Goal: Task Accomplishment & Management: Manage account settings

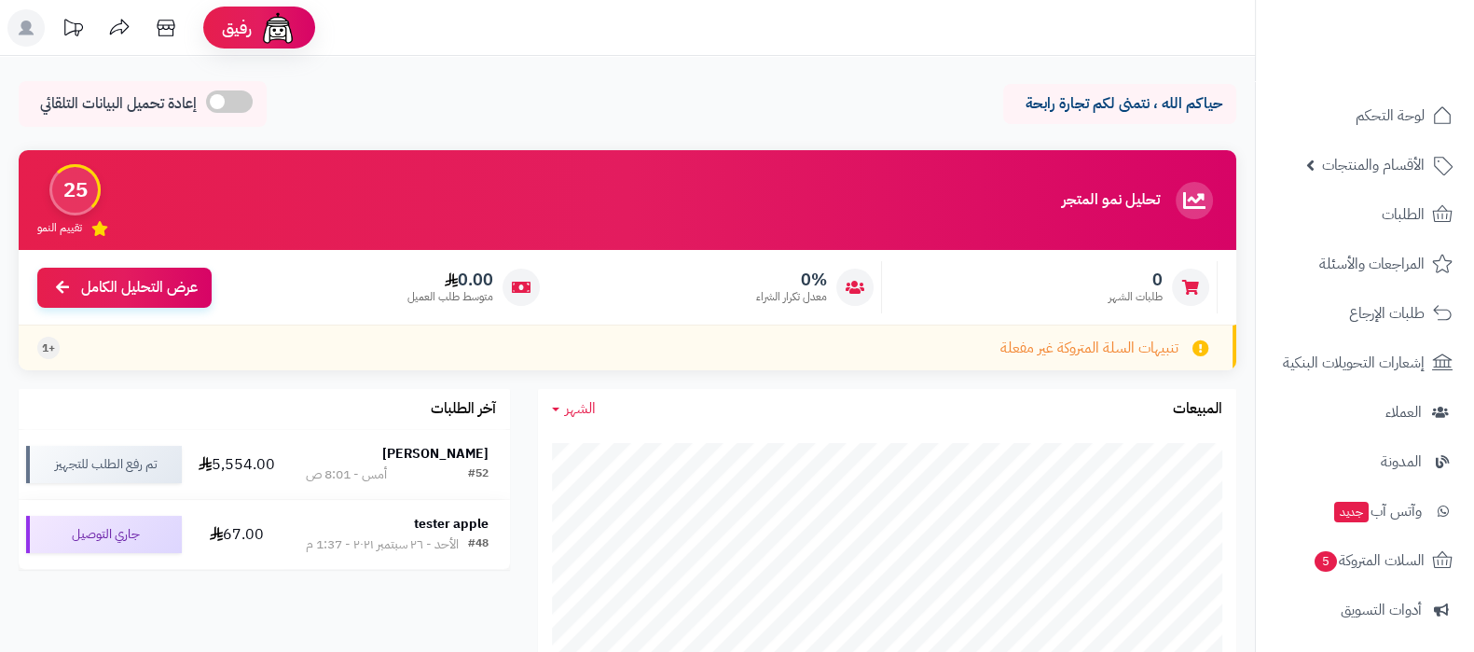
scroll to position [251, 0]
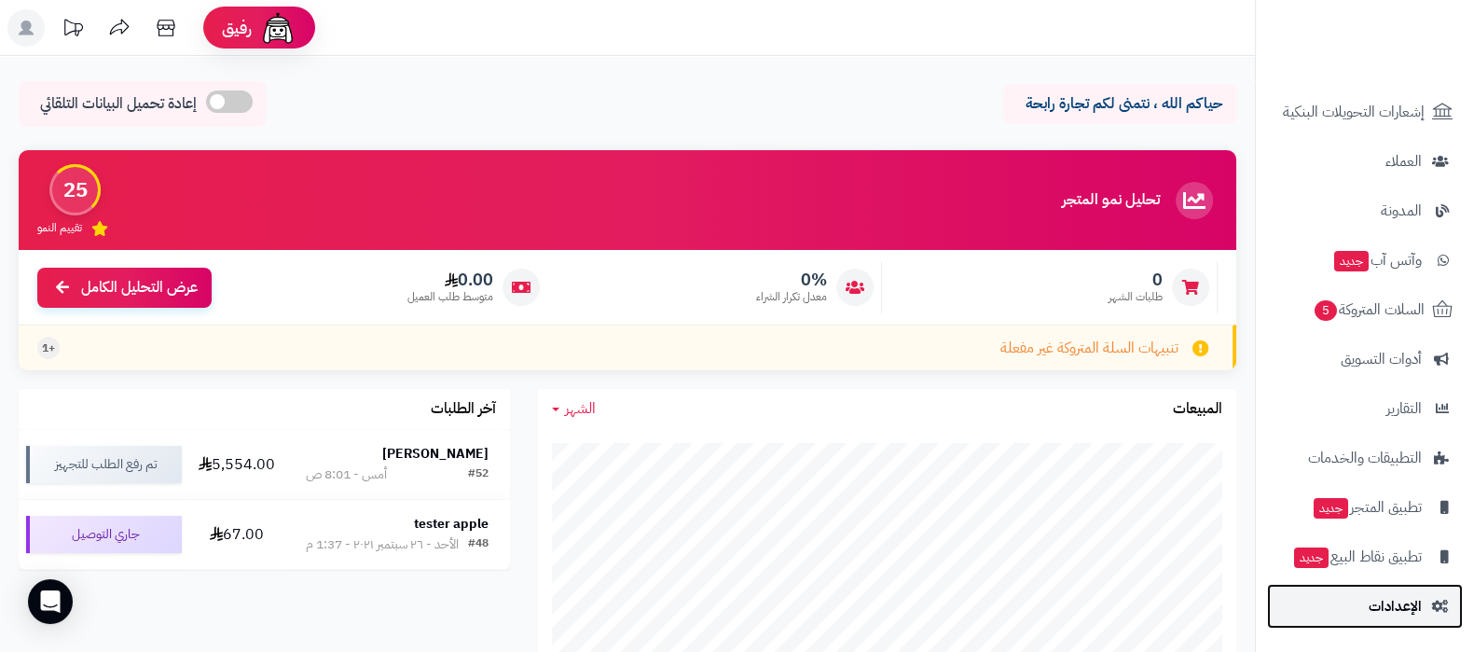
click at [1412, 612] on span "الإعدادات" at bounding box center [1395, 606] width 53 height 26
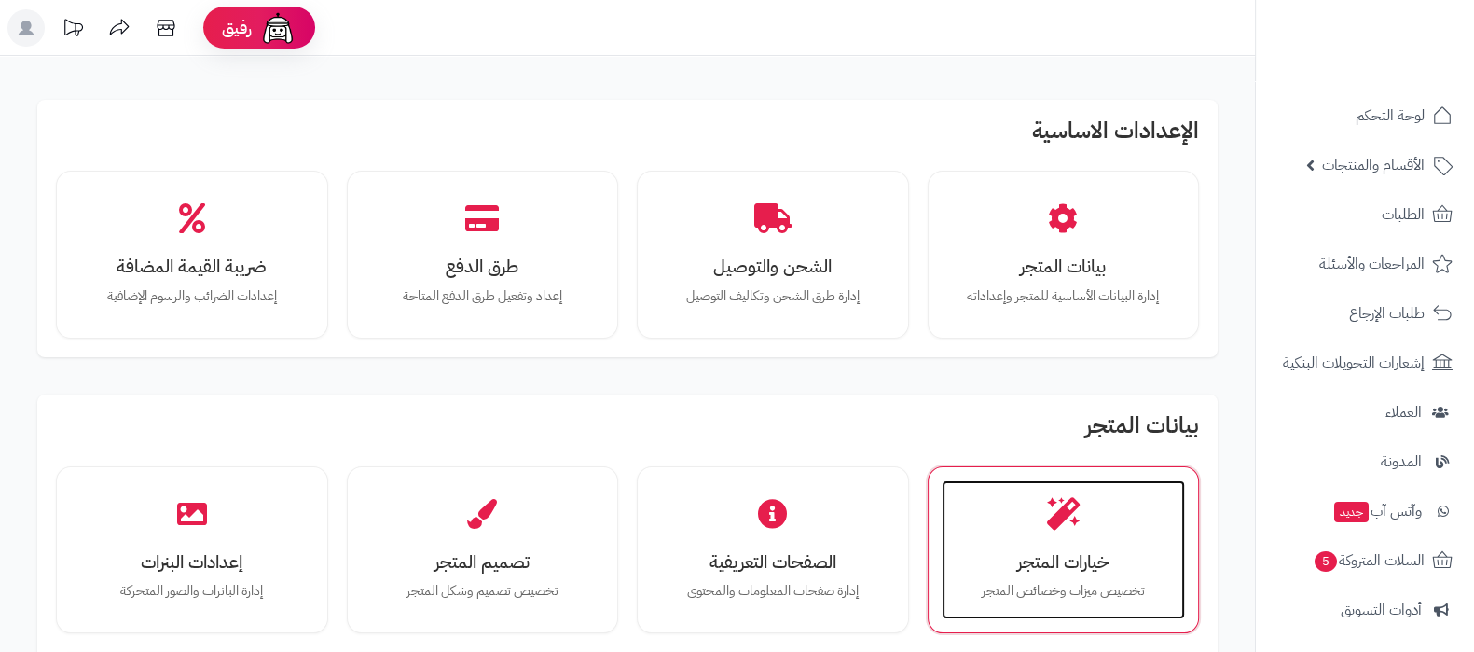
click at [1104, 506] on div "خيارات المتجر تخصيص ميزات وخصائص المتجر" at bounding box center [1064, 550] width 244 height 140
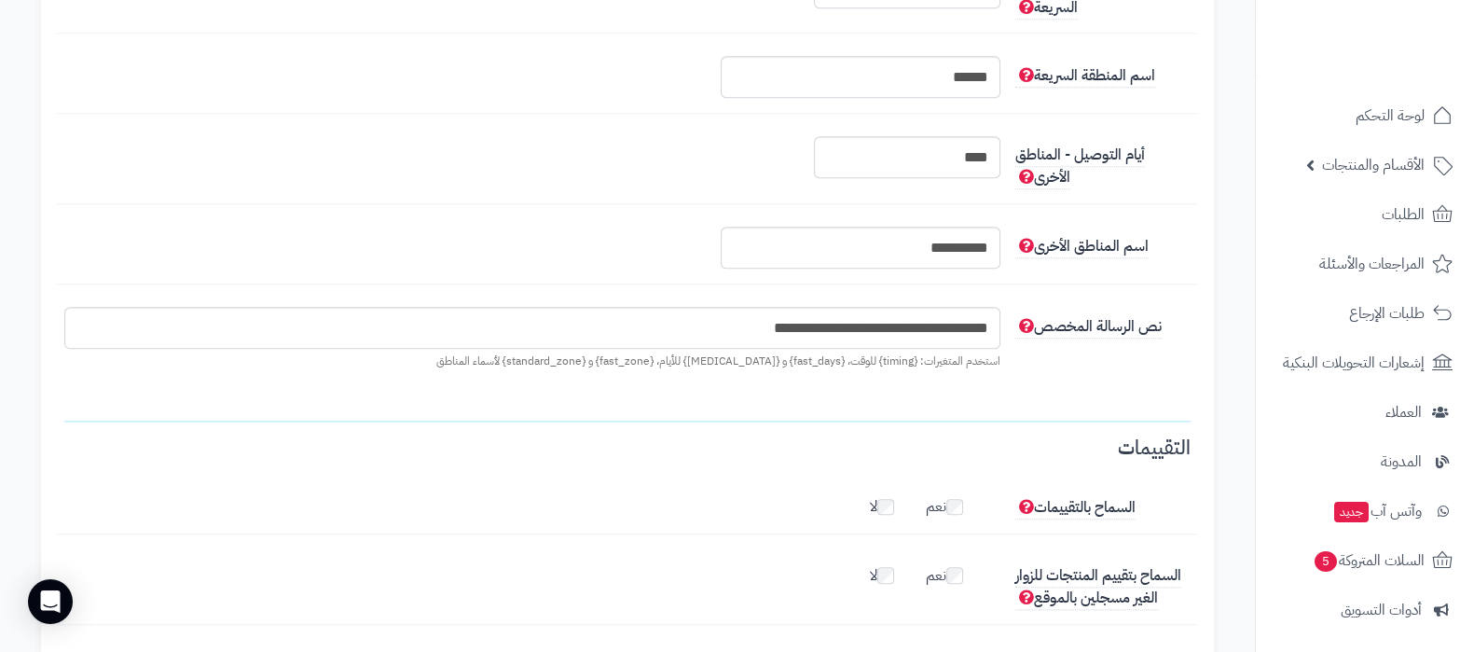
scroll to position [2564, 0]
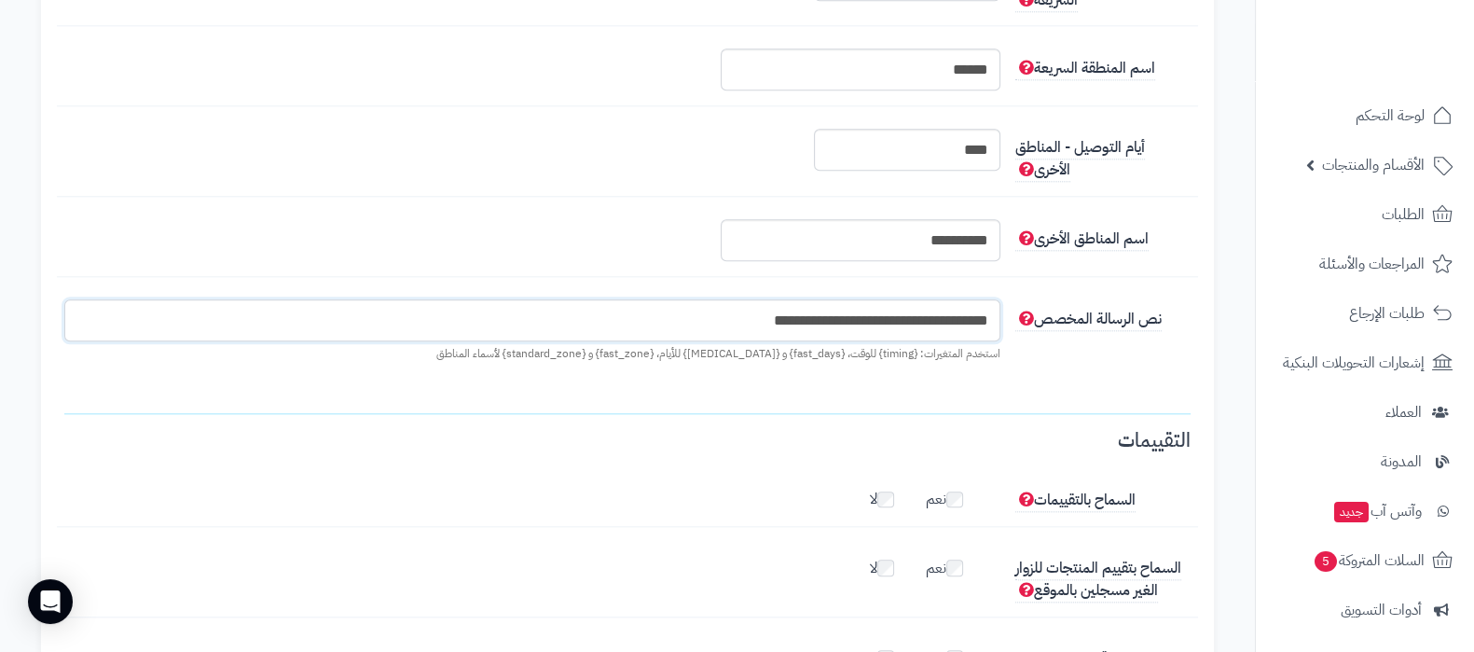
click at [809, 327] on input "**********" at bounding box center [532, 320] width 936 height 42
click at [785, 323] on input "**********" at bounding box center [532, 320] width 936 height 42
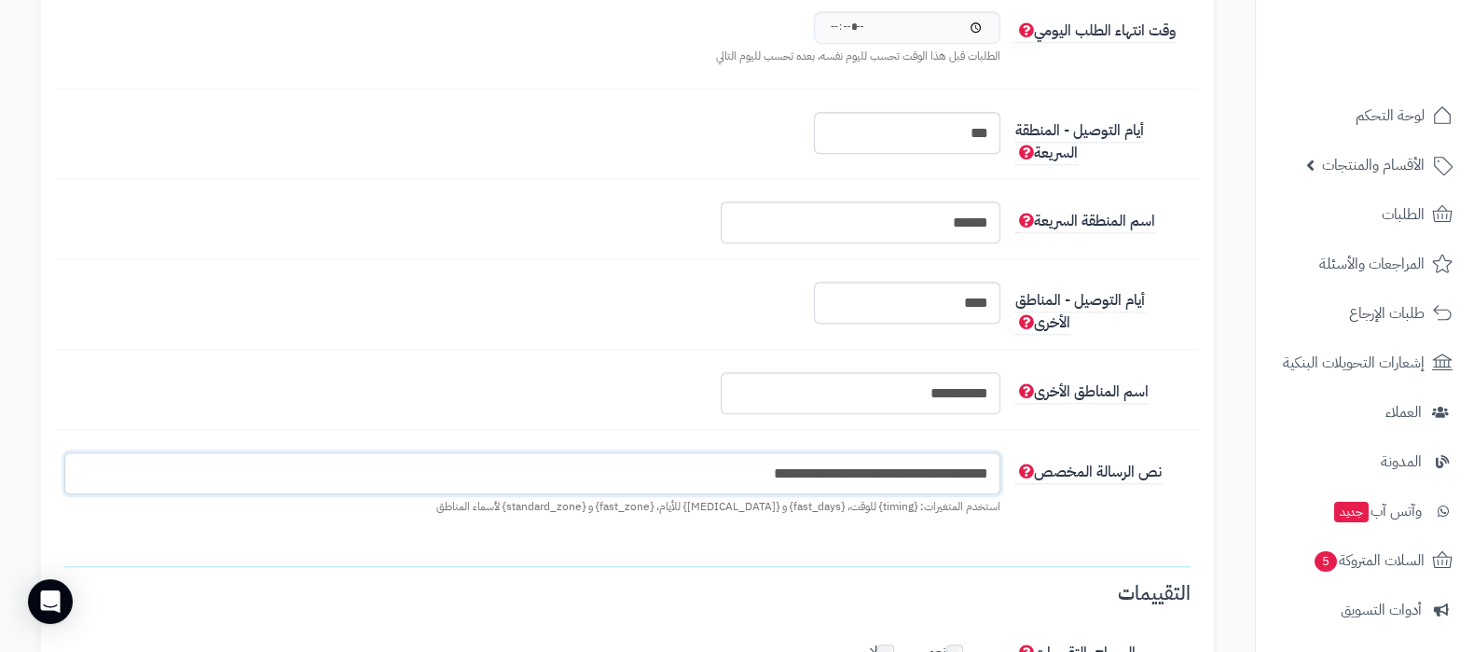
scroll to position [2447, 0]
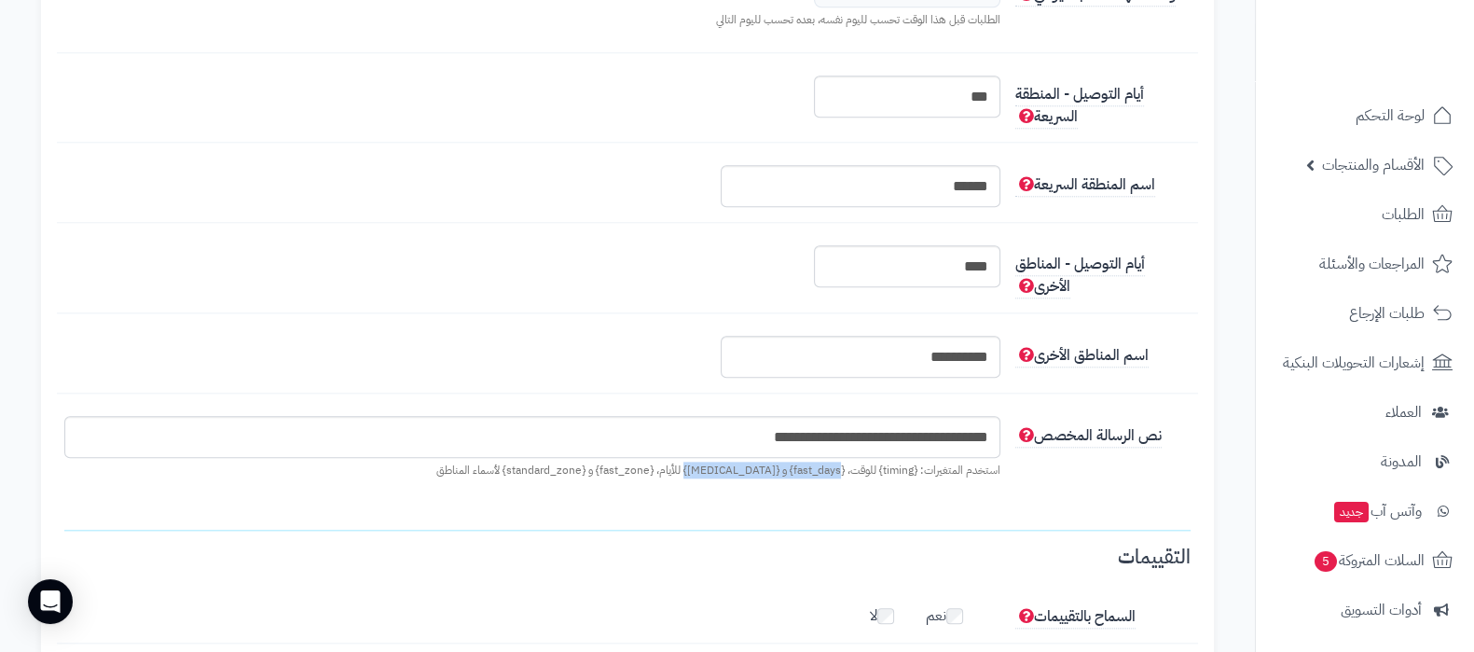
drag, startPoint x: 845, startPoint y: 475, endPoint x: 698, endPoint y: 478, distance: 146.4
click at [698, 478] on p "استخدم المتغيرات: {timing} للوقت، {fast_days} و {standard_days} للأيام، {fast_z…" at bounding box center [532, 470] width 936 height 16
copy p "{fast_days} و {standard_days}"
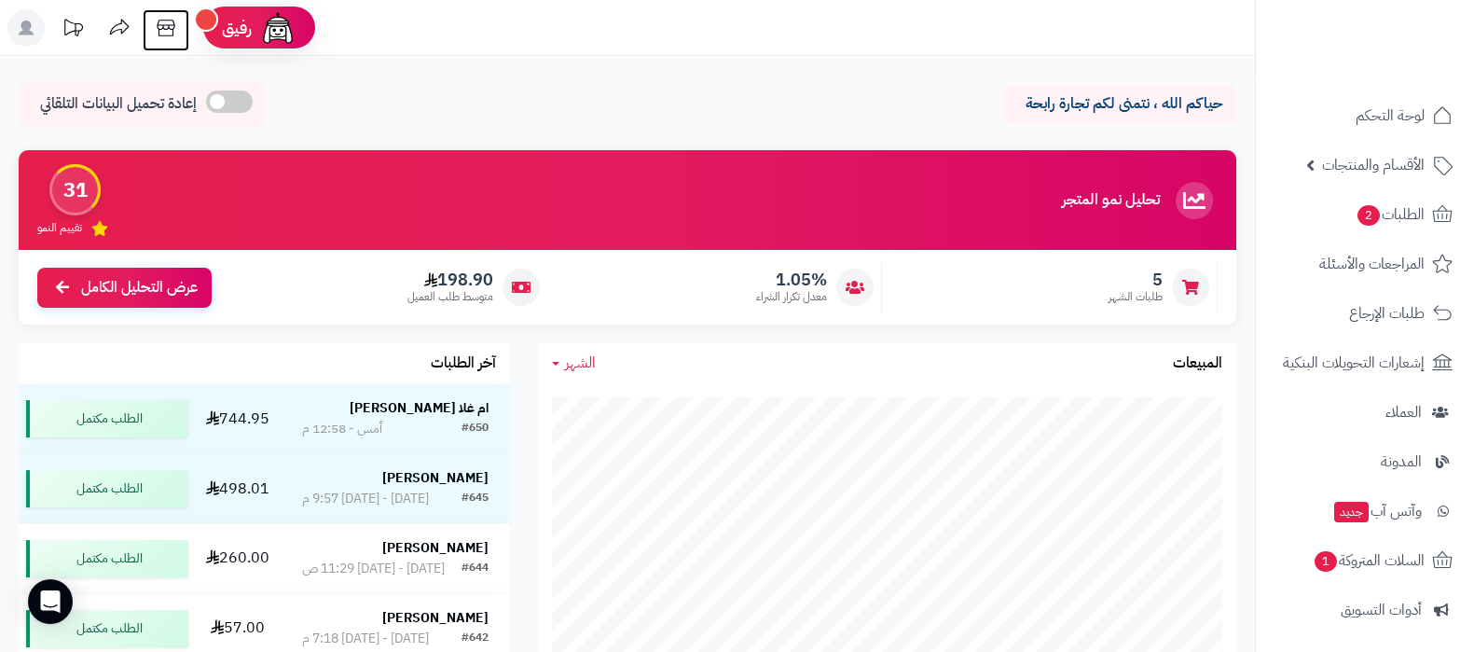
click at [162, 30] on icon at bounding box center [165, 27] width 37 height 37
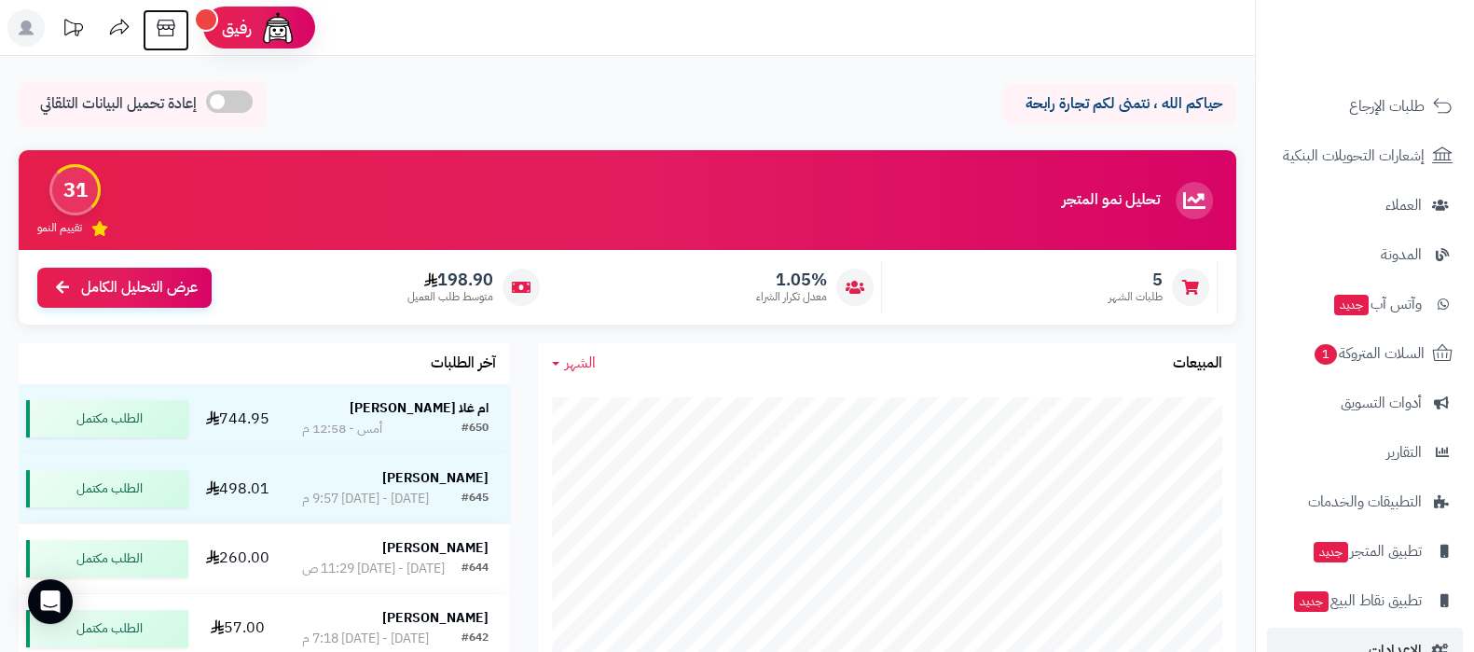
scroll to position [251, 0]
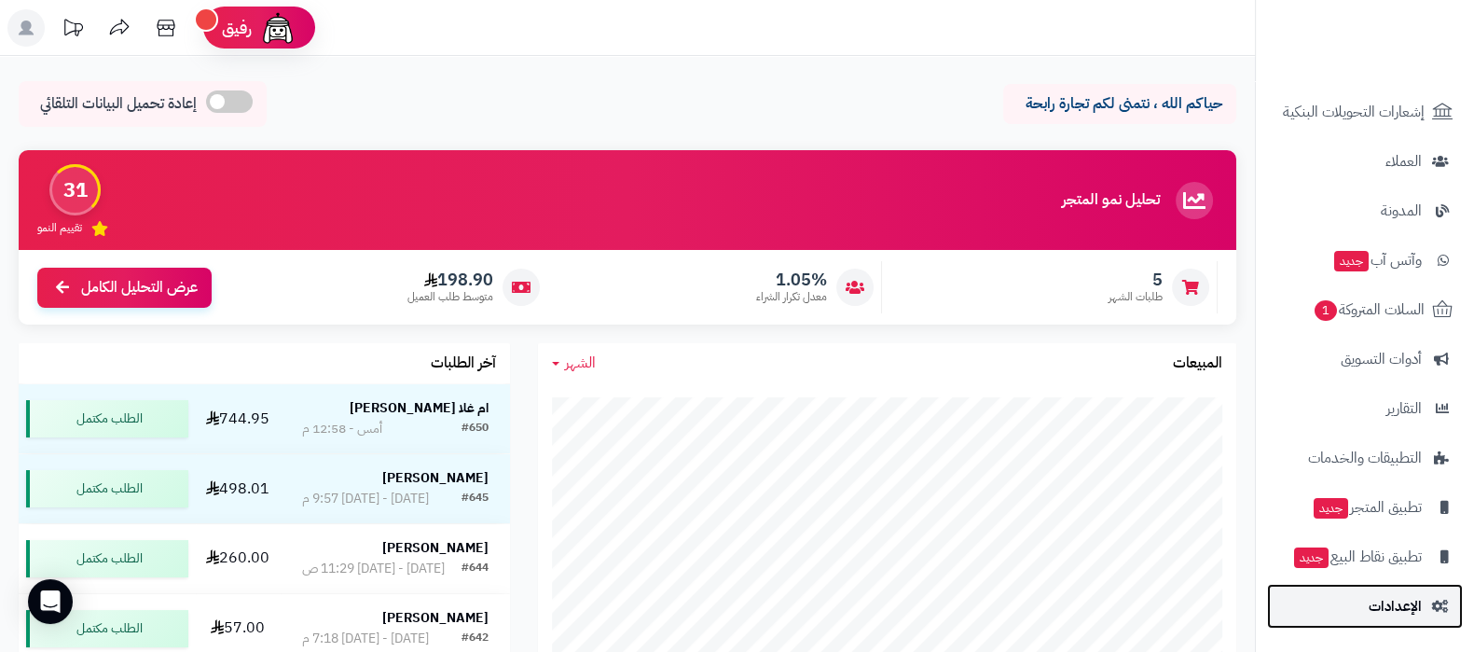
click at [1398, 613] on span "الإعدادات" at bounding box center [1395, 606] width 53 height 26
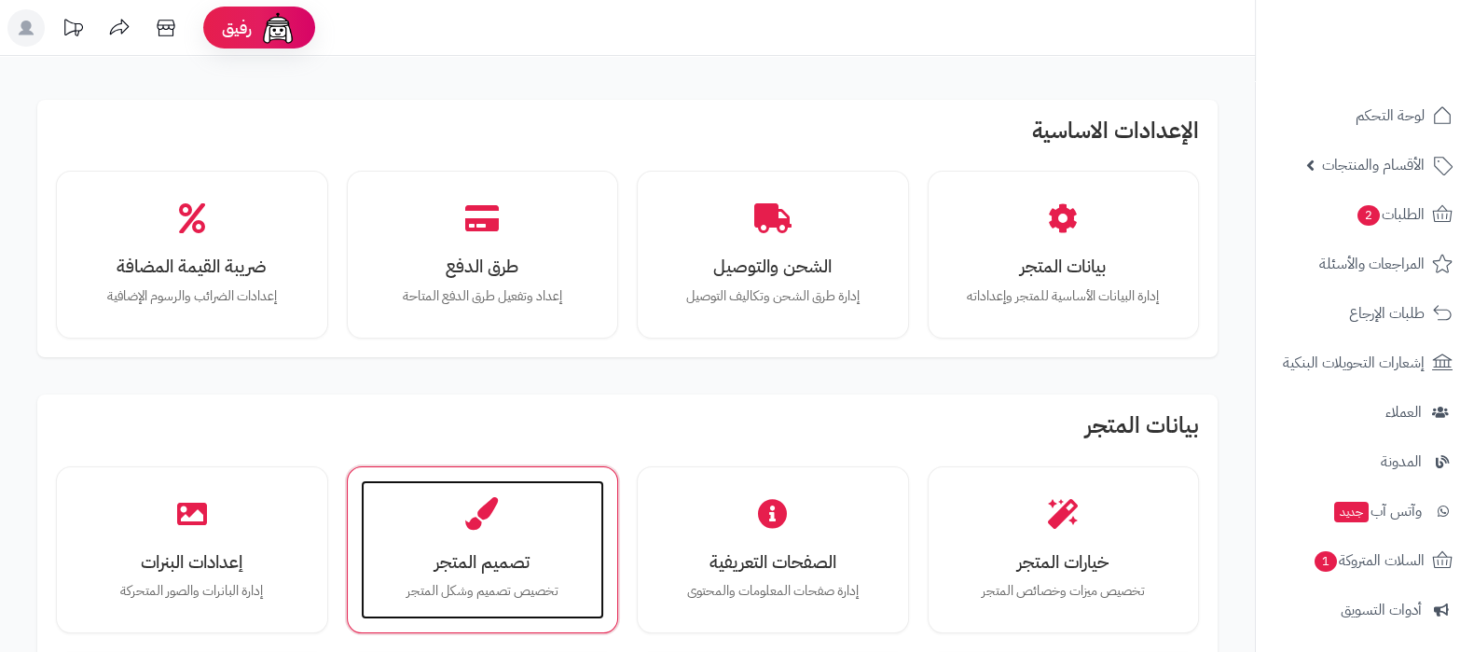
click at [453, 503] on div "تصميم المتجر تخصيص تصميم وشكل المتجر" at bounding box center [483, 550] width 244 height 140
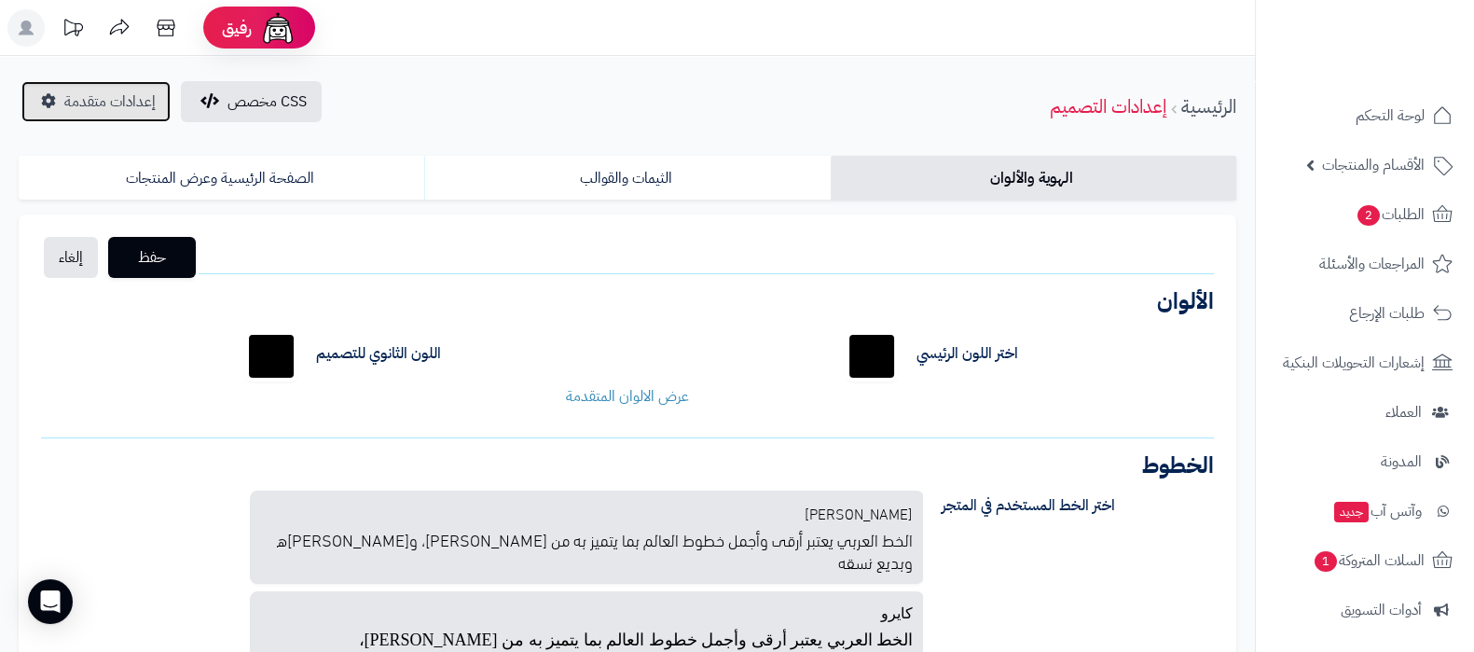
click at [76, 95] on span "إعدادات متقدمة" at bounding box center [109, 101] width 91 height 22
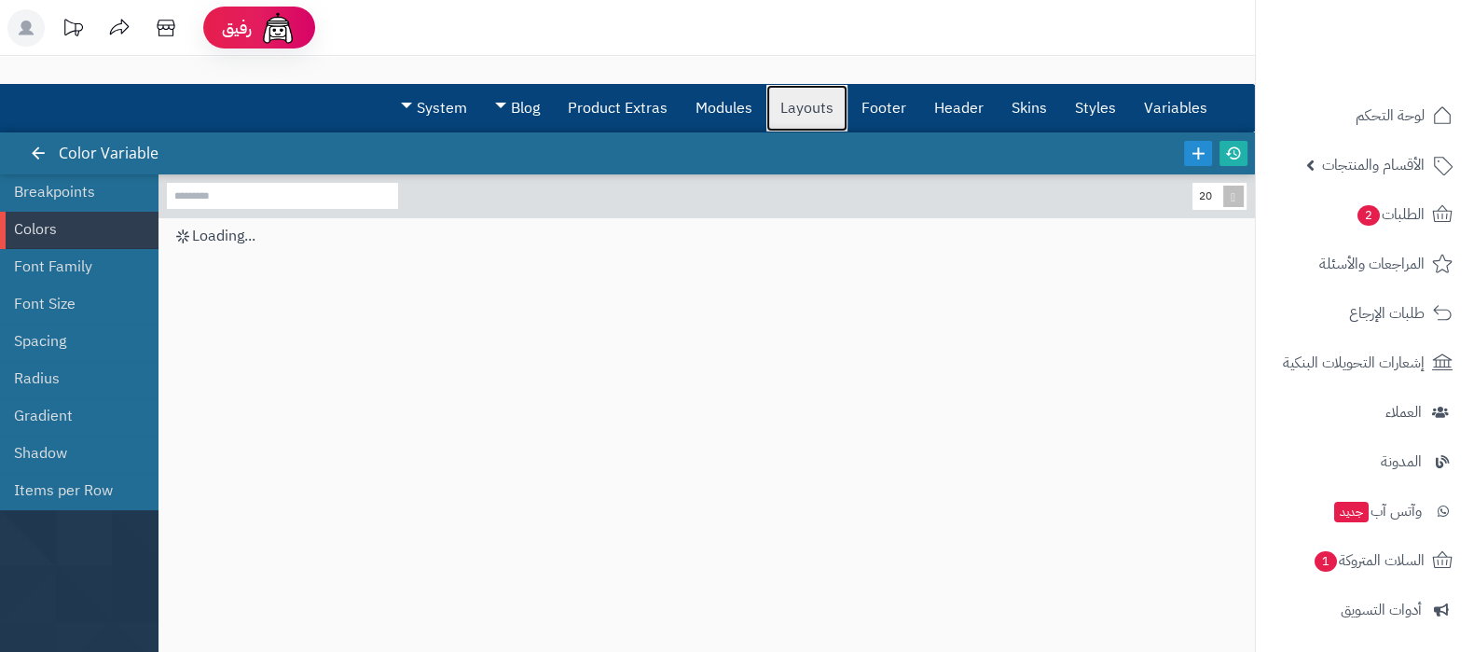
click at [801, 99] on link "Layouts" at bounding box center [806, 108] width 81 height 47
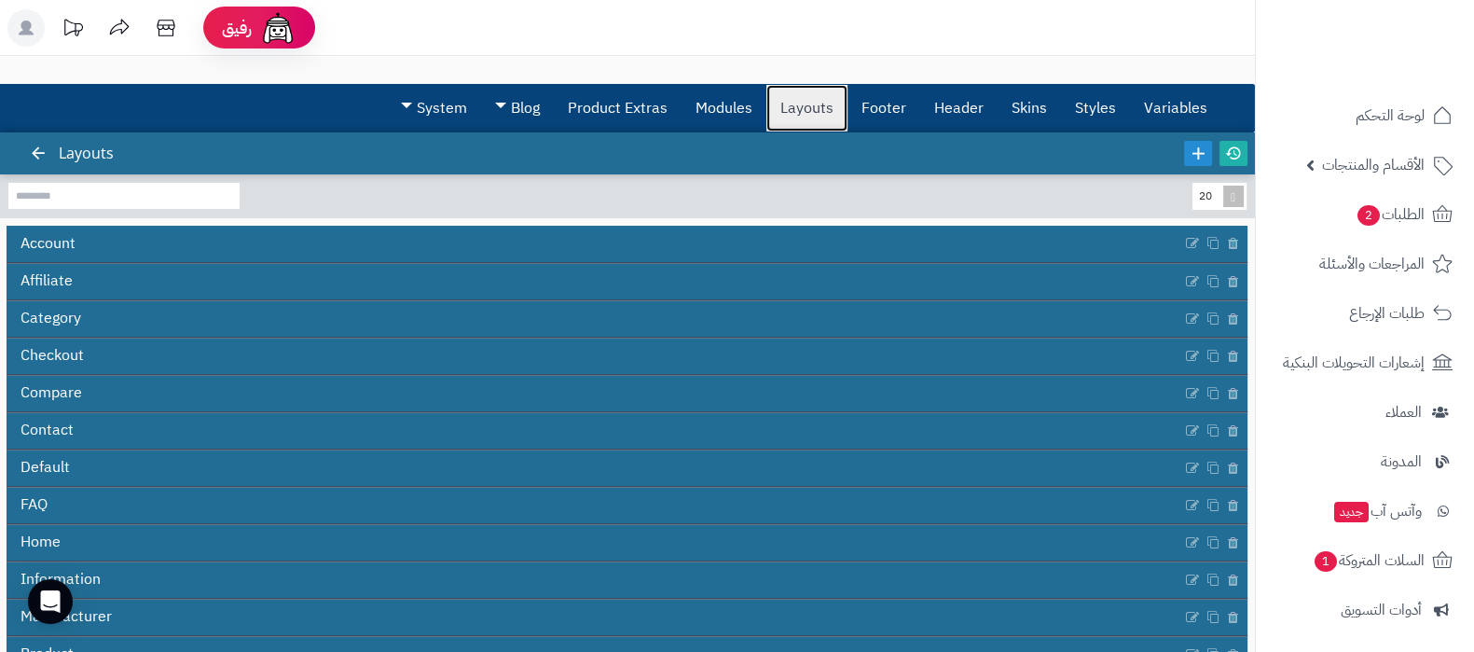
click at [791, 103] on link "Layouts" at bounding box center [806, 108] width 81 height 47
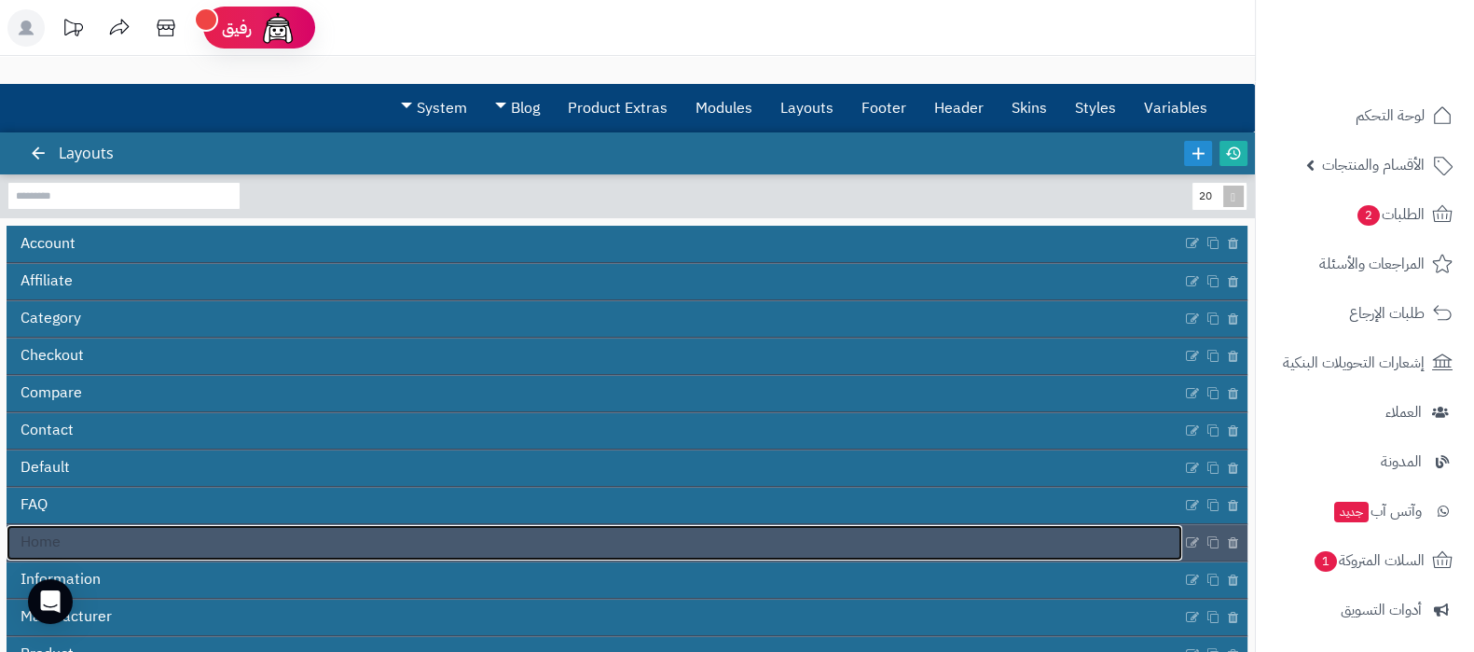
click at [709, 536] on link "Home" at bounding box center [595, 542] width 1176 height 35
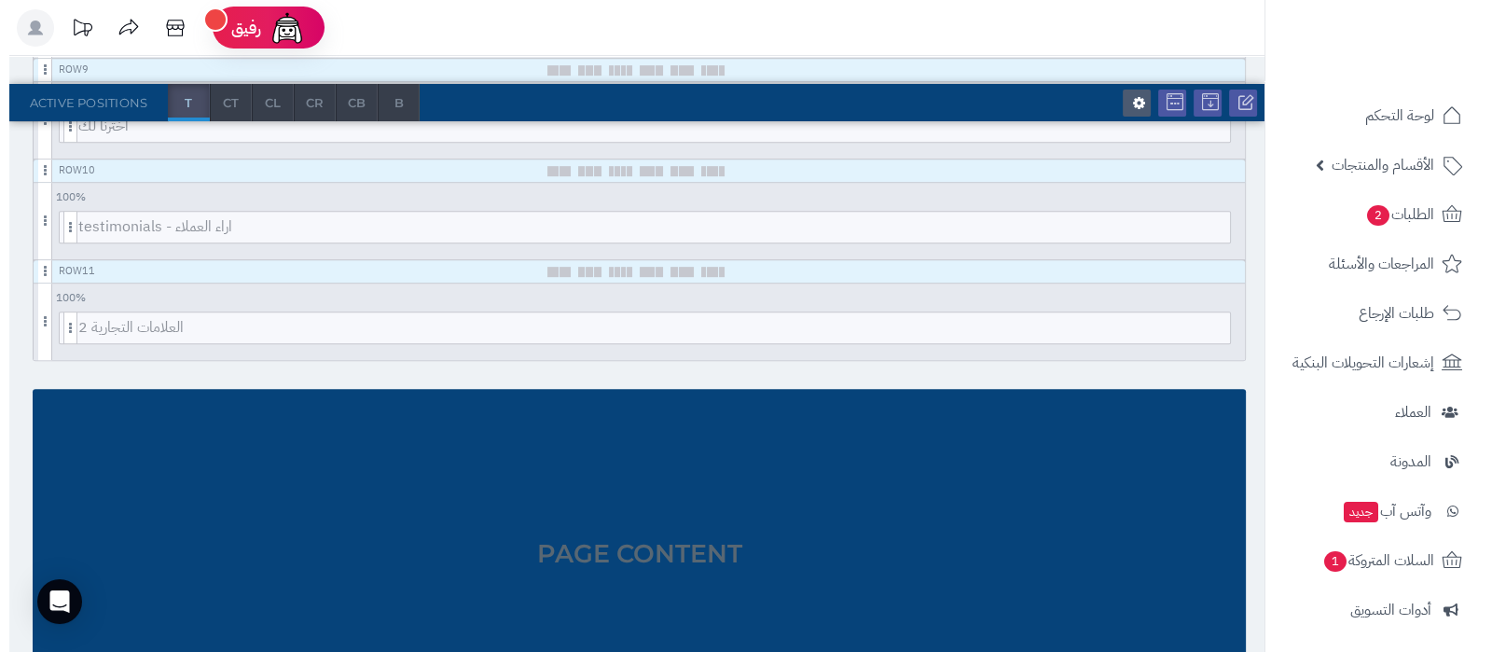
scroll to position [1089, 0]
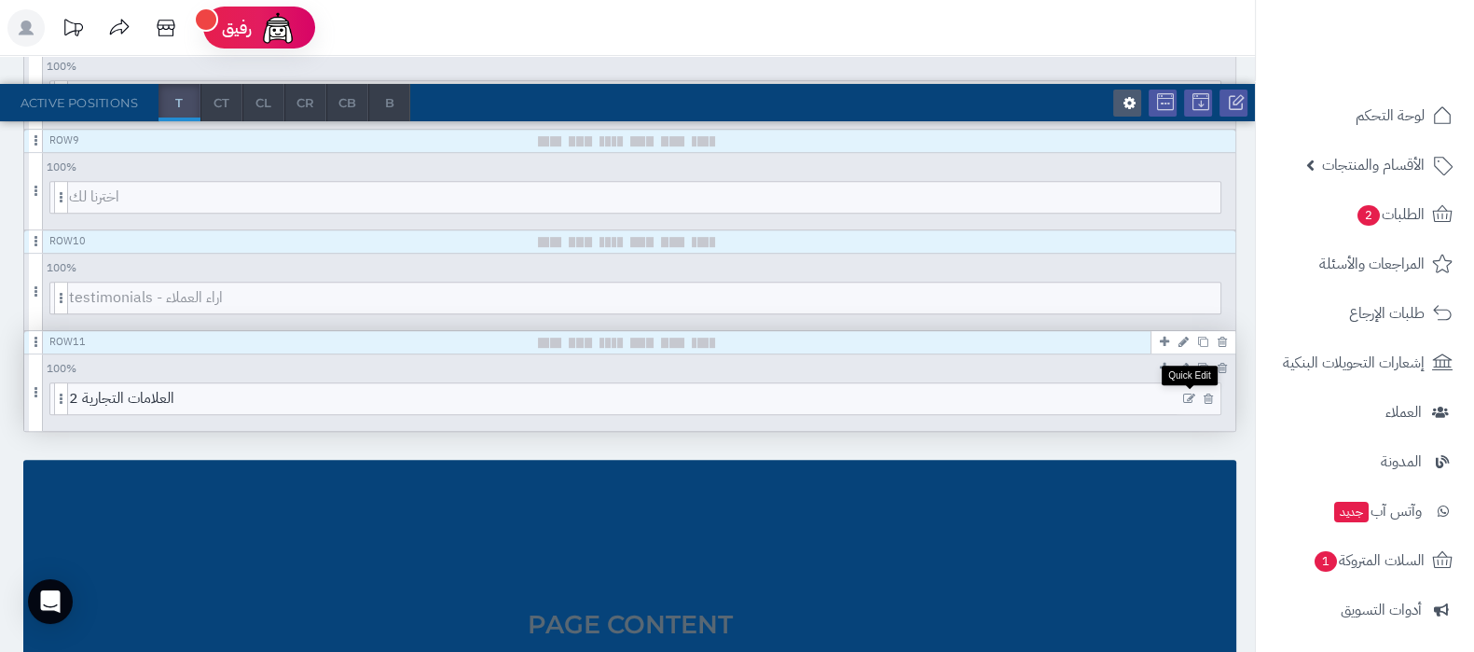
click at [1187, 396] on icon at bounding box center [1189, 398] width 12 height 13
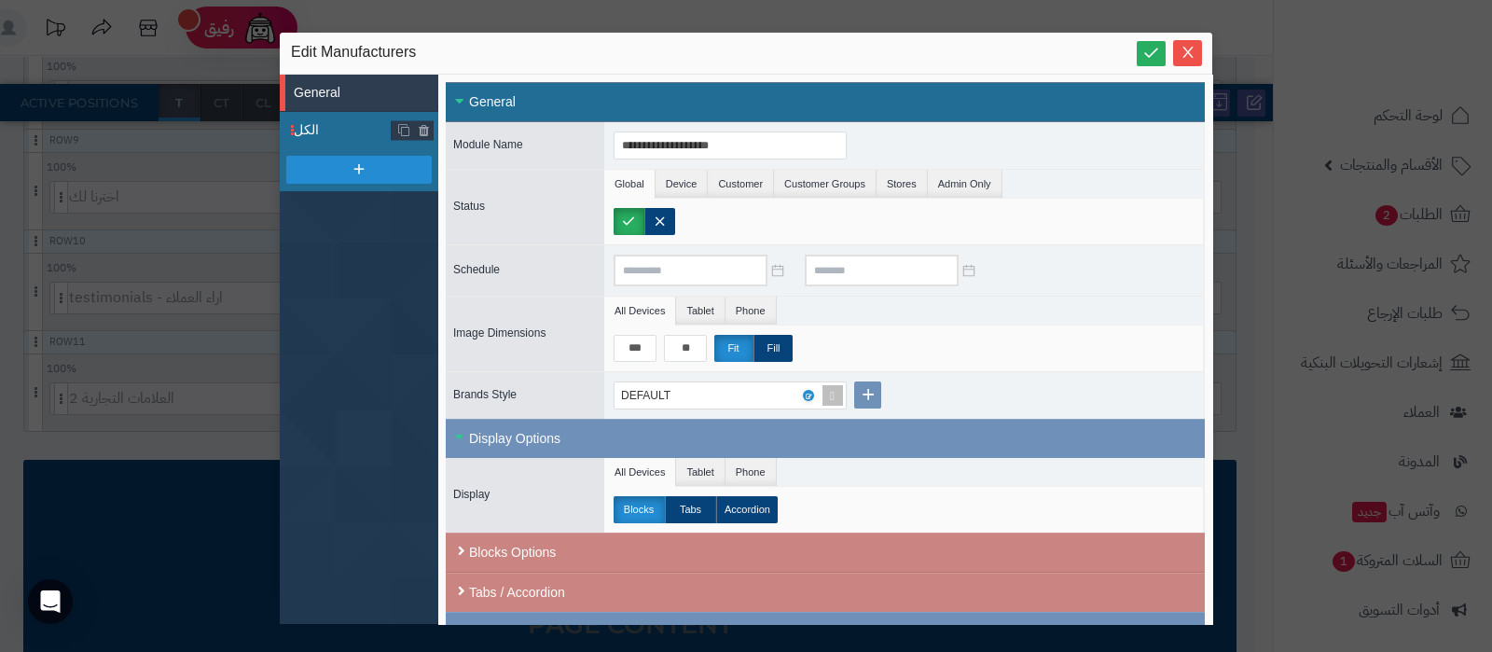
click at [354, 131] on span "الكل" at bounding box center [343, 130] width 98 height 20
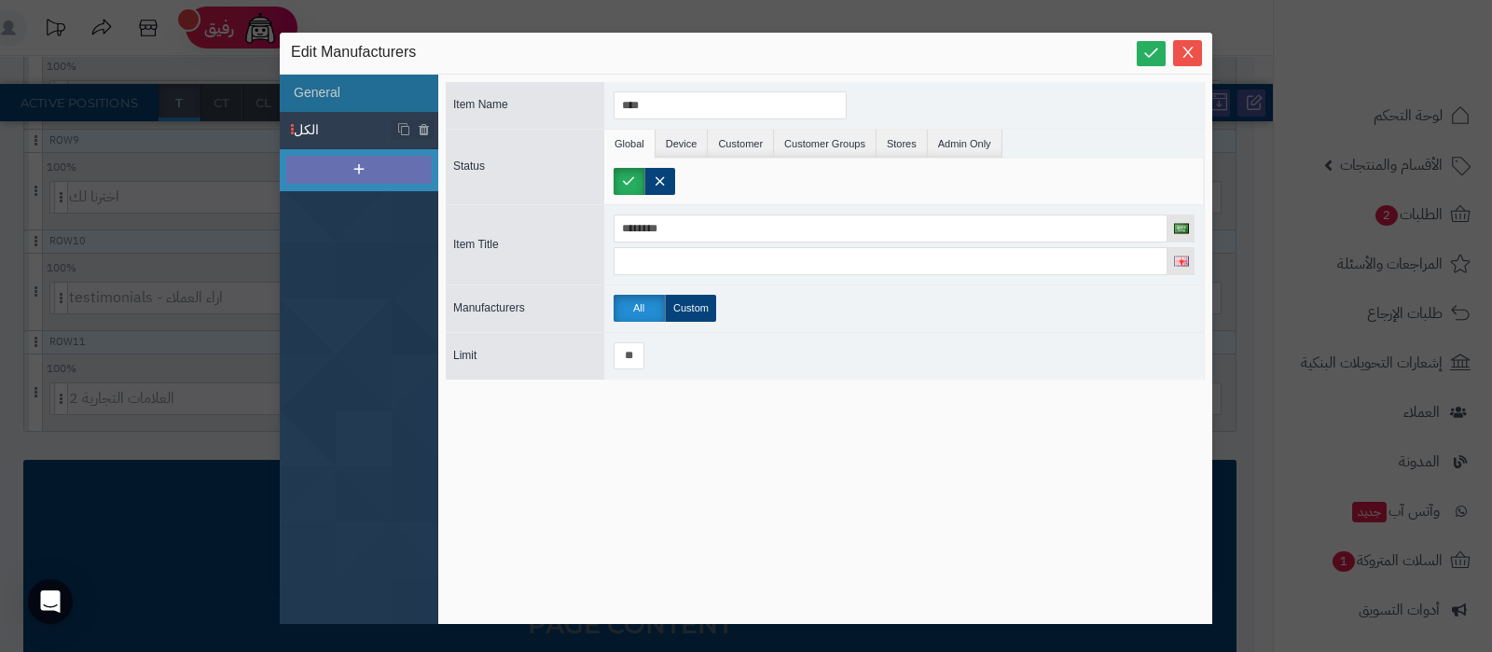
click at [359, 170] on icon at bounding box center [359, 168] width 17 height 17
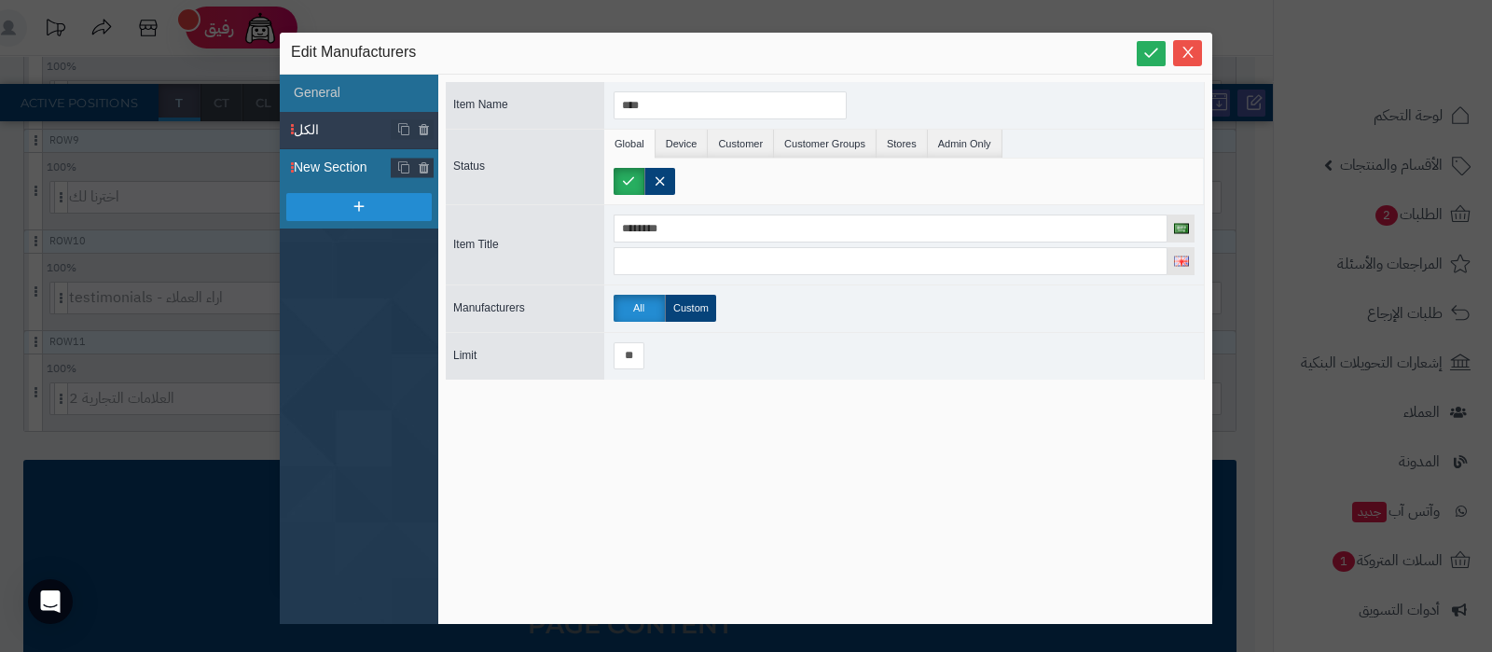
click at [359, 172] on span "New Section" at bounding box center [343, 168] width 98 height 20
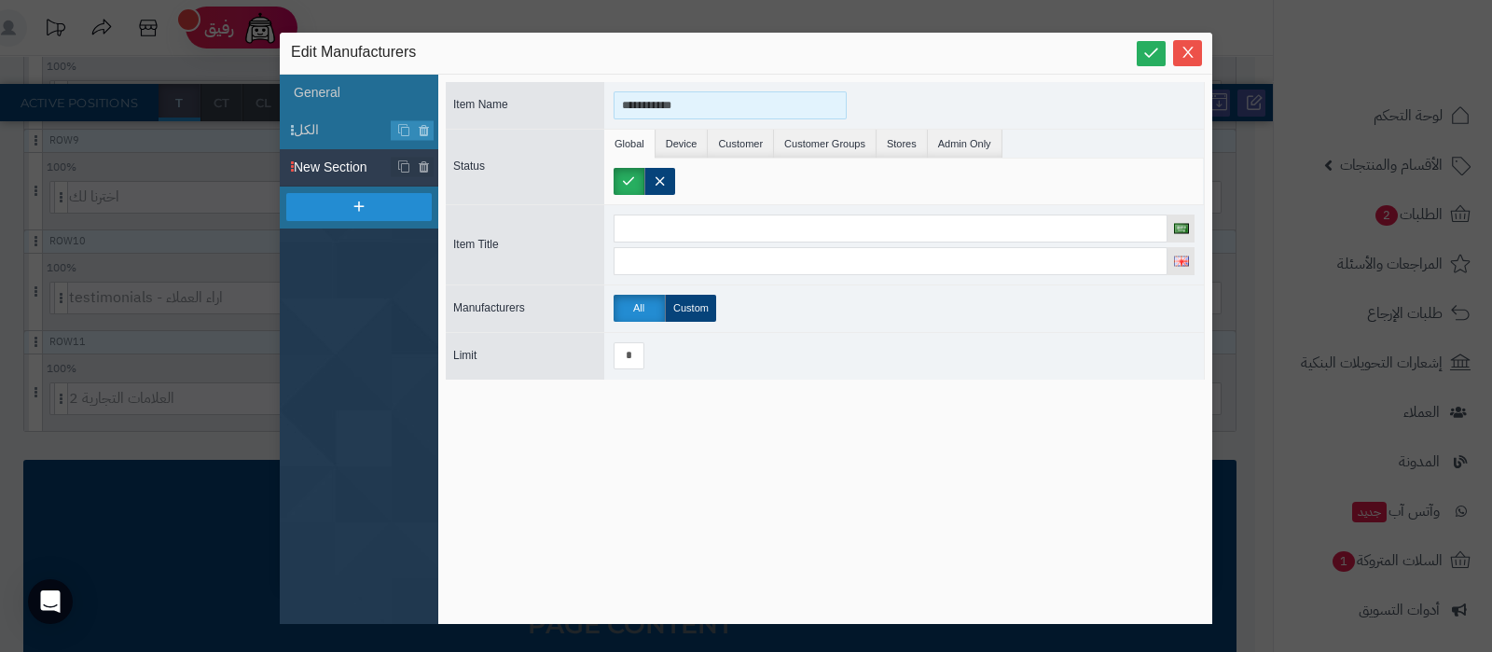
click at [702, 104] on input "**********" at bounding box center [729, 105] width 233 height 28
click at [663, 103] on input "**********" at bounding box center [729, 105] width 233 height 28
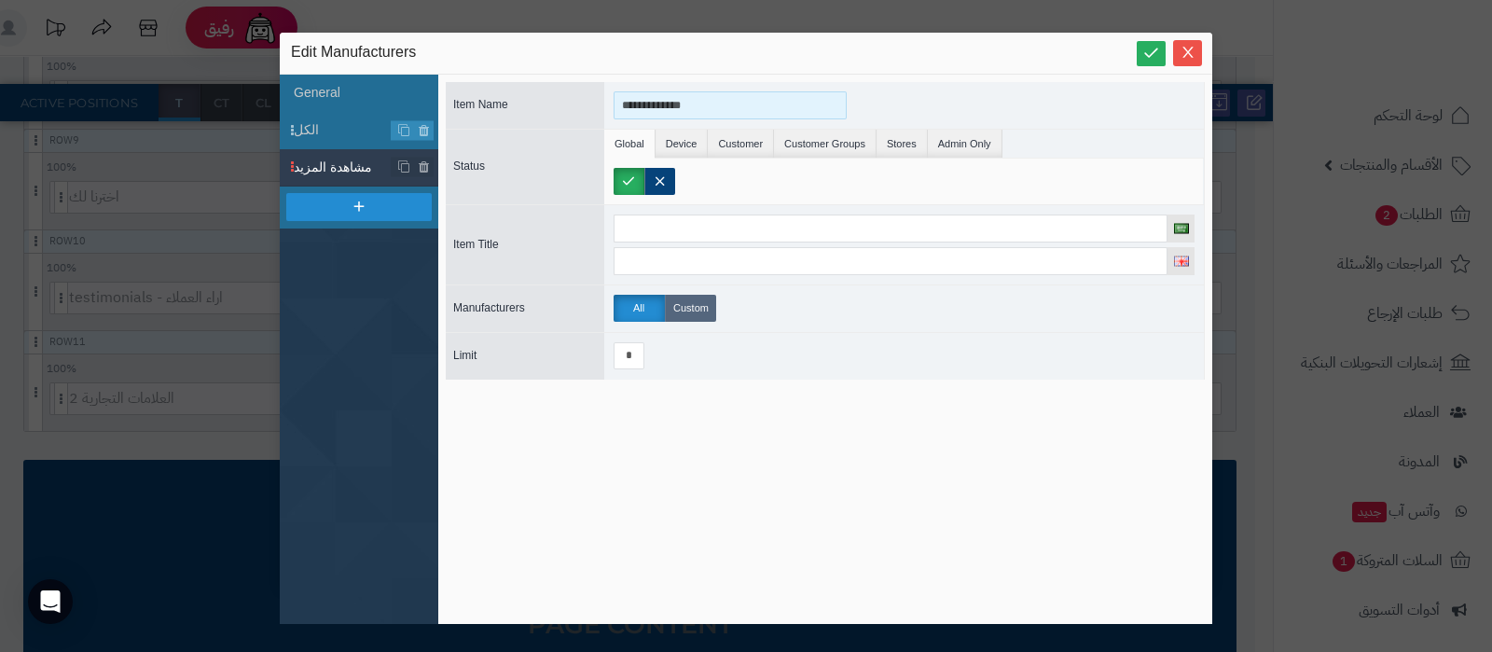
type input "**********"
click at [676, 308] on label "Custom" at bounding box center [690, 308] width 51 height 27
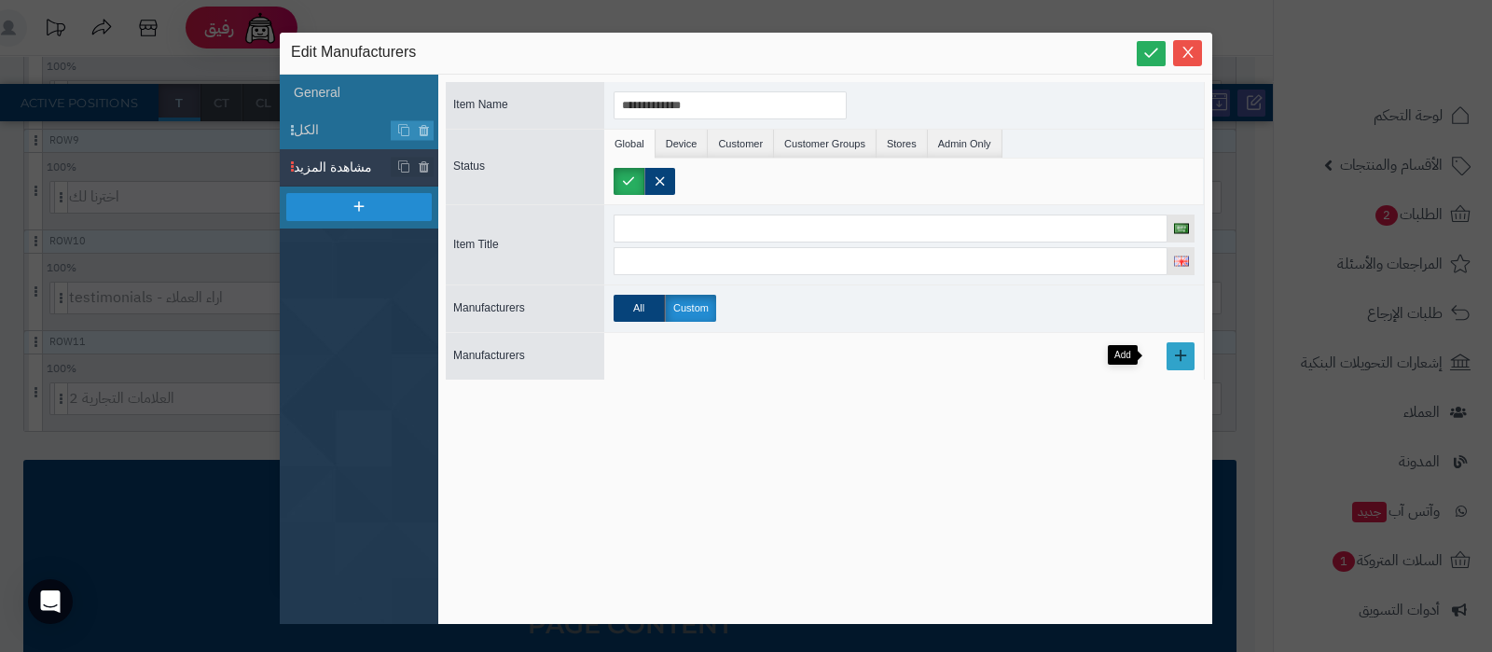
click at [1166, 363] on link at bounding box center [1180, 356] width 28 height 28
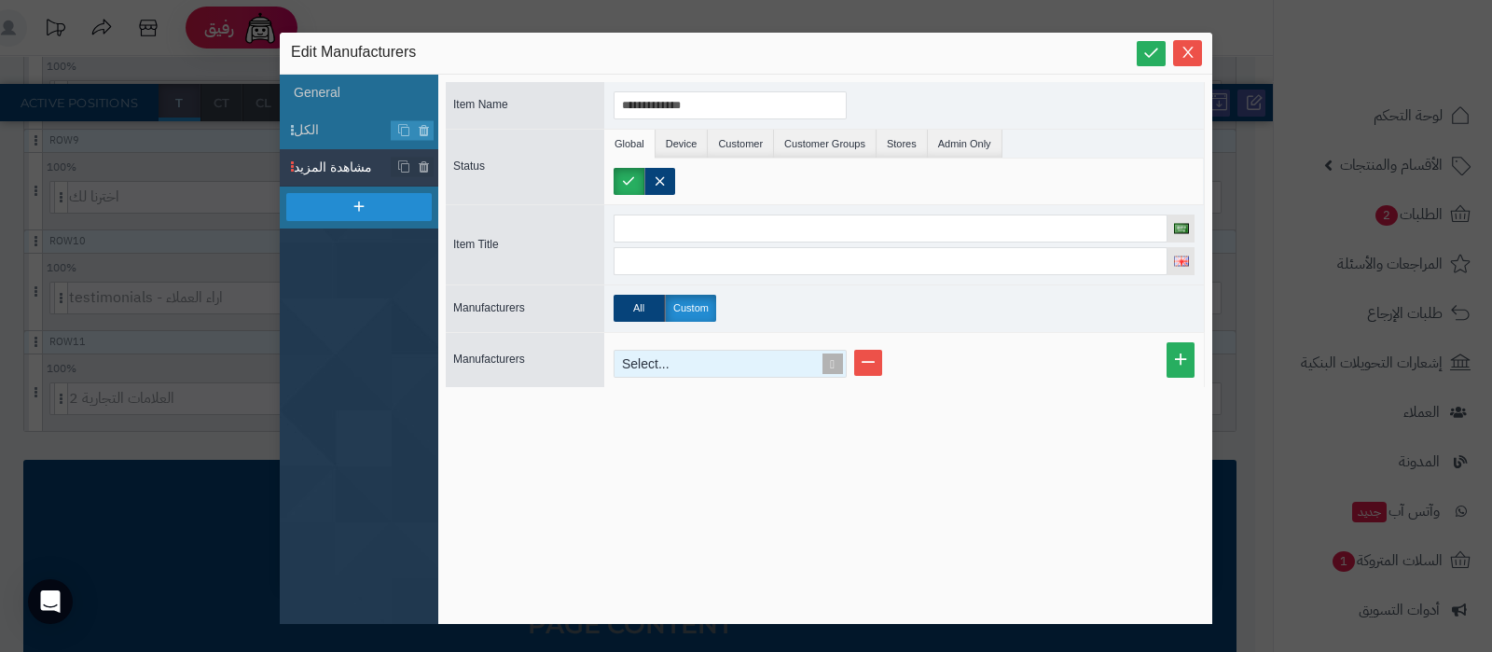
click at [654, 365] on div "Select..." at bounding box center [721, 364] width 215 height 26
click at [840, 356] on span at bounding box center [832, 364] width 26 height 26
click at [832, 361] on span at bounding box center [832, 364] width 26 height 26
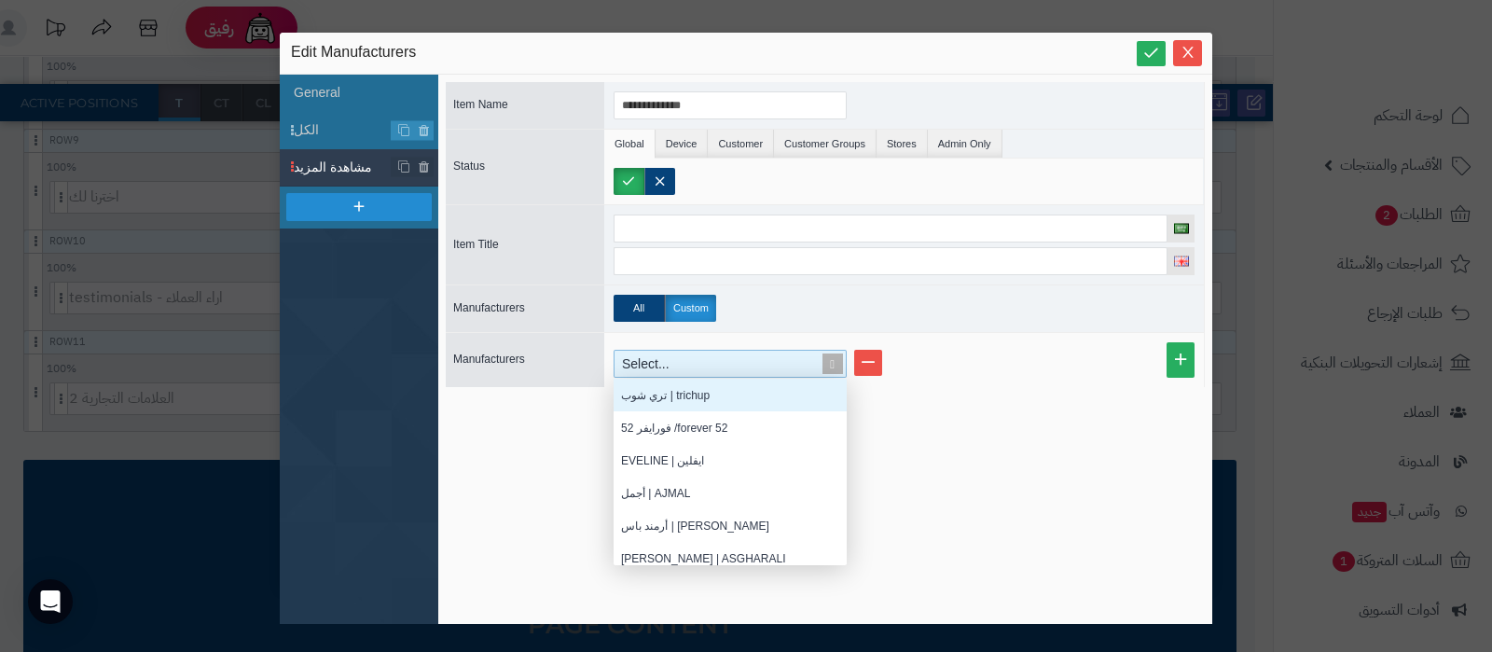
scroll to position [168, 214]
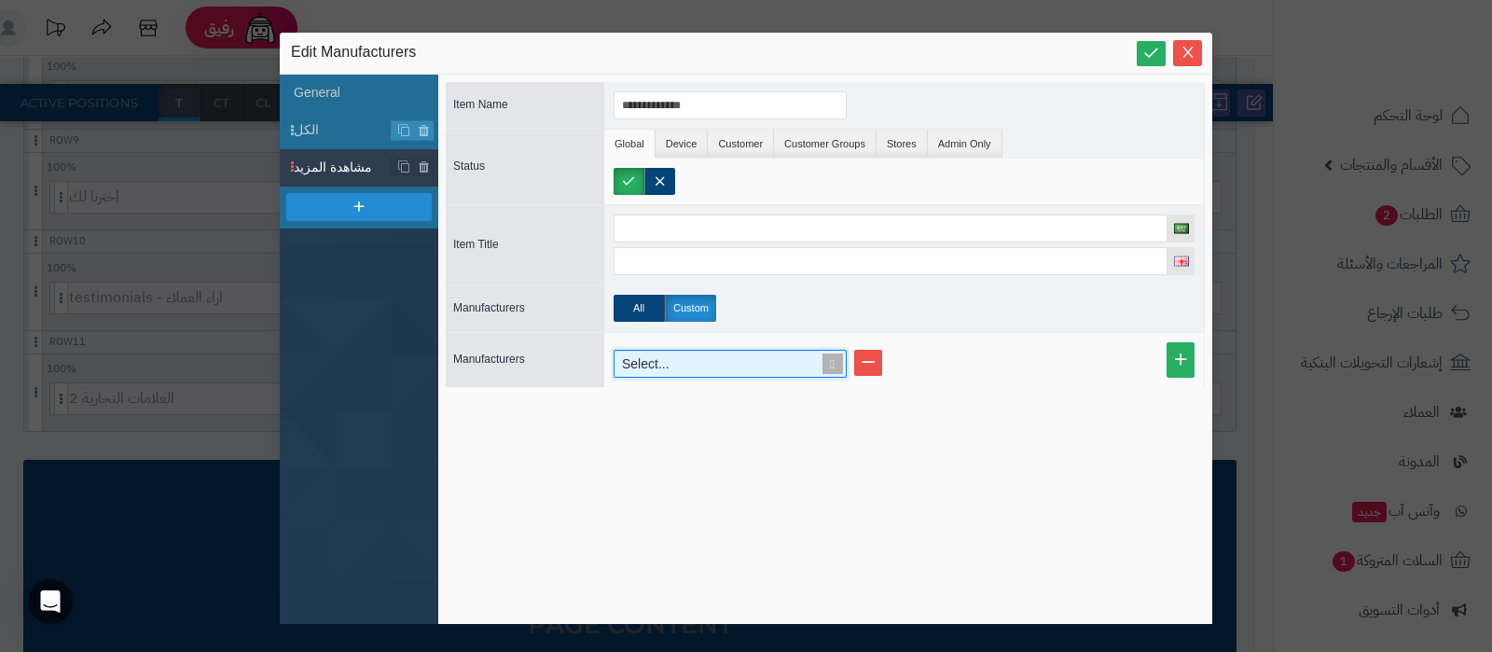
click at [832, 361] on span at bounding box center [832, 364] width 26 height 26
click at [940, 416] on div "**********" at bounding box center [825, 349] width 759 height 534
click at [423, 168] on icon at bounding box center [424, 167] width 12 height 16
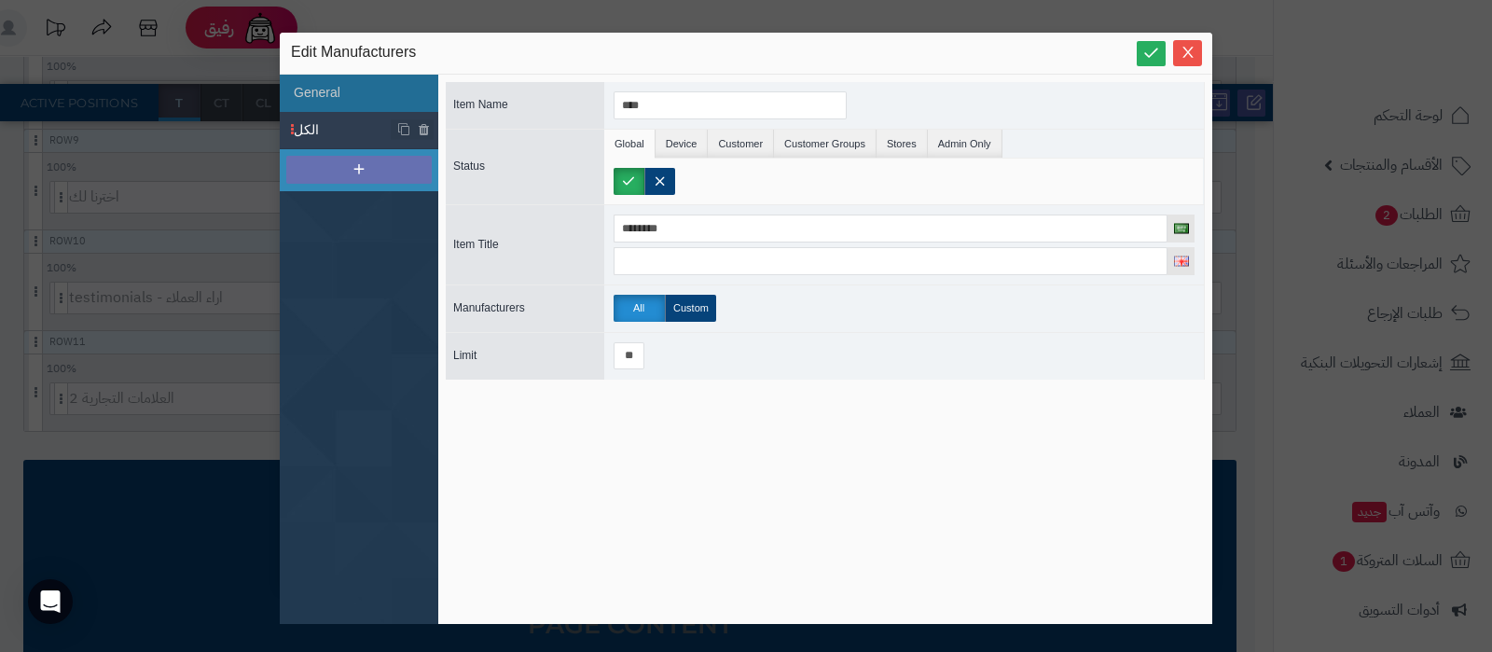
click at [362, 172] on icon at bounding box center [359, 168] width 17 height 17
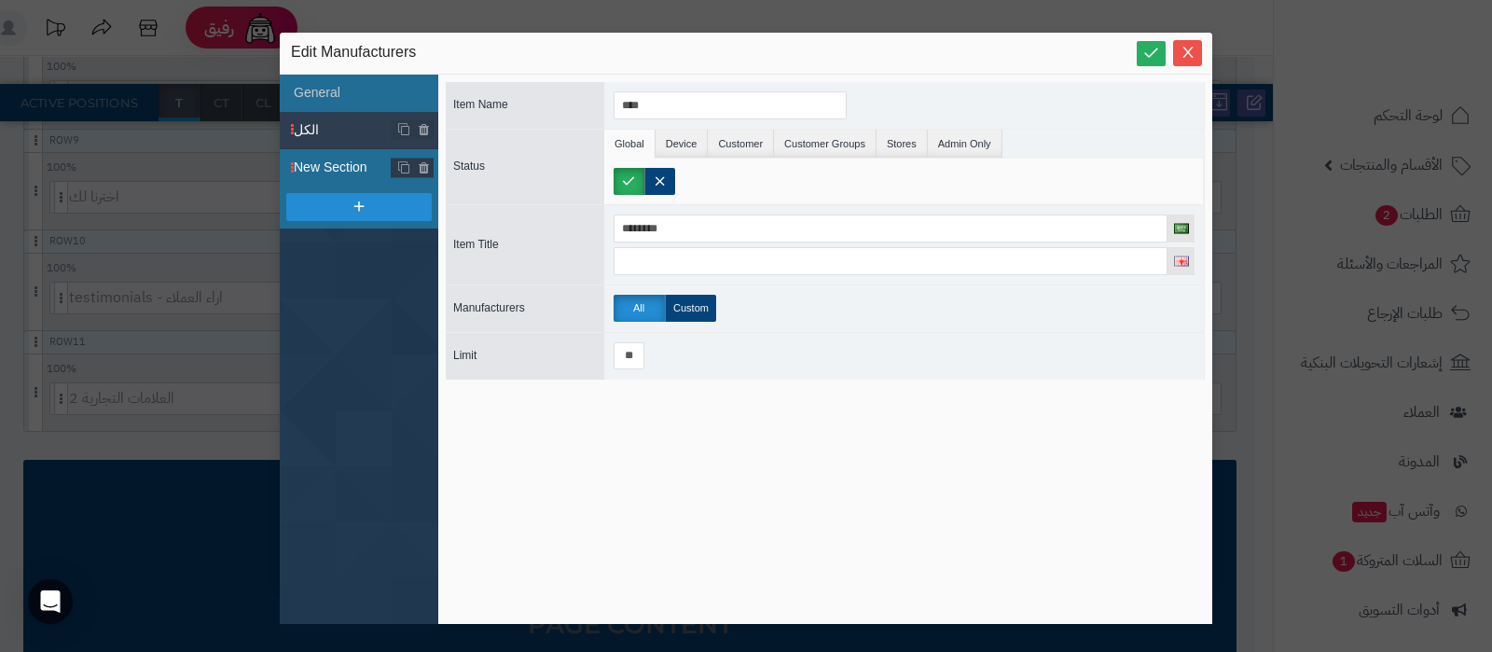
click at [349, 168] on span "New Section" at bounding box center [343, 168] width 98 height 20
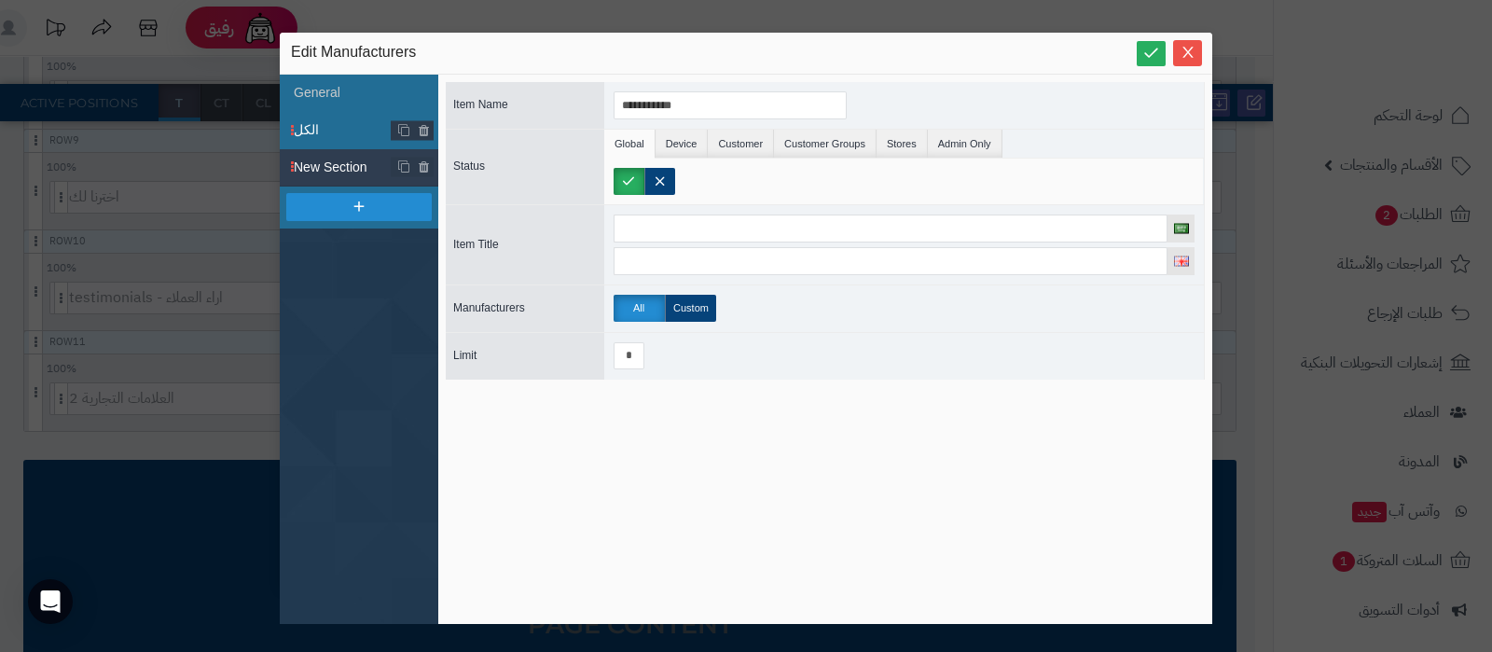
click at [337, 128] on span "الكل" at bounding box center [343, 130] width 98 height 20
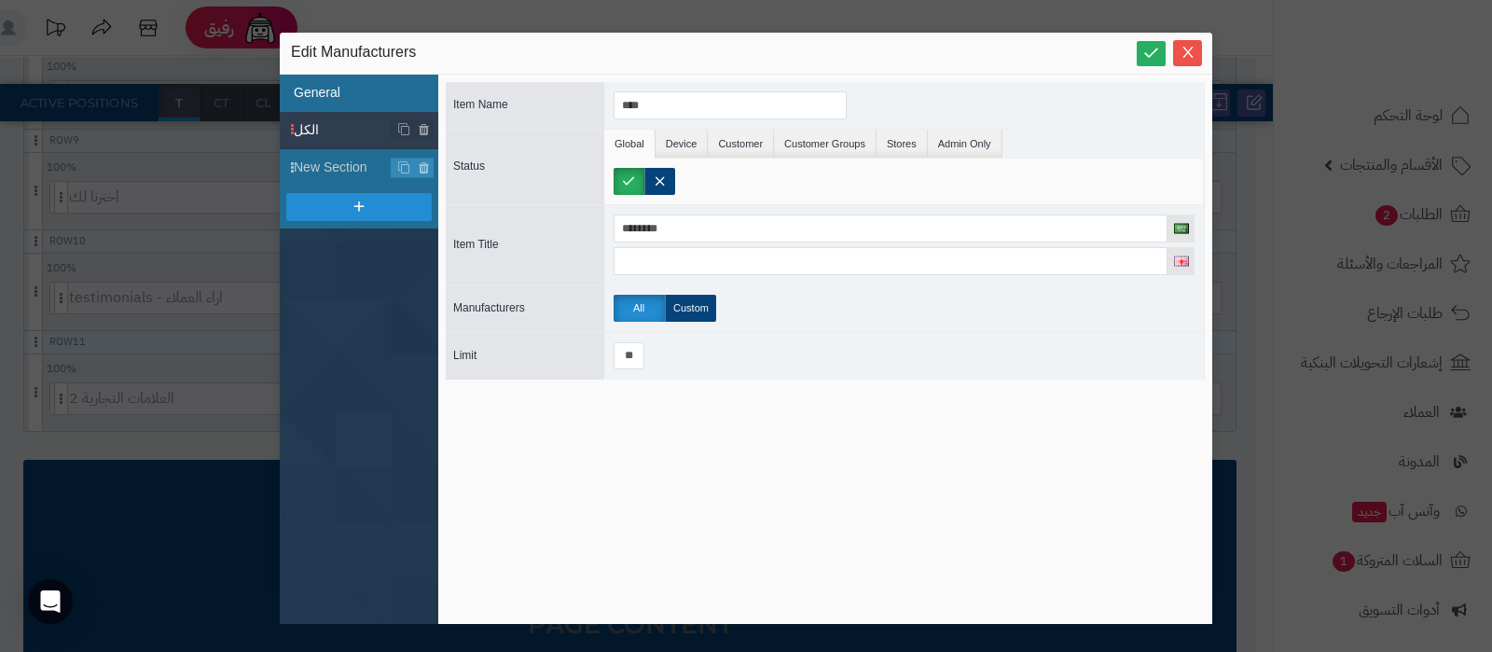
click at [341, 94] on li "General" at bounding box center [359, 93] width 158 height 37
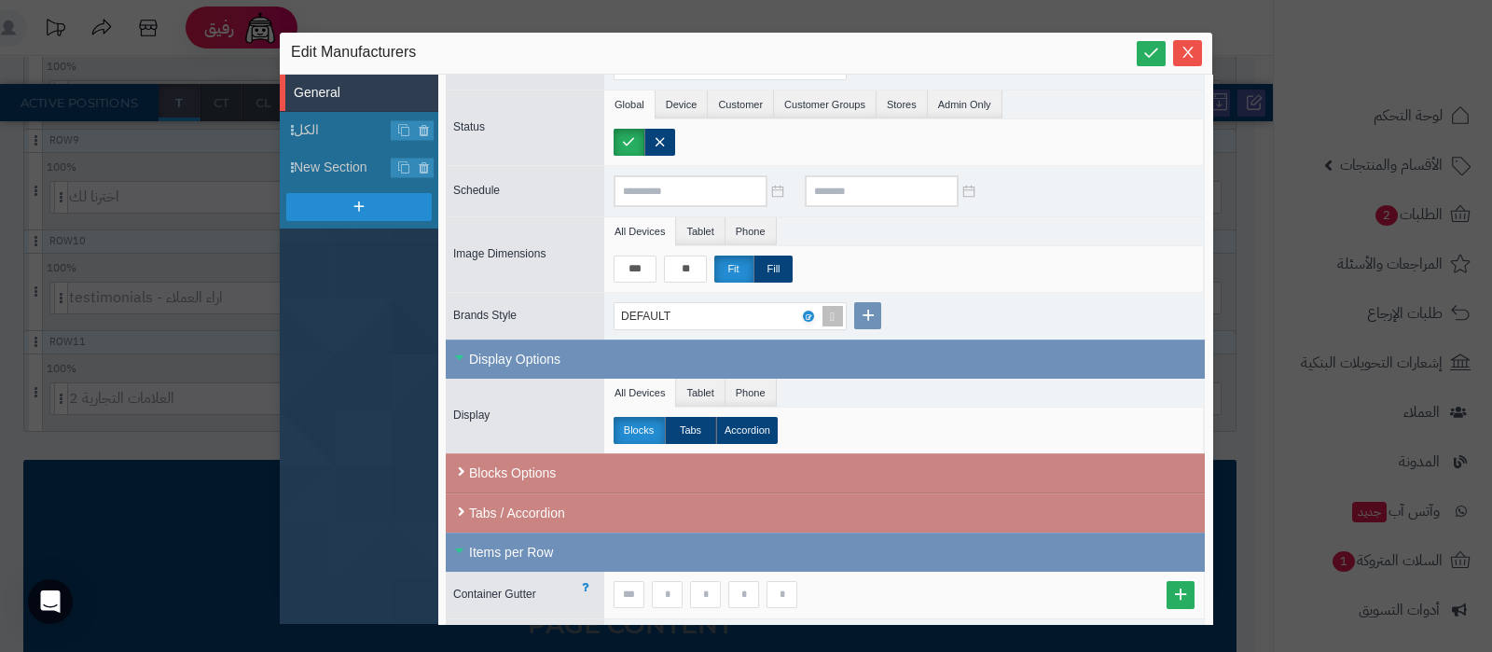
scroll to position [164, 0]
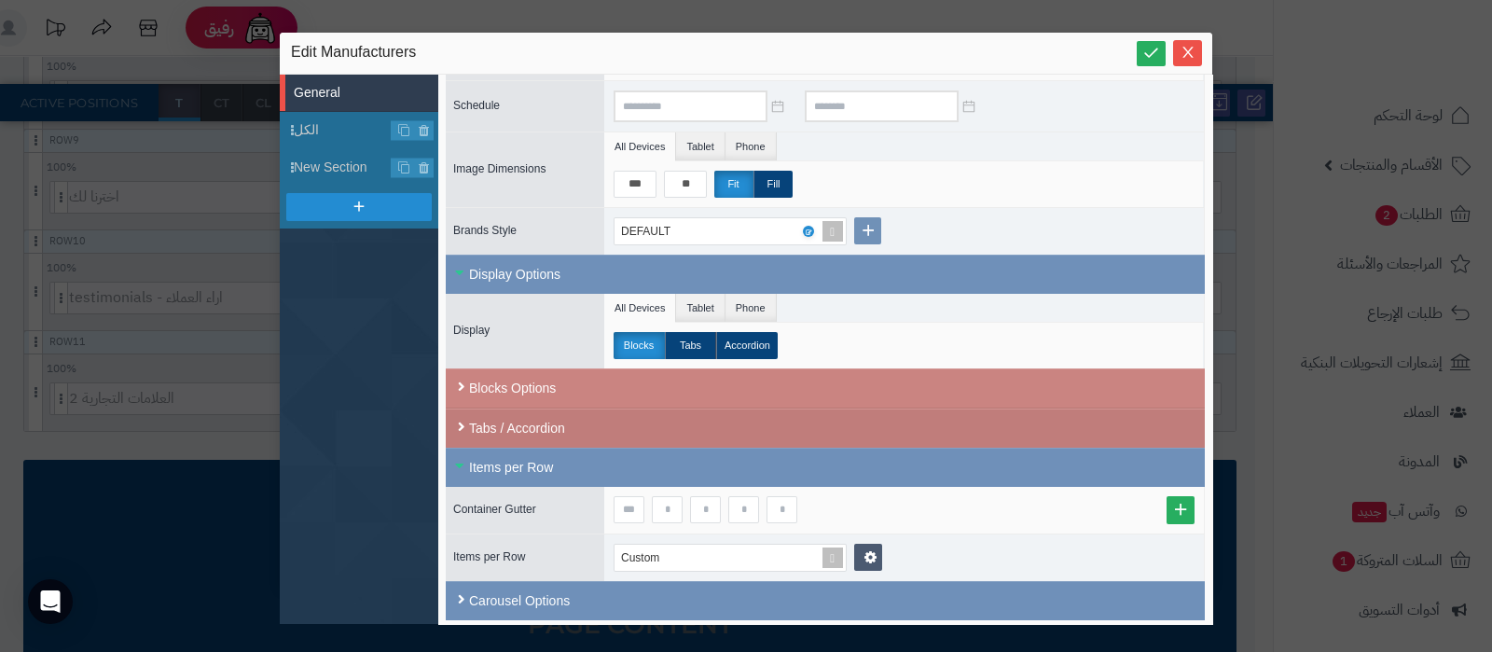
click at [547, 421] on div "Tabs / Accordion" at bounding box center [825, 427] width 759 height 39
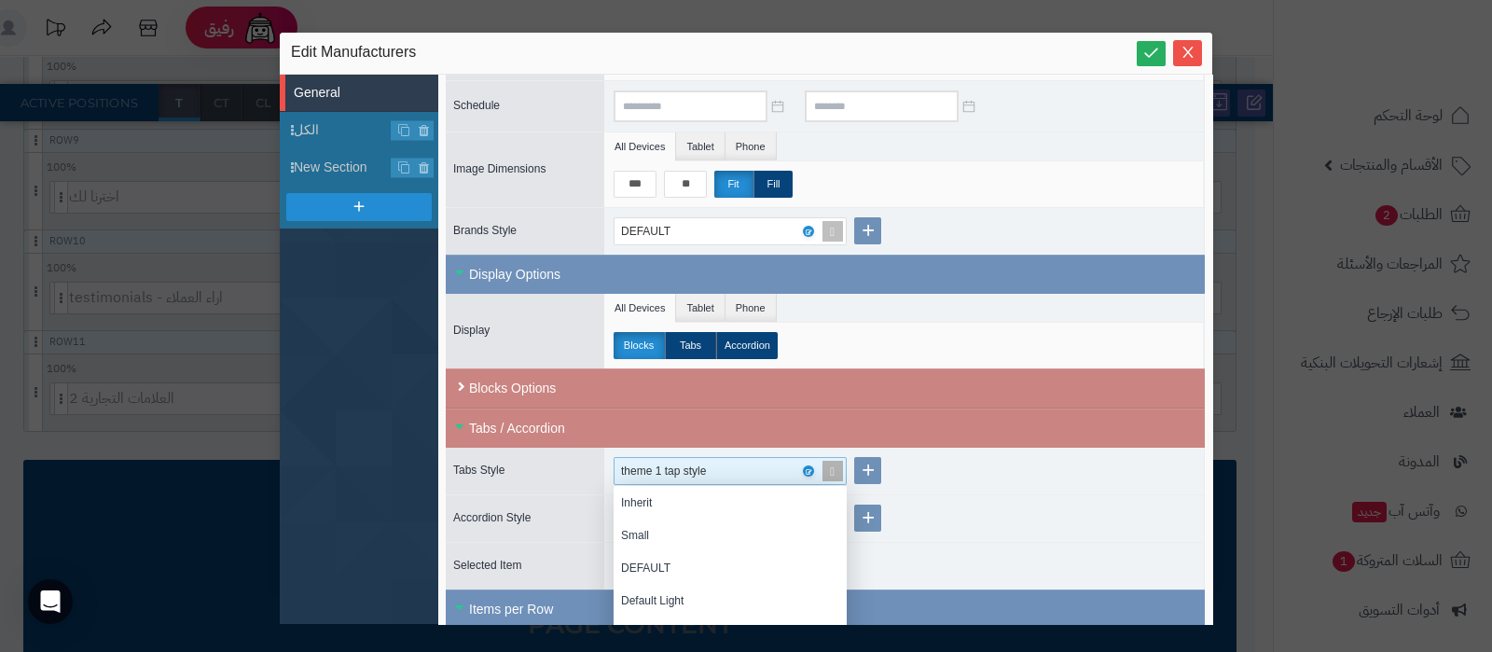
scroll to position [1105, 0]
click at [831, 464] on span at bounding box center [832, 471] width 26 height 26
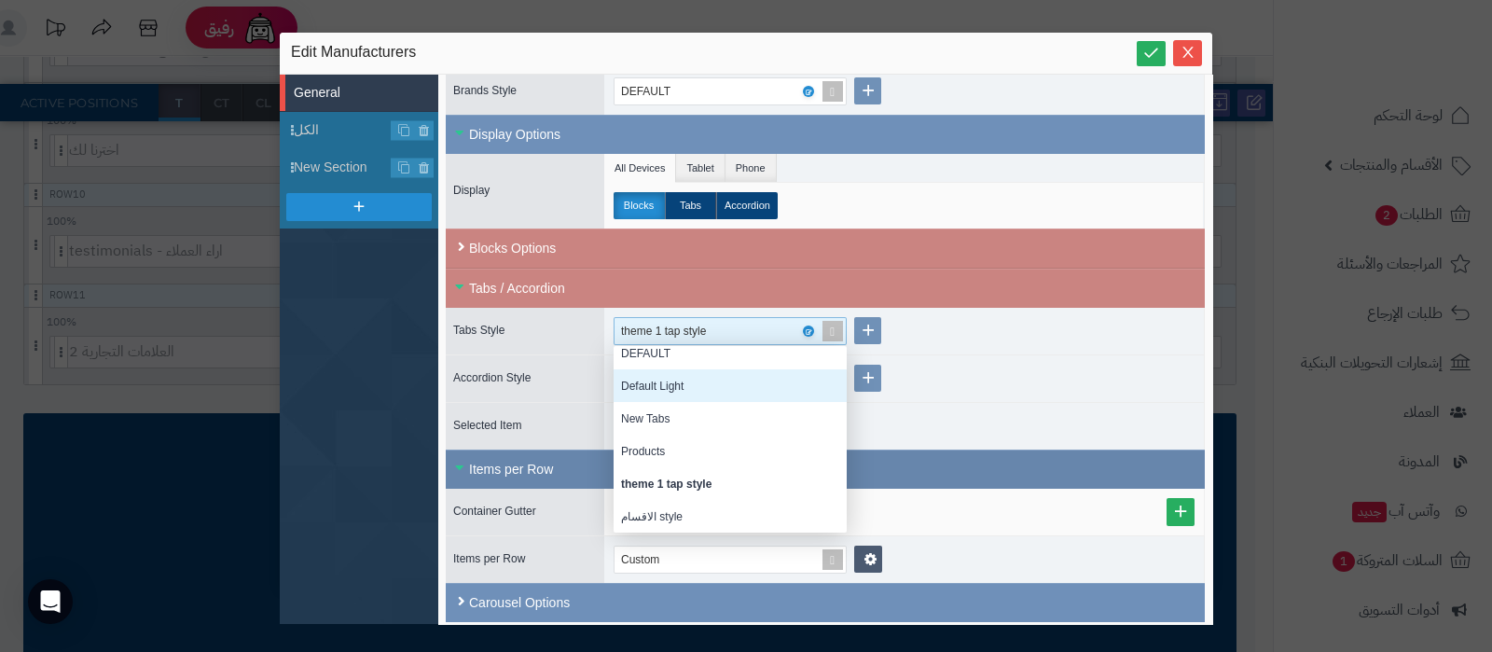
scroll to position [306, 0]
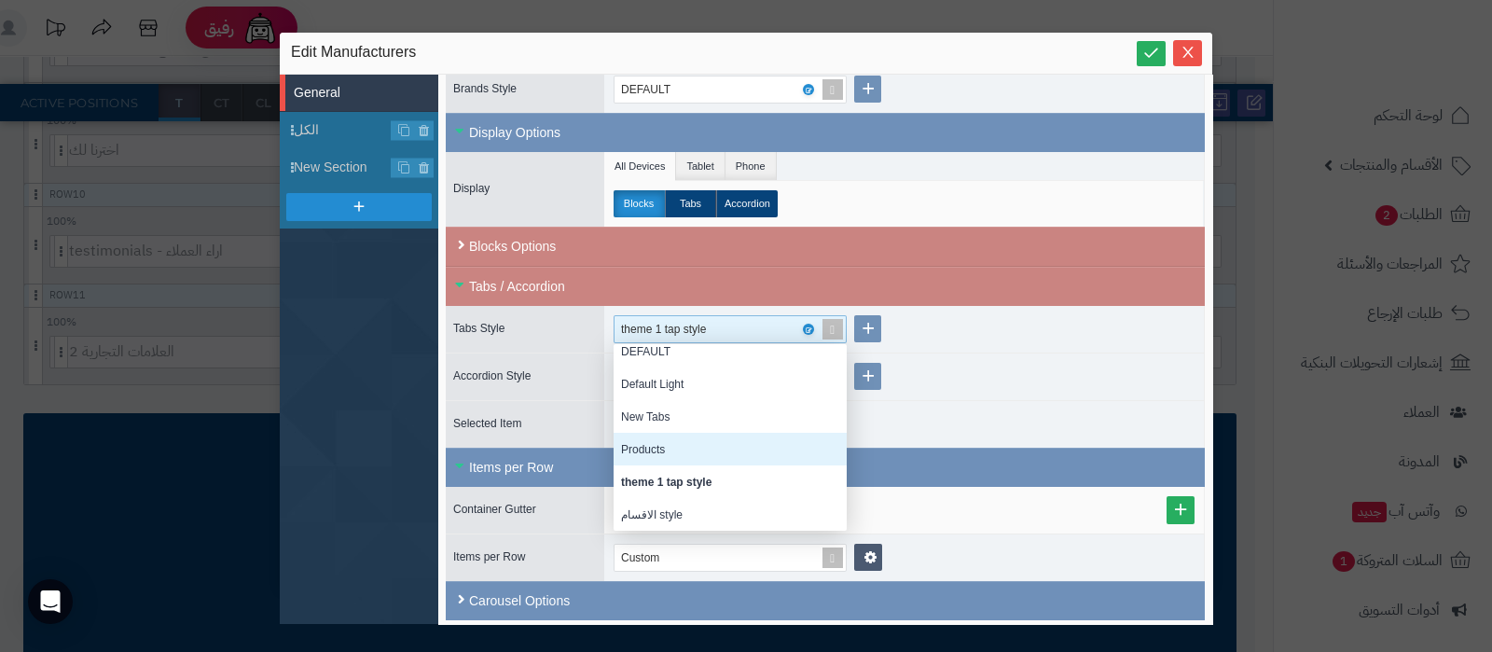
click at [686, 435] on div "Products" at bounding box center [729, 449] width 233 height 33
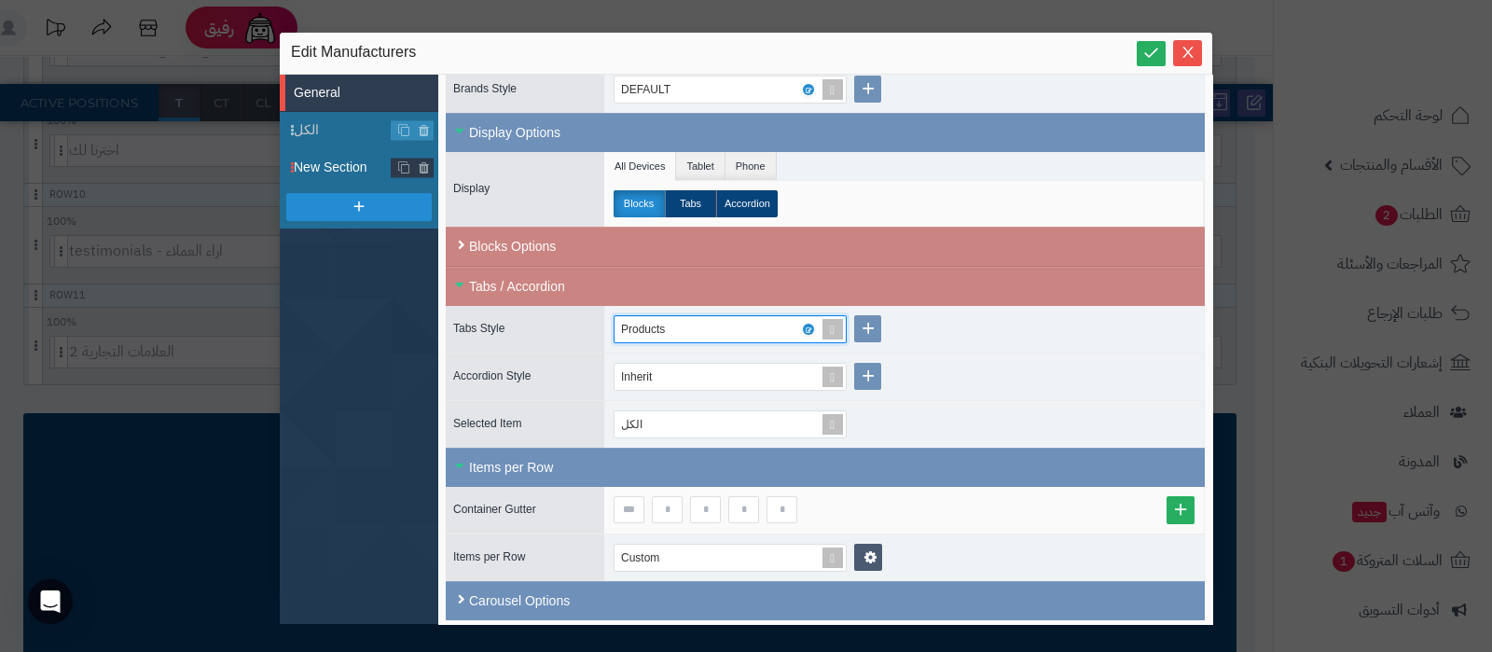
click at [321, 160] on span "New Section" at bounding box center [343, 168] width 98 height 20
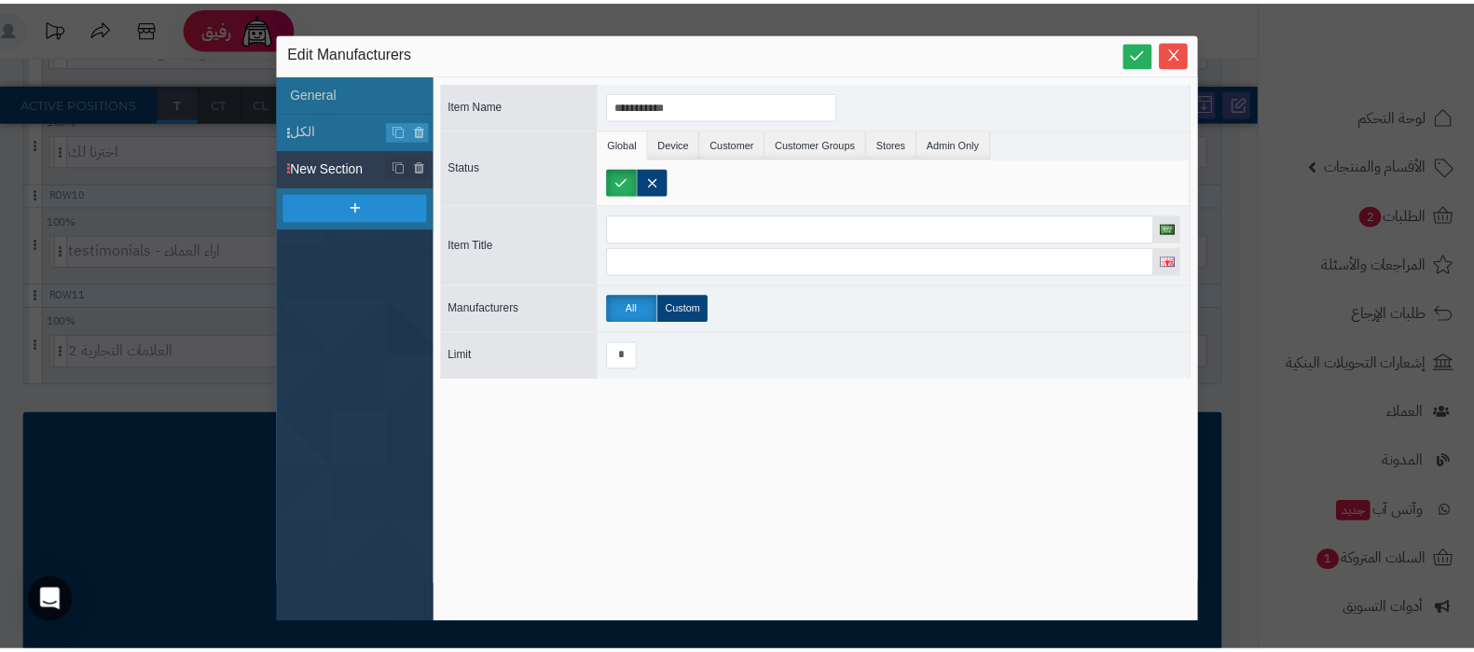
scroll to position [0, 0]
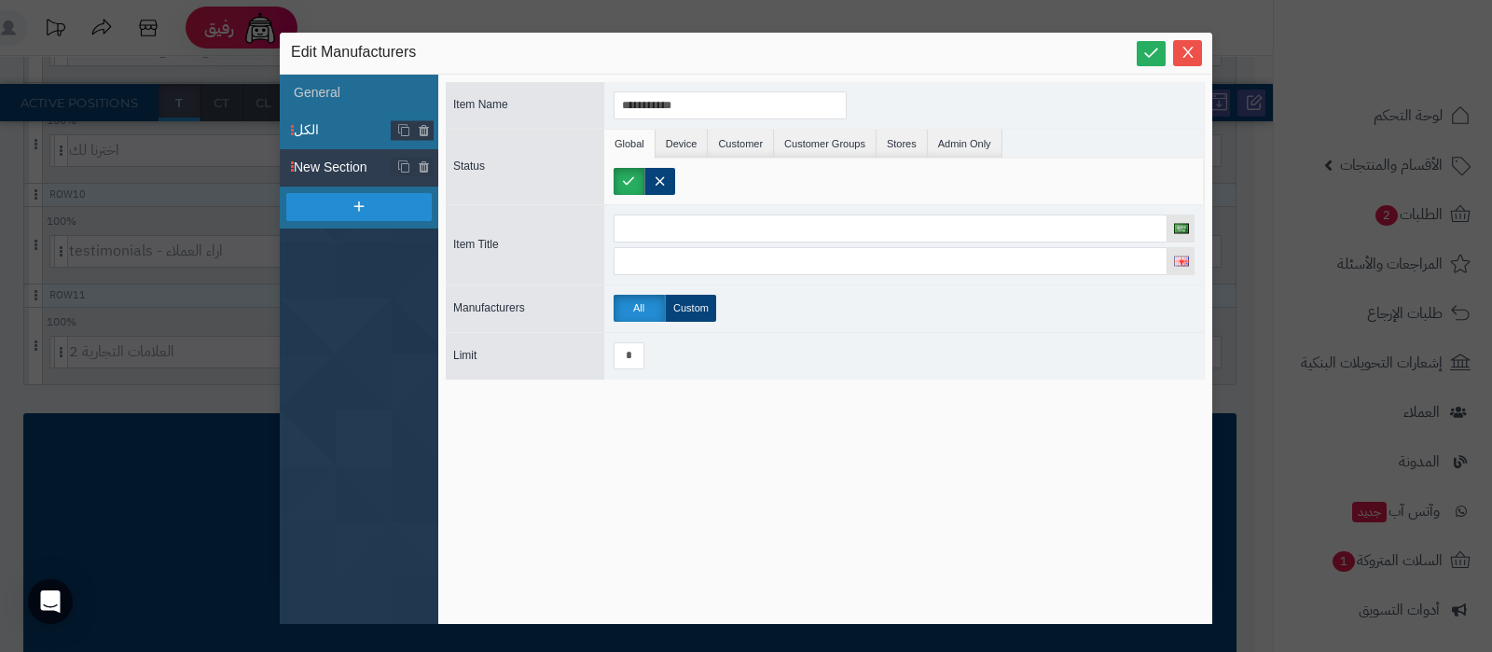
click at [326, 138] on span "الكل" at bounding box center [343, 130] width 98 height 20
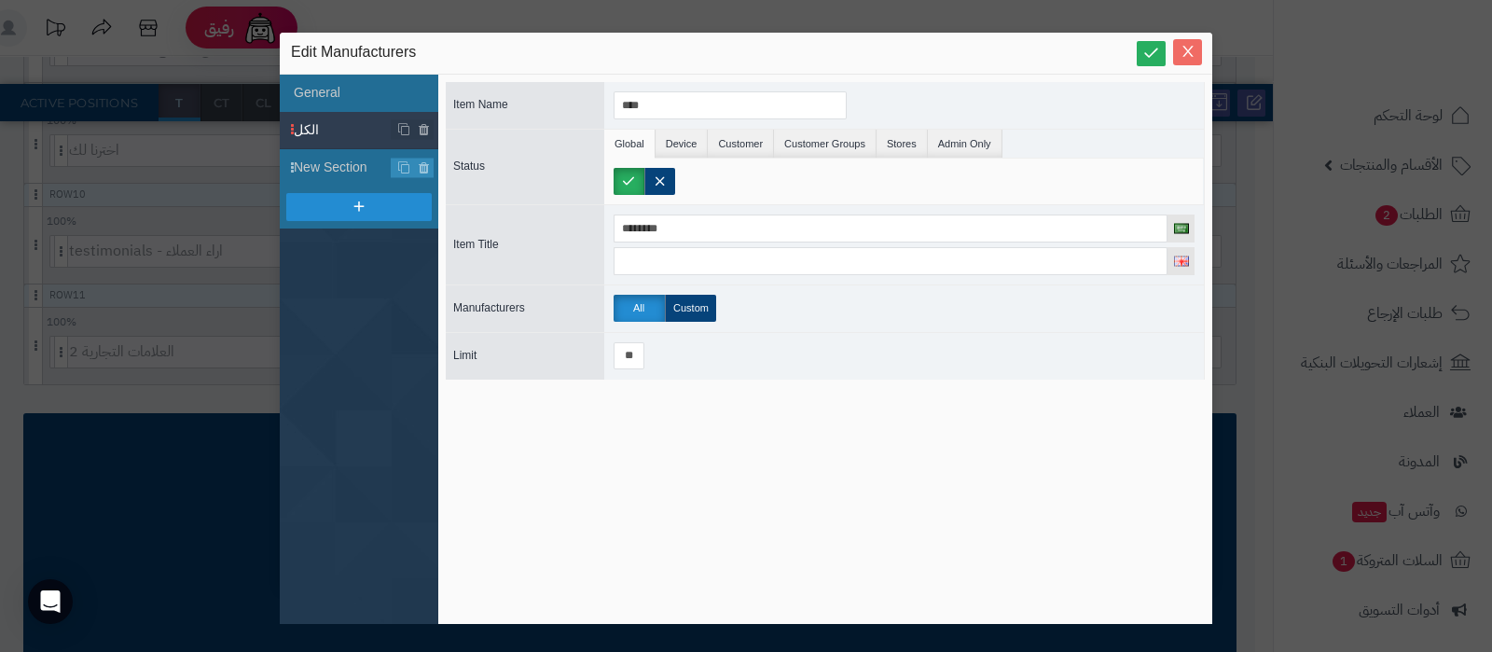
click at [1183, 54] on icon "Close" at bounding box center [1187, 51] width 15 height 15
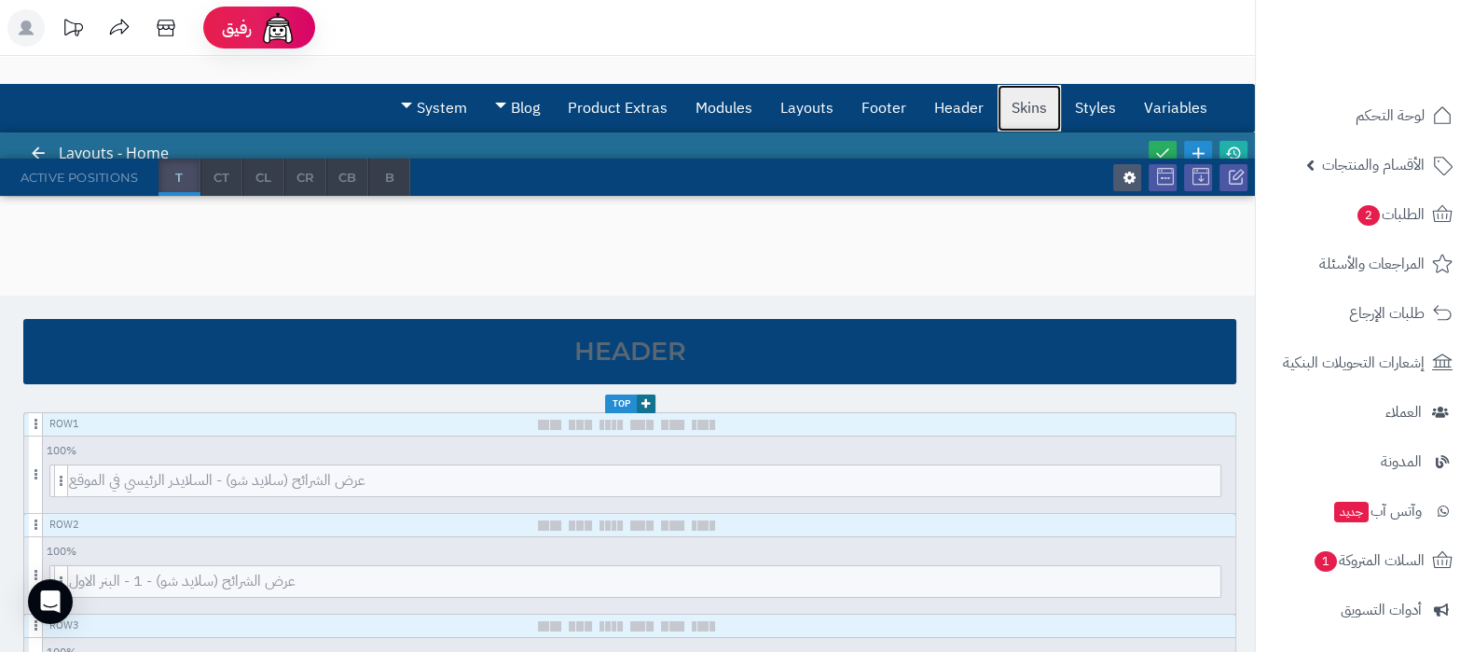
click at [1053, 87] on link "Skins" at bounding box center [1029, 108] width 63 height 47
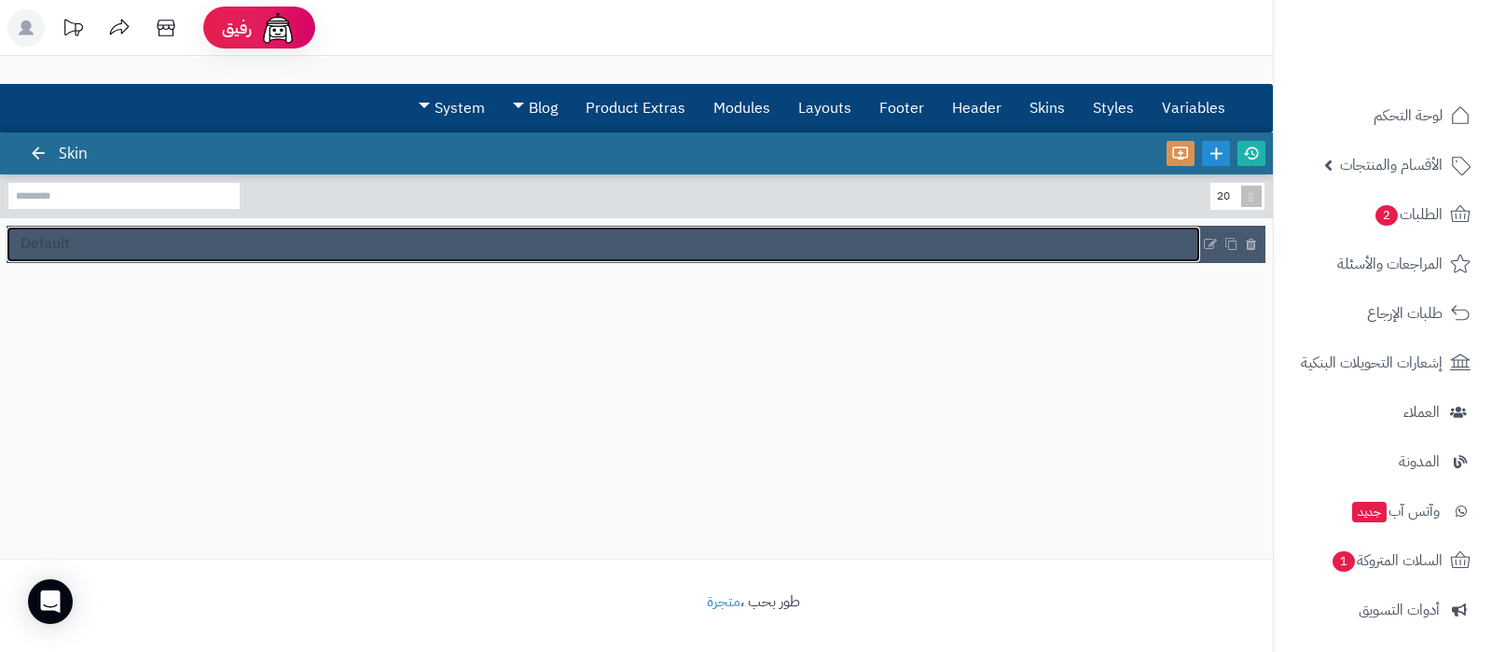
click at [121, 255] on link "Default" at bounding box center [603, 244] width 1193 height 35
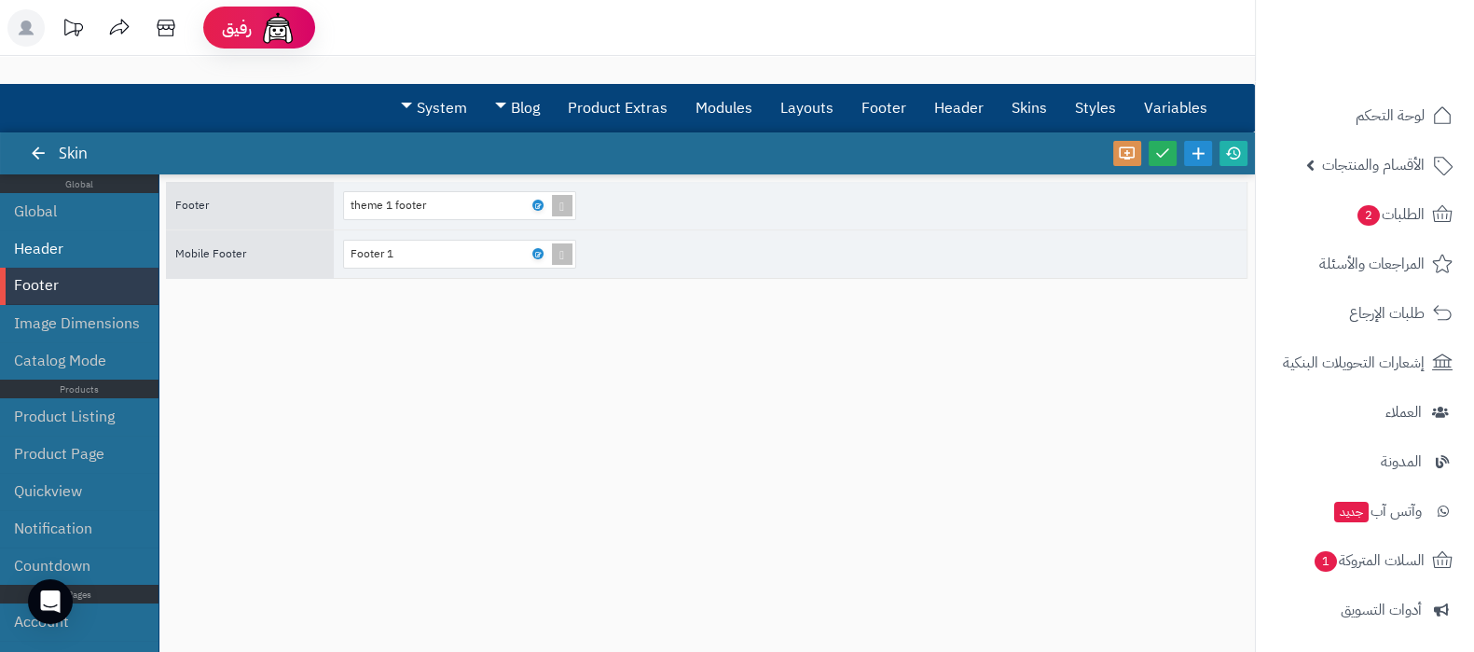
click at [89, 246] on li "Header" at bounding box center [79, 248] width 158 height 37
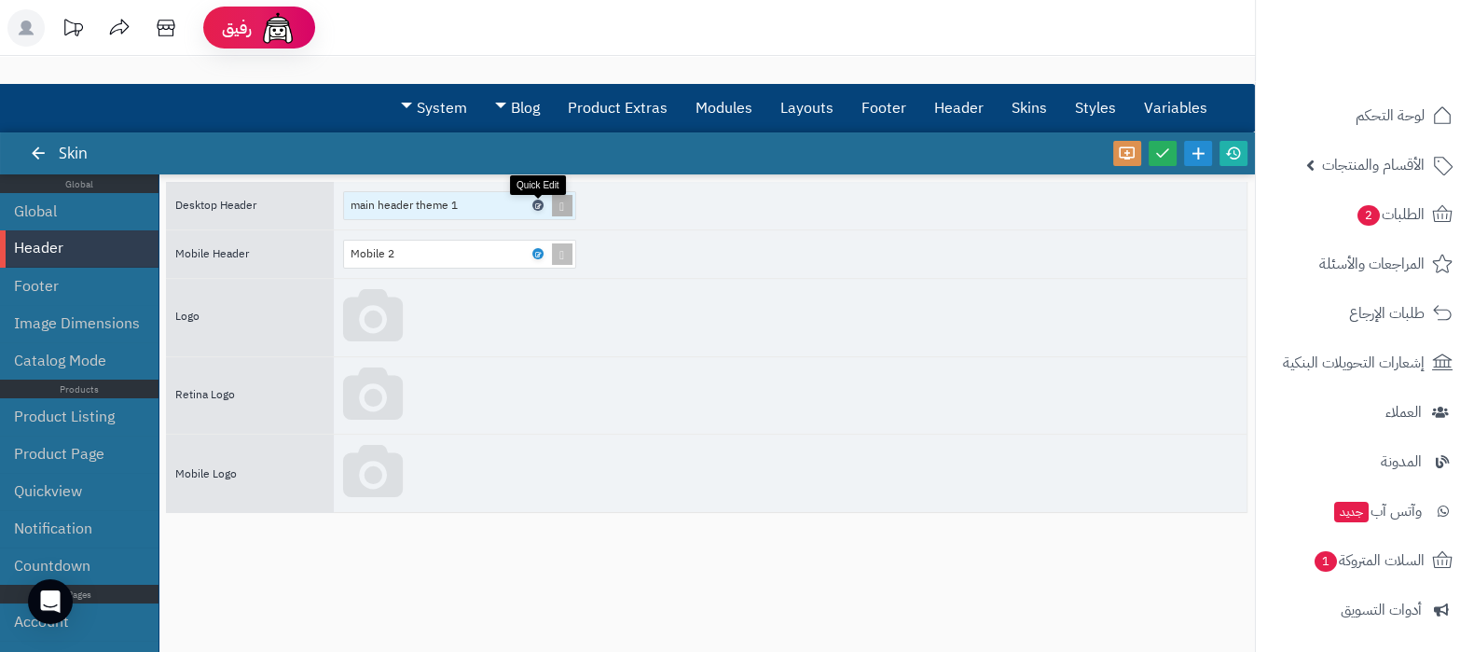
click at [536, 204] on icon at bounding box center [537, 205] width 6 height 8
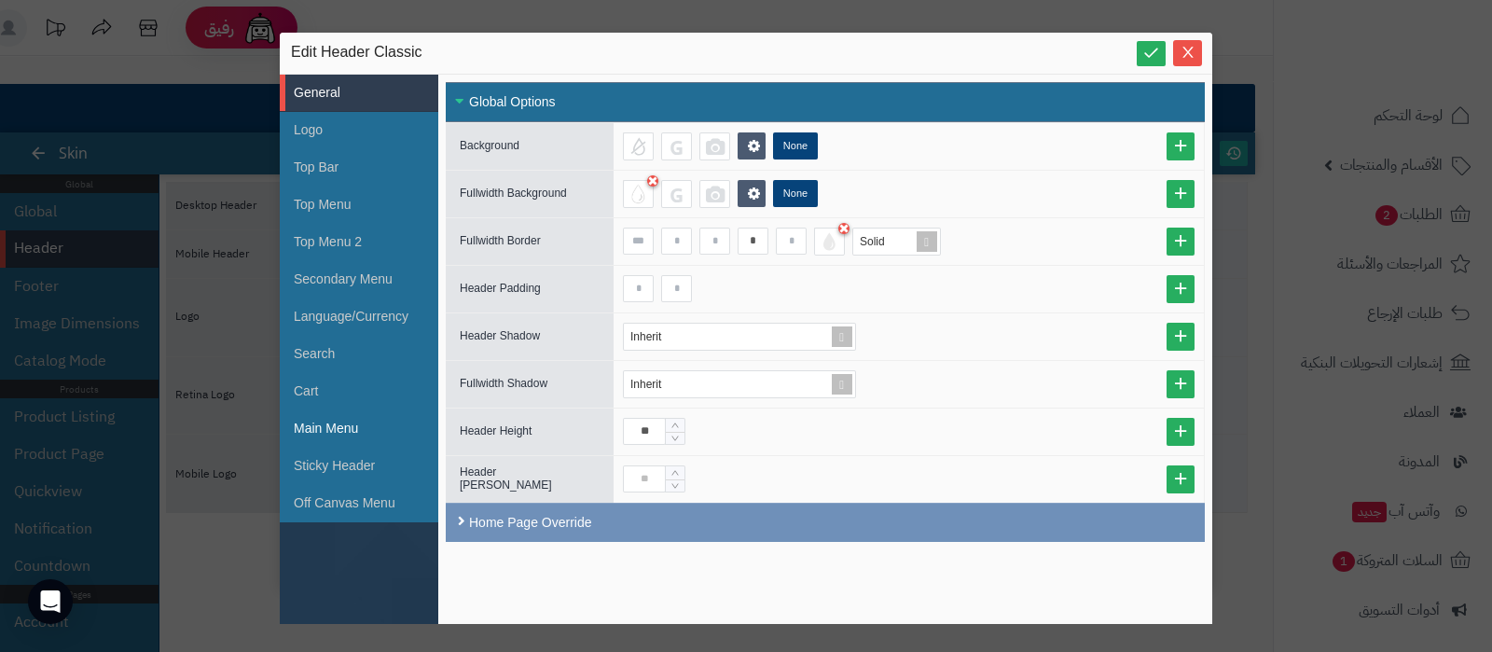
click at [351, 428] on li "Main Menu" at bounding box center [359, 428] width 158 height 37
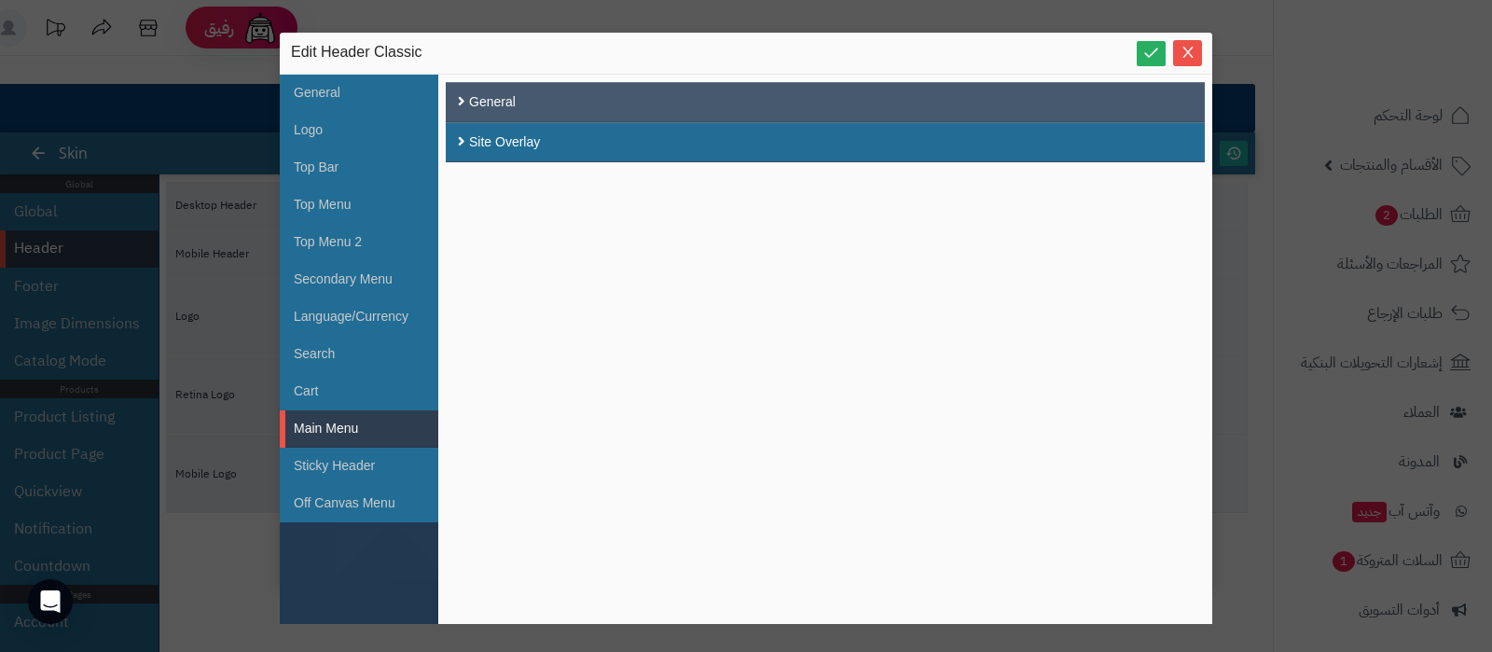
click at [710, 98] on div "General" at bounding box center [825, 102] width 759 height 40
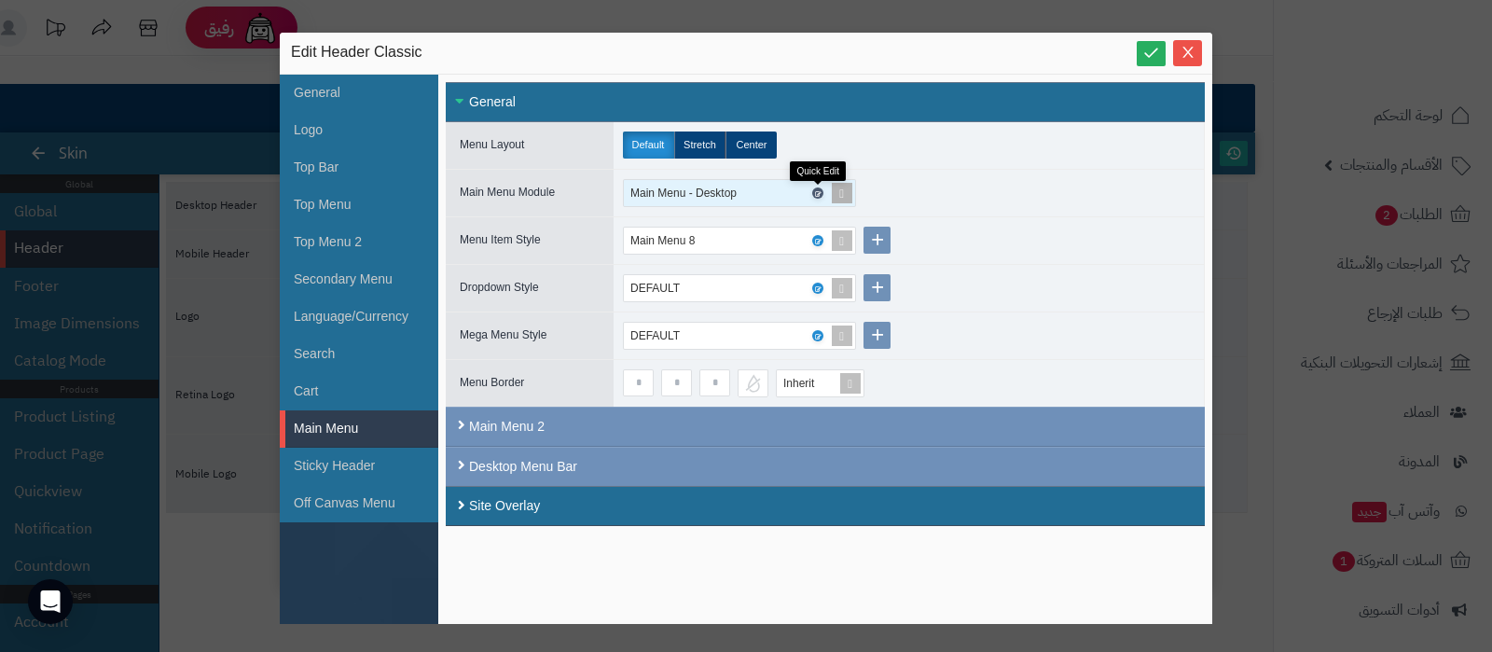
click at [816, 190] on icon at bounding box center [817, 193] width 6 height 8
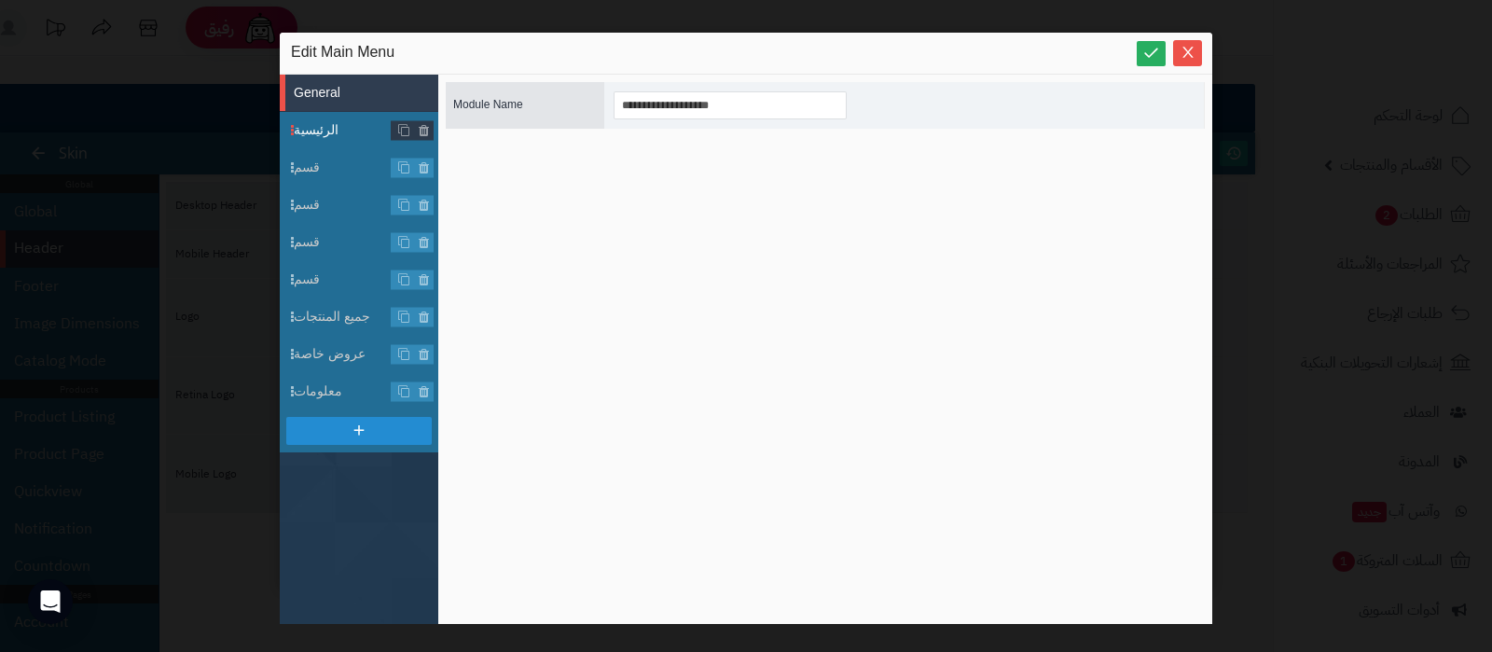
click at [322, 131] on span "الرئيسية" at bounding box center [366, 130] width 144 height 20
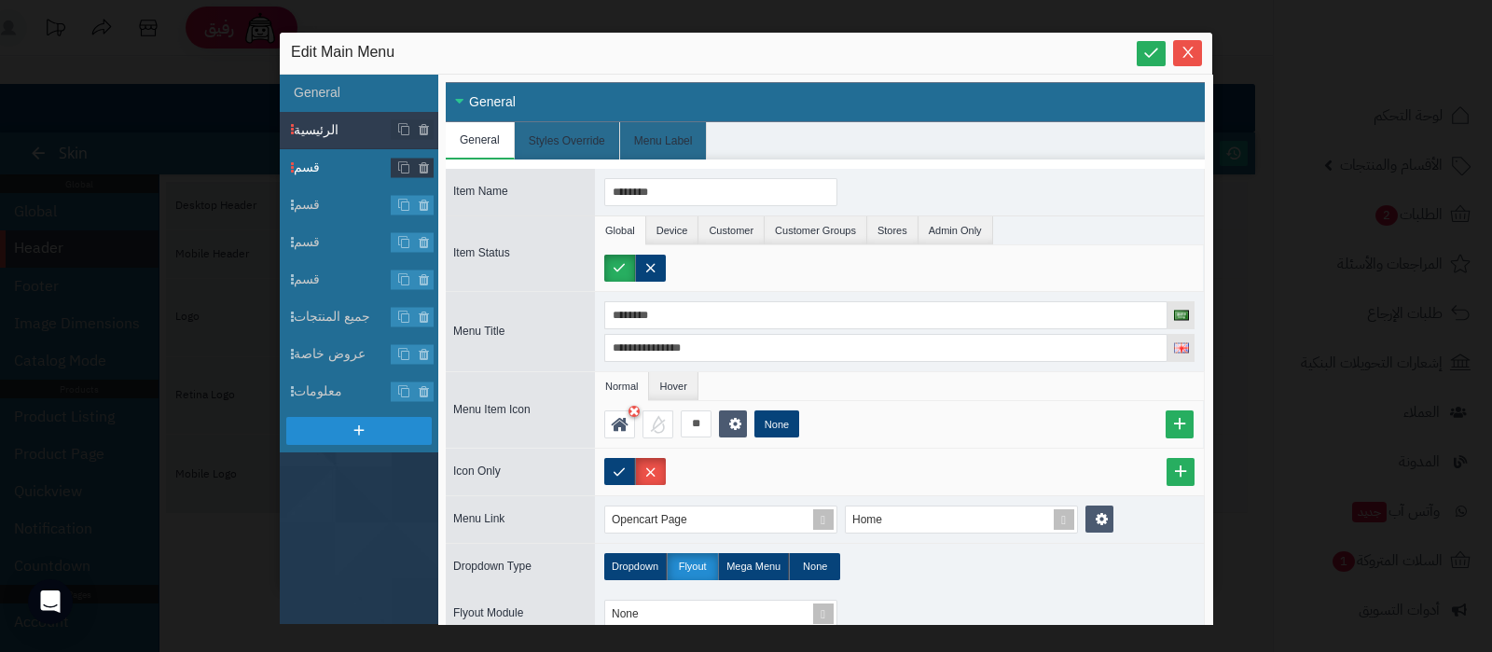
click at [325, 160] on span "قسم" at bounding box center [366, 168] width 144 height 20
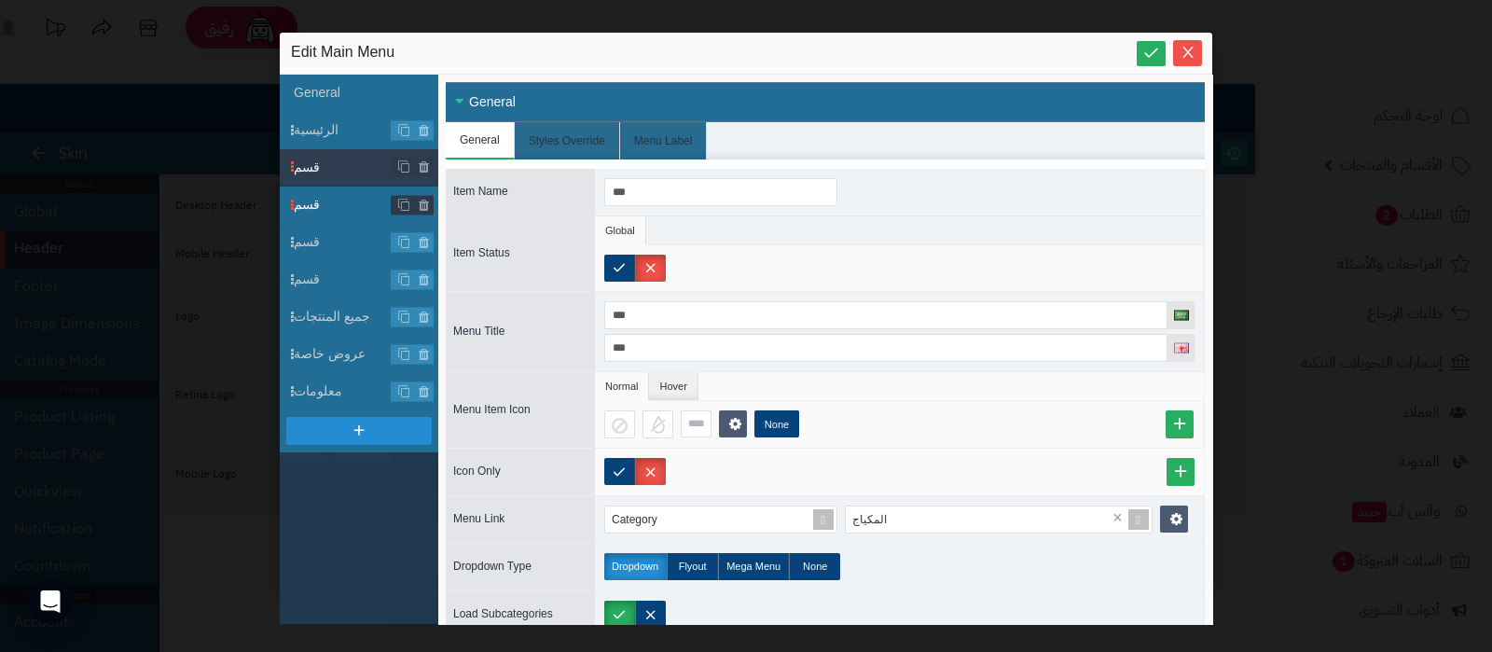
click at [333, 202] on span "قسم" at bounding box center [366, 205] width 144 height 20
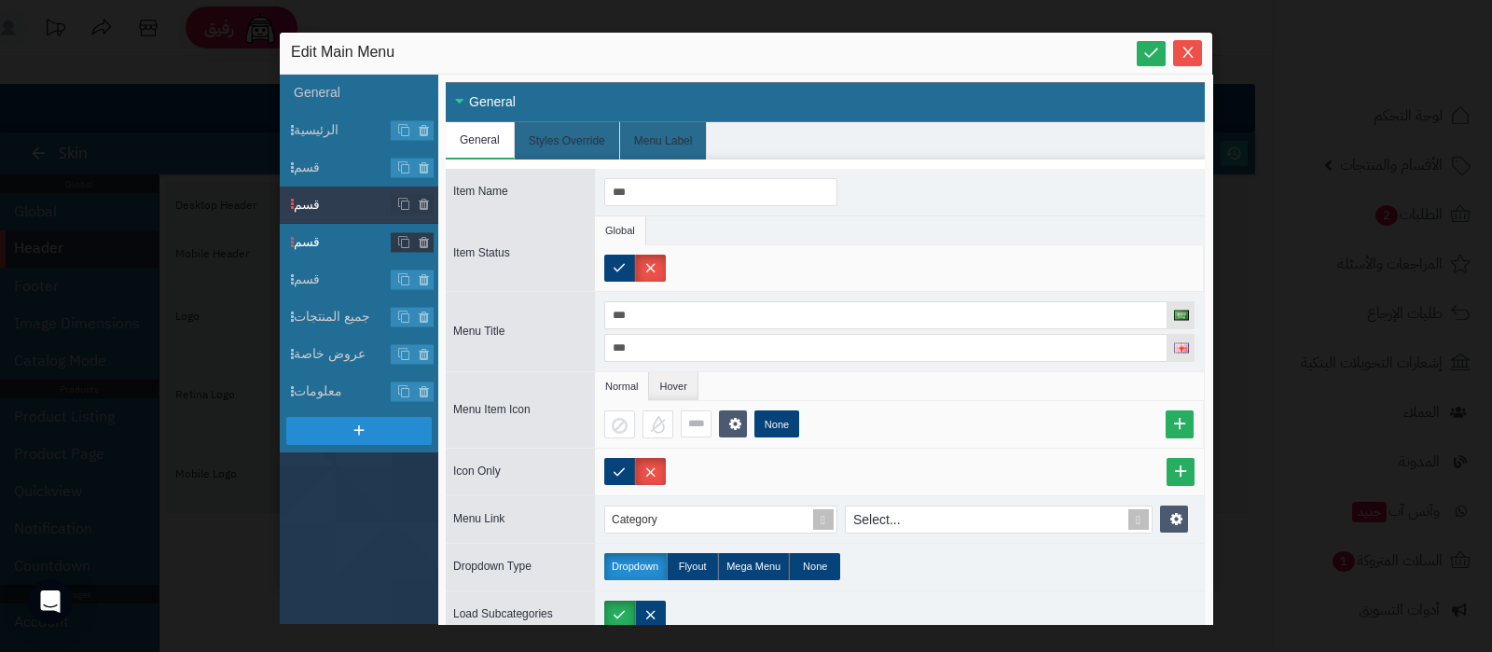
click at [328, 233] on span "قسم" at bounding box center [366, 242] width 144 height 20
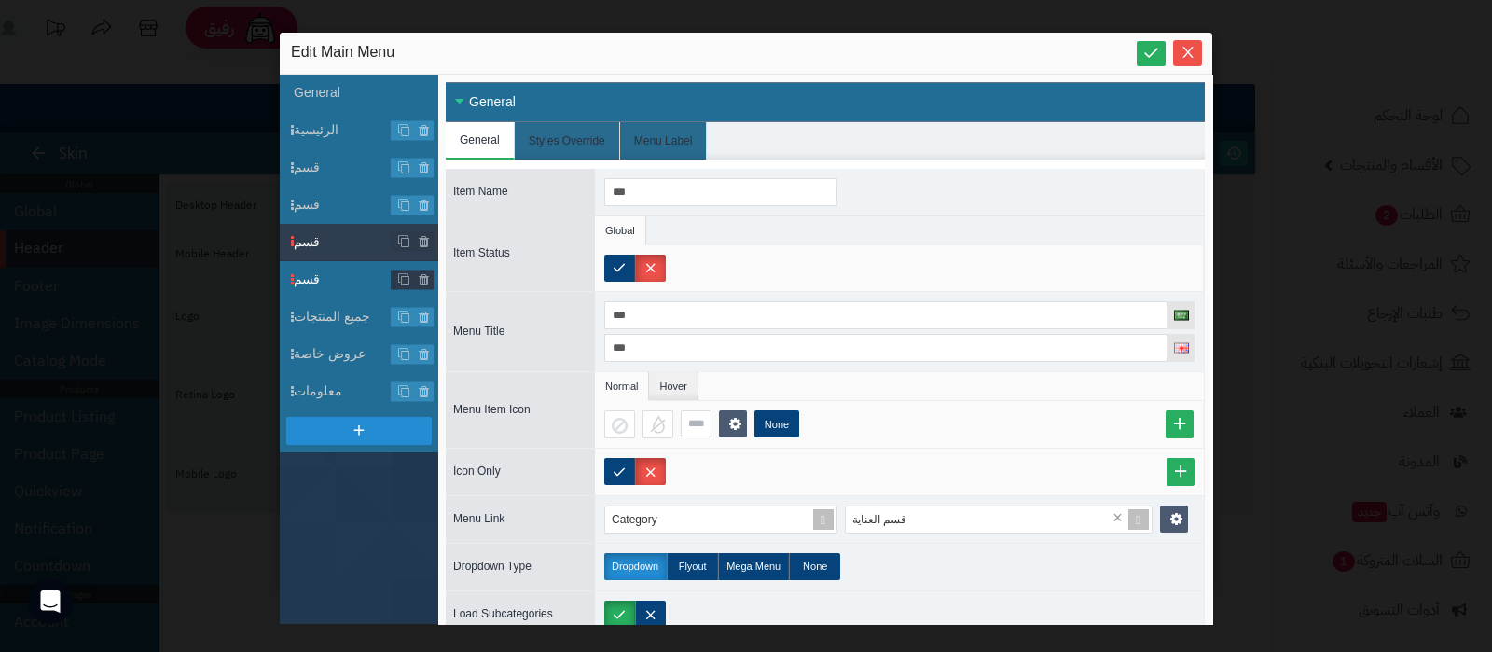
click at [330, 269] on span "قسم" at bounding box center [366, 279] width 144 height 20
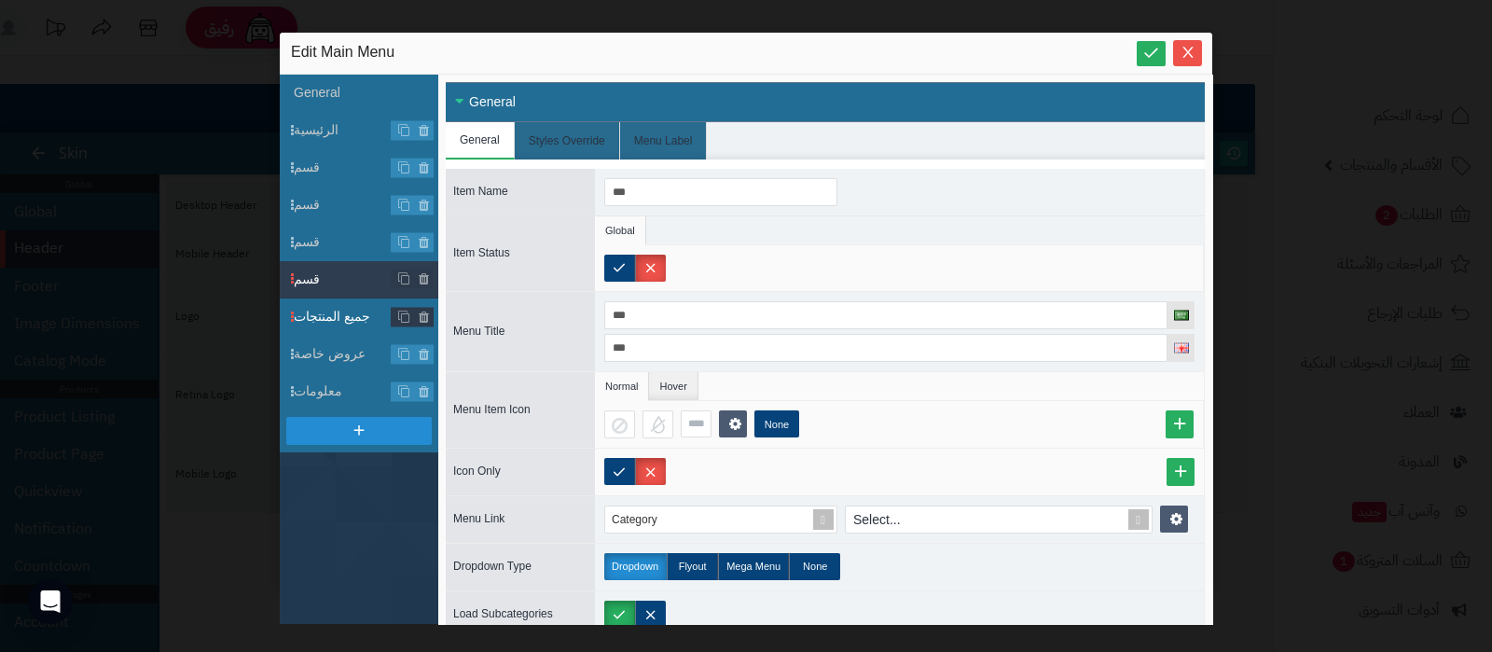
click at [333, 317] on span "جميع المنتجات" at bounding box center [366, 317] width 144 height 20
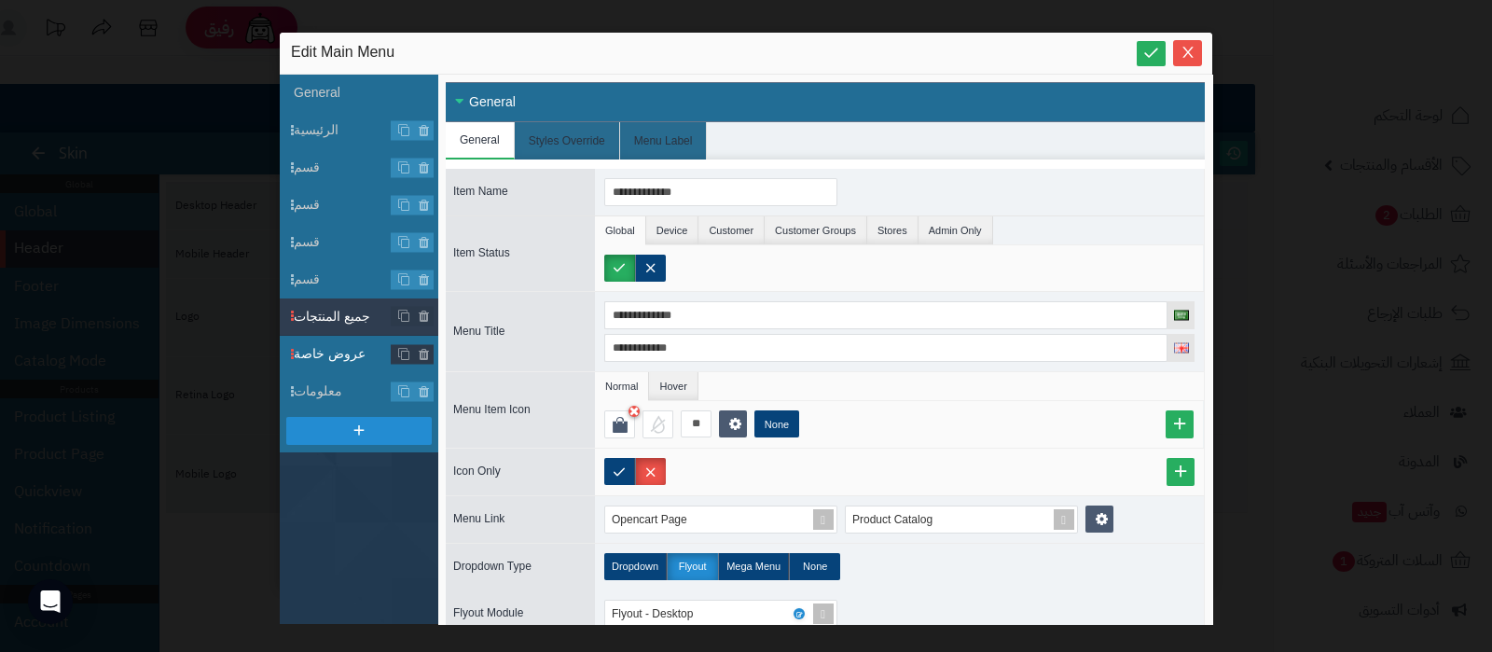
click at [333, 351] on span "عروض خاصة" at bounding box center [366, 354] width 144 height 20
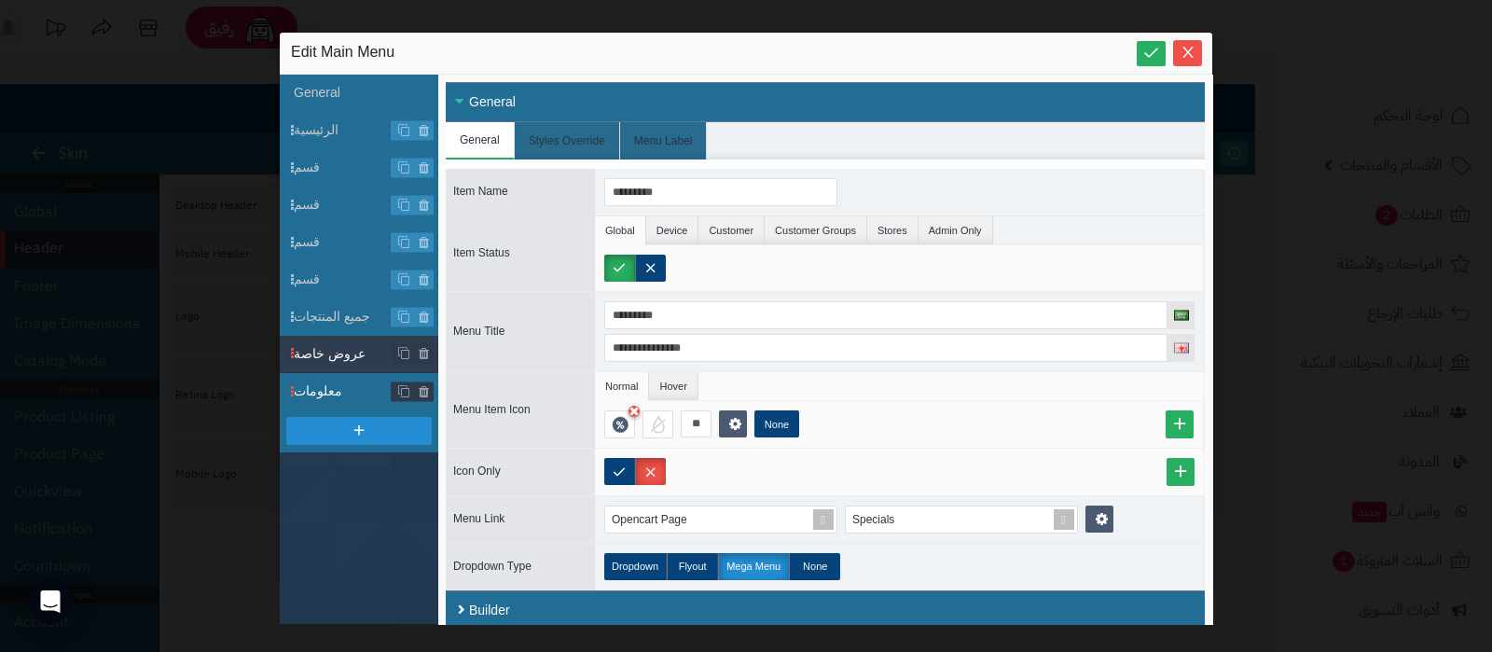
click at [337, 384] on span "معلومات" at bounding box center [366, 391] width 144 height 20
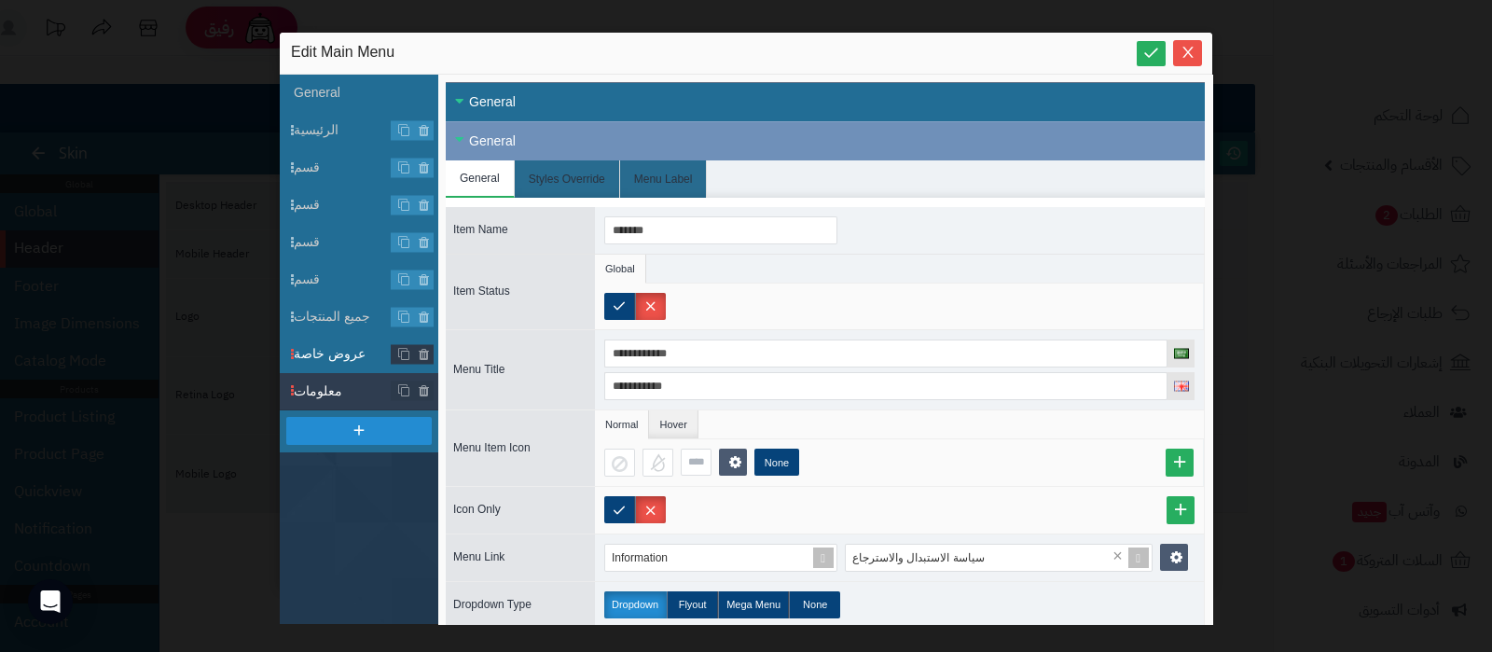
click at [340, 351] on span "عروض خاصة" at bounding box center [366, 354] width 144 height 20
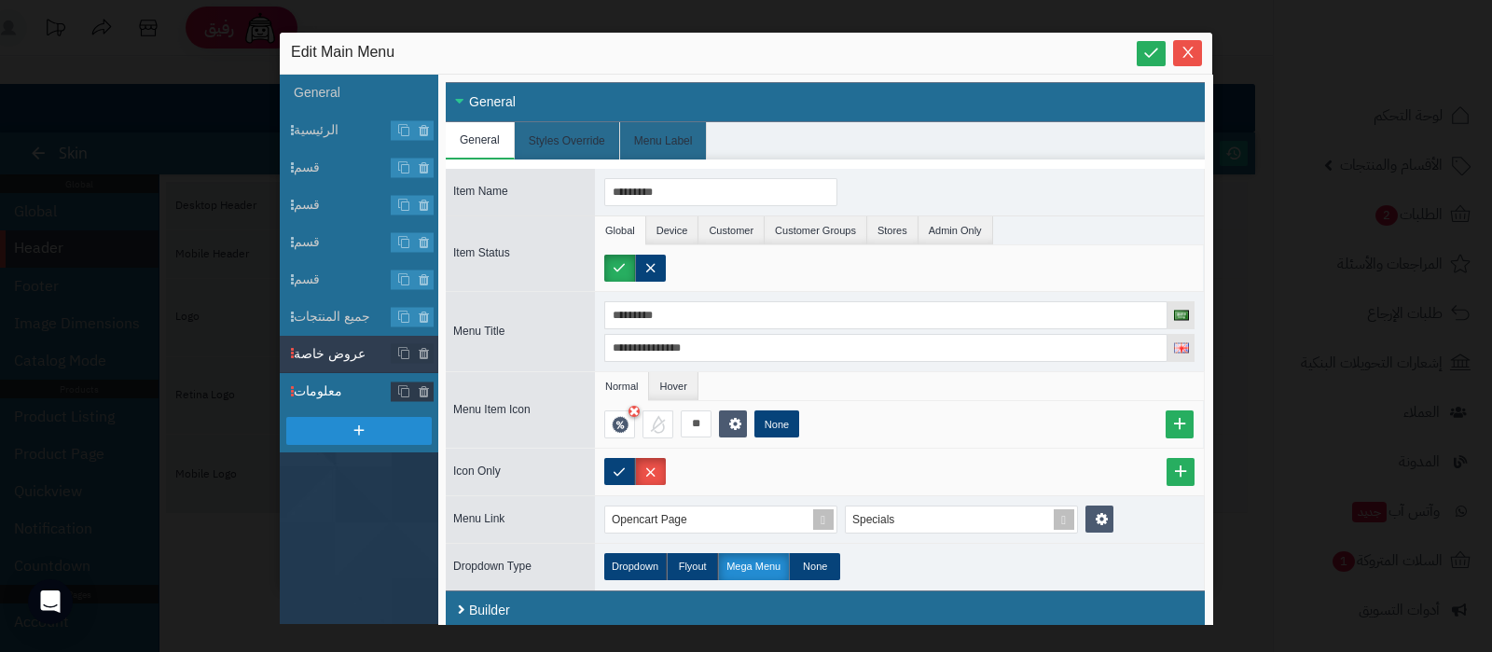
click at [340, 388] on span "معلومات" at bounding box center [366, 391] width 144 height 20
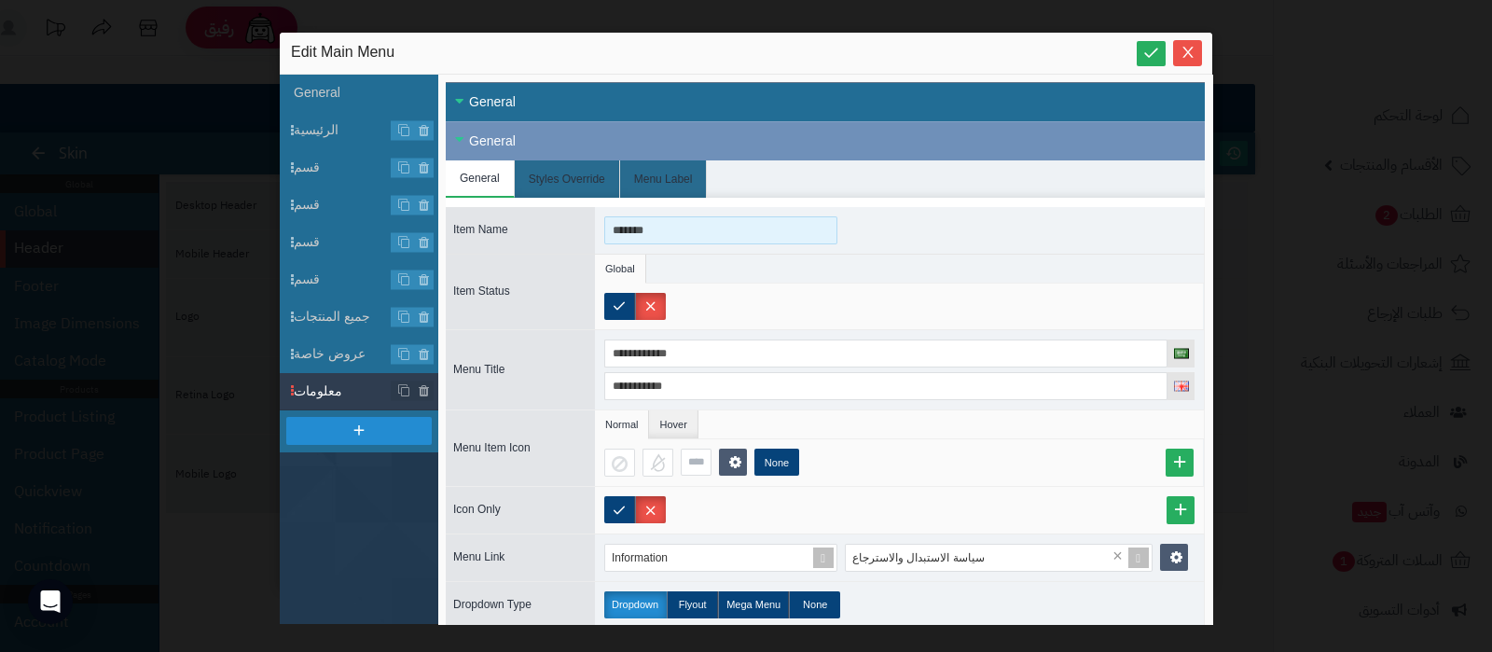
click at [663, 223] on input "*******" at bounding box center [720, 230] width 233 height 28
click at [663, 223] on input "********" at bounding box center [720, 230] width 233 height 28
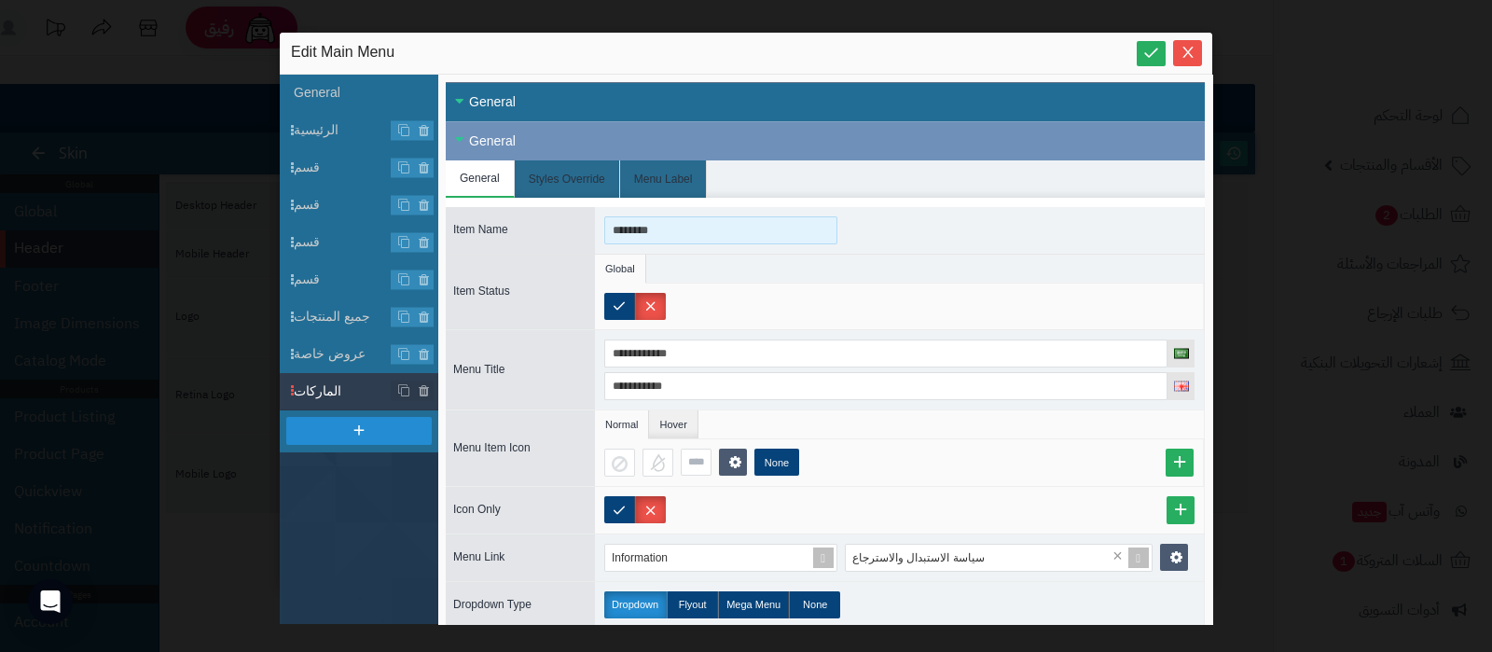
click at [663, 223] on input "********" at bounding box center [720, 230] width 233 height 28
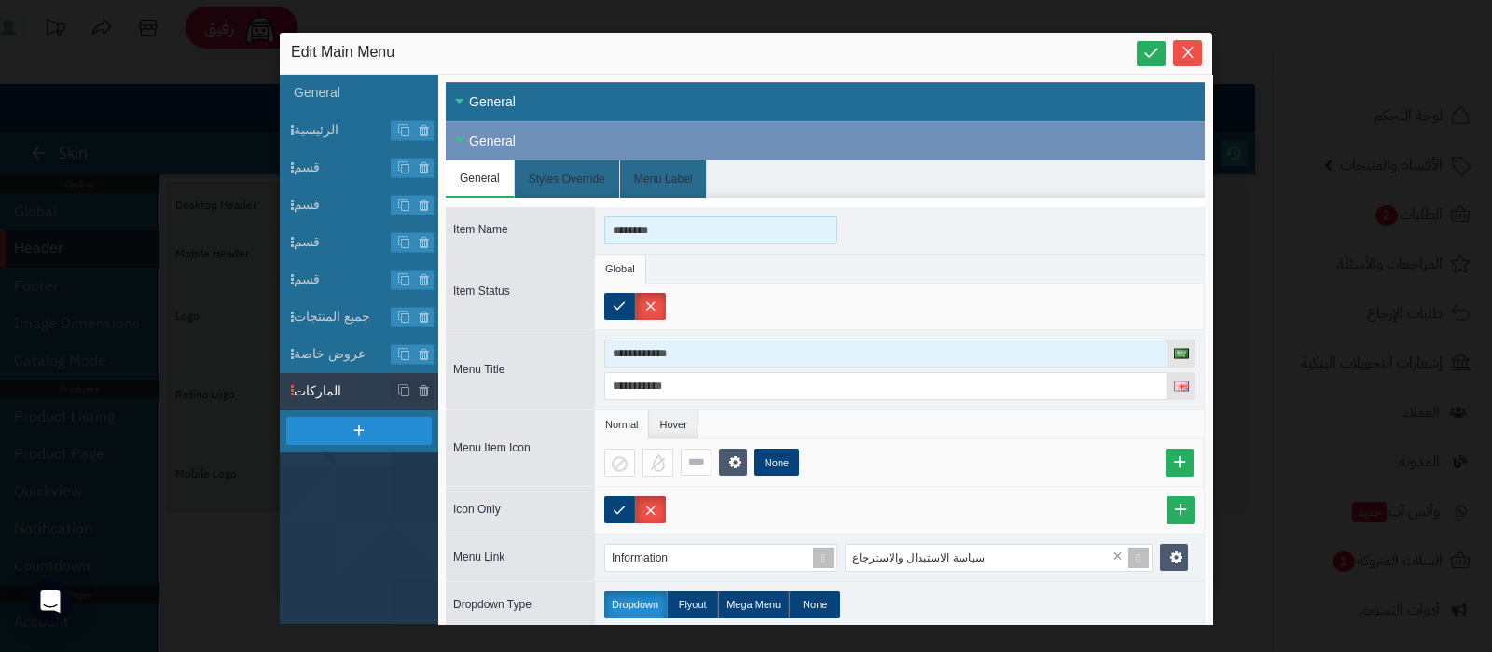
type input "********"
click at [670, 351] on input "**********" at bounding box center [885, 353] width 563 height 28
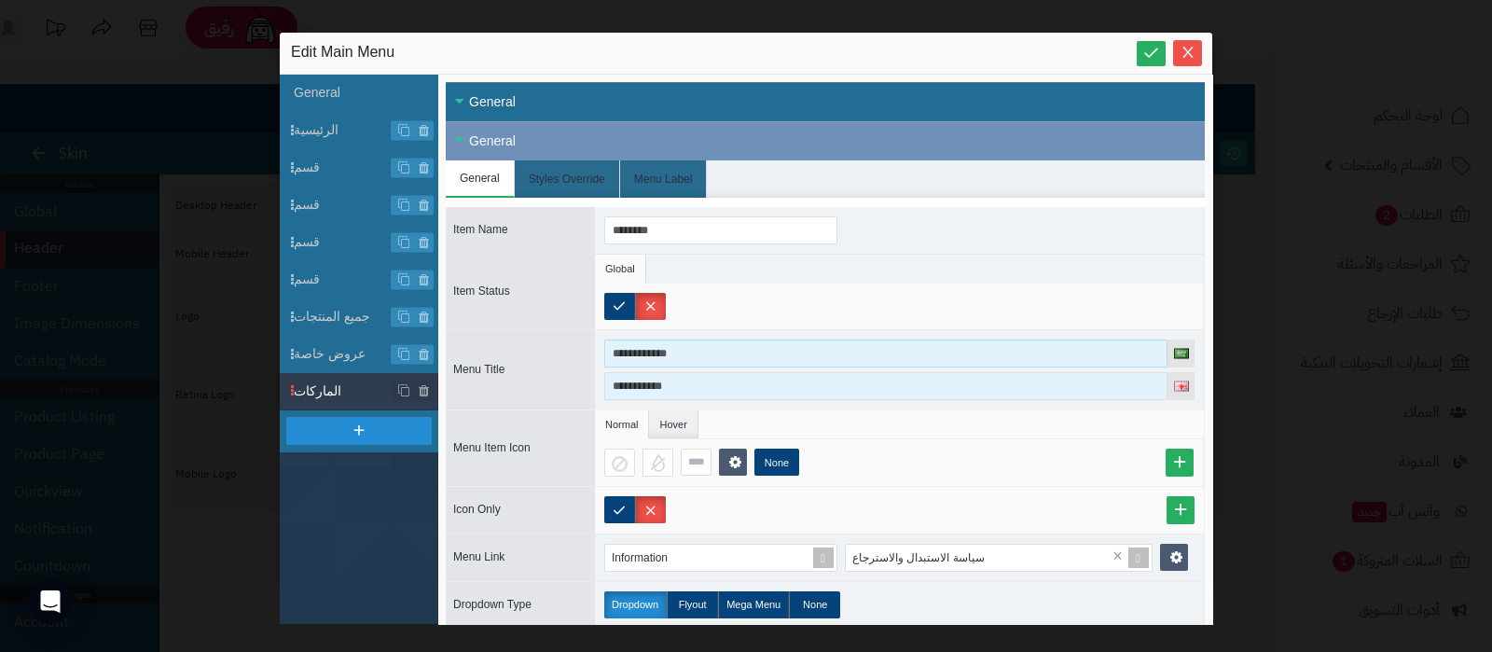
paste input
type input "********"
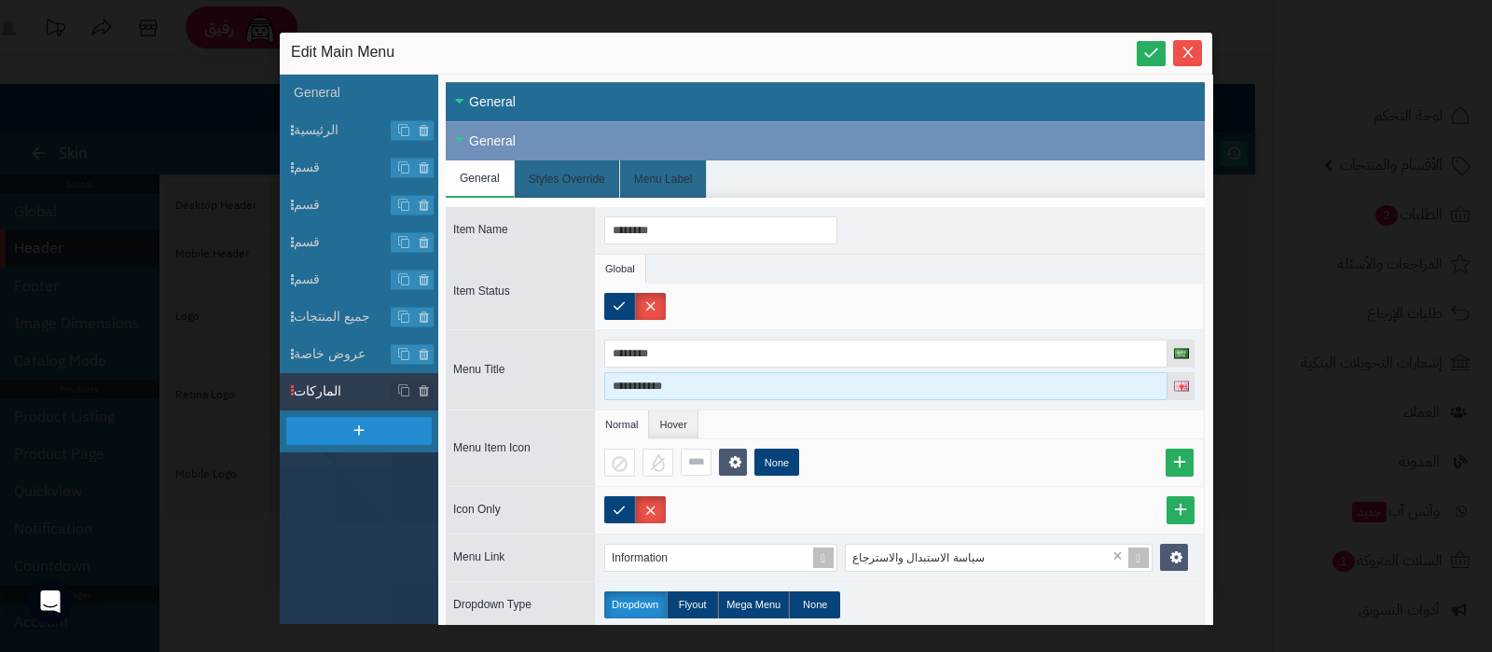
click at [674, 391] on input "**********" at bounding box center [885, 386] width 563 height 28
type input "******"
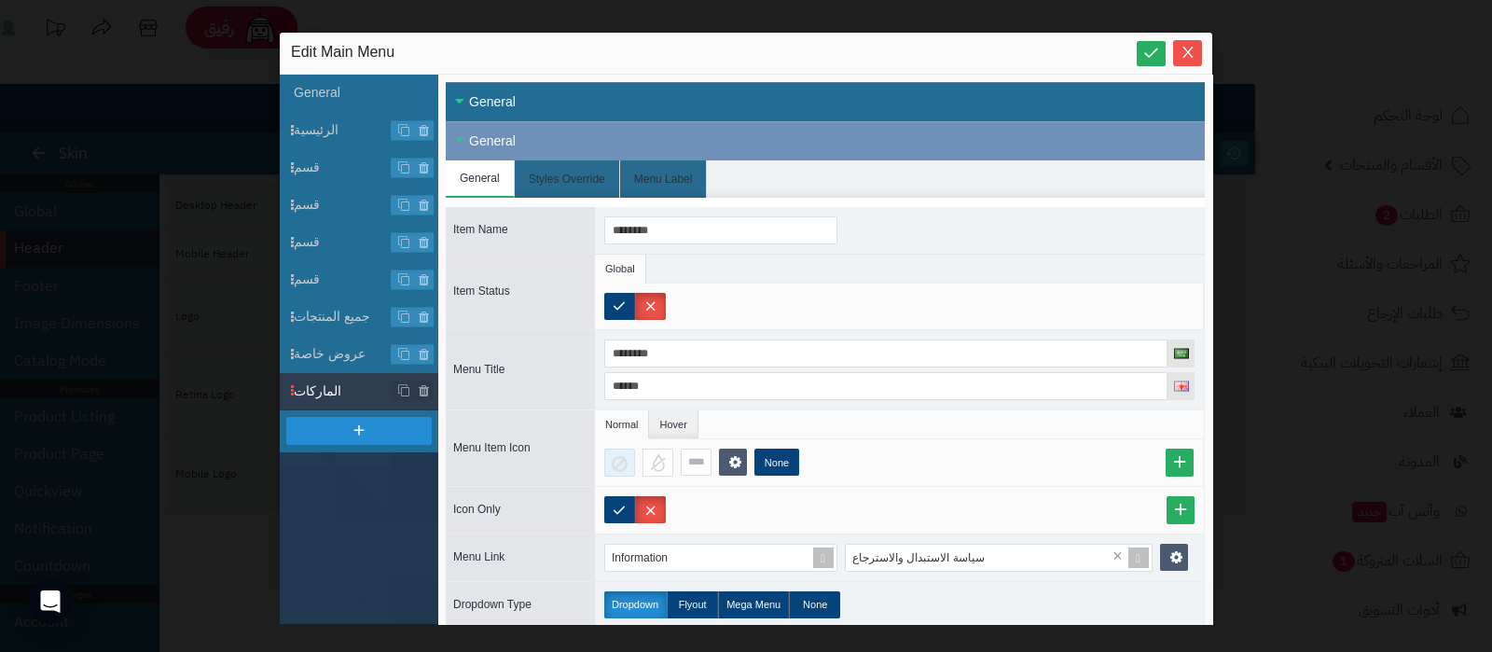
click at [613, 457] on div at bounding box center [619, 462] width 31 height 28
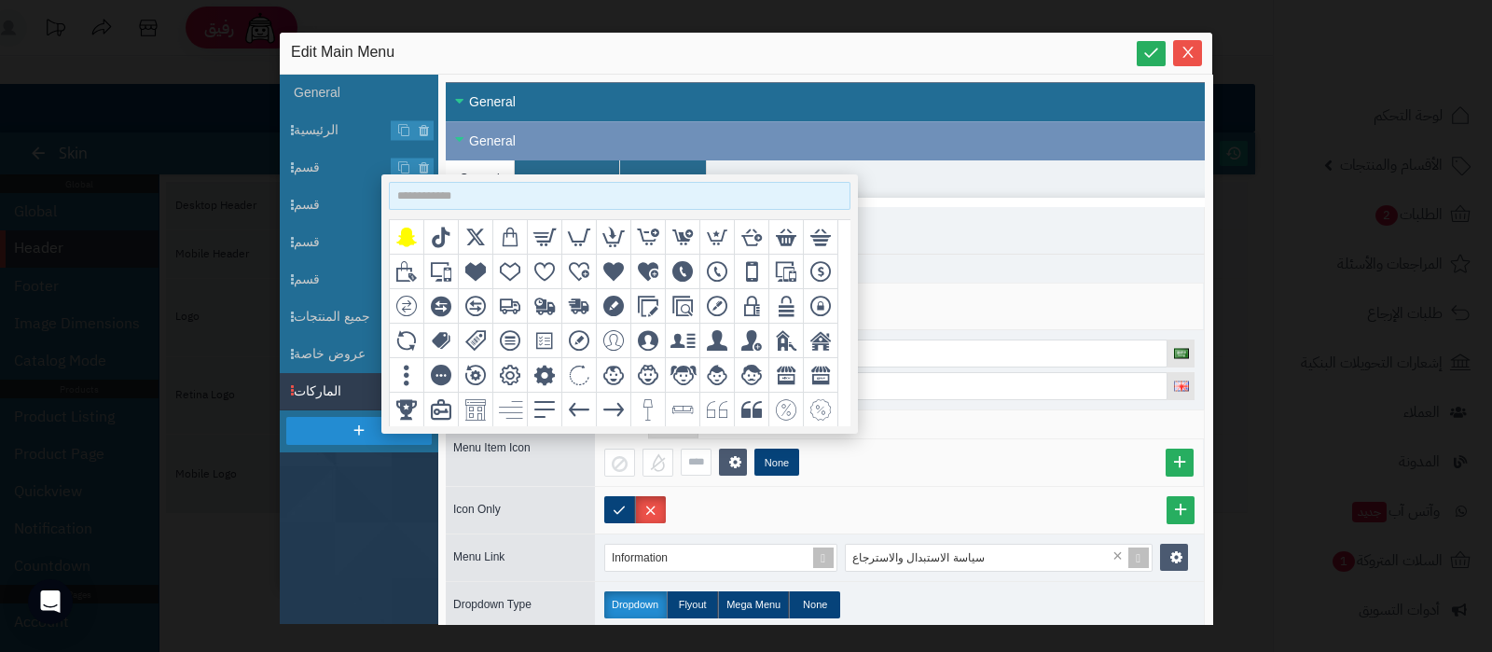
click at [492, 194] on input at bounding box center [619, 196] width 461 height 28
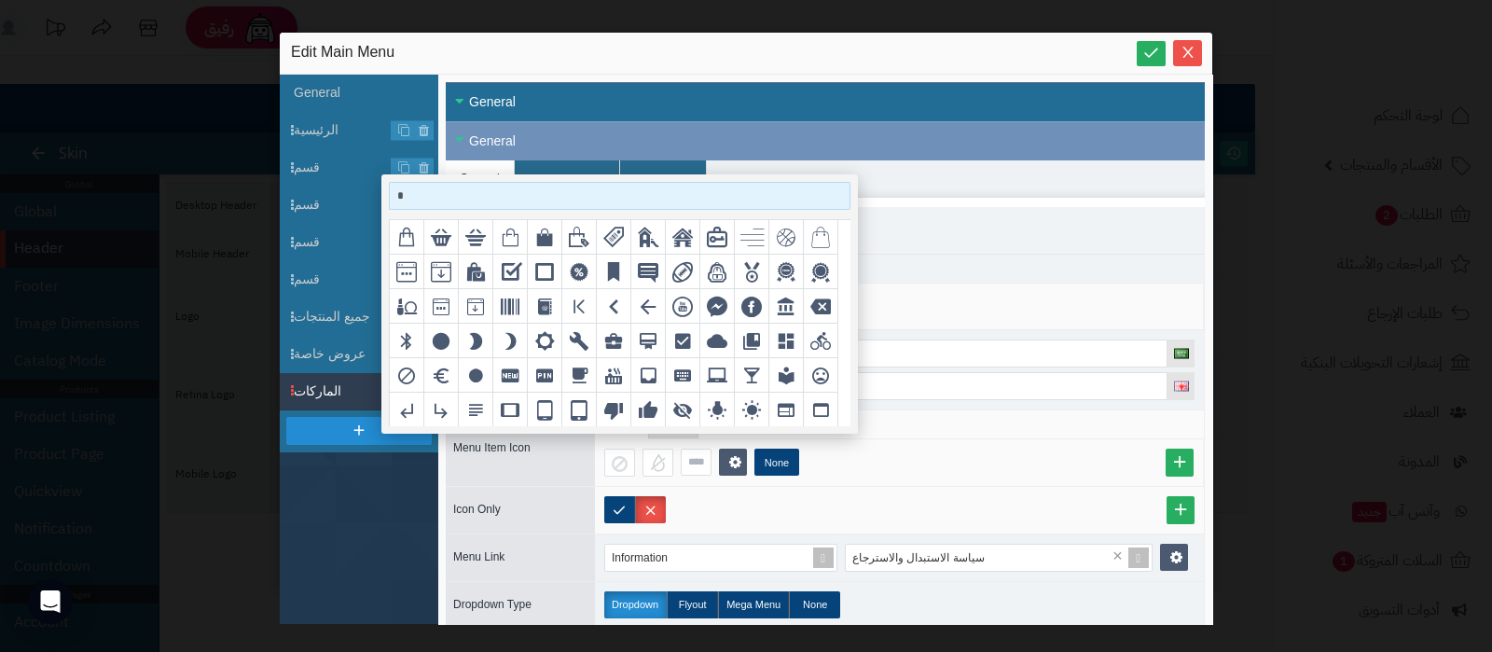
type input "*"
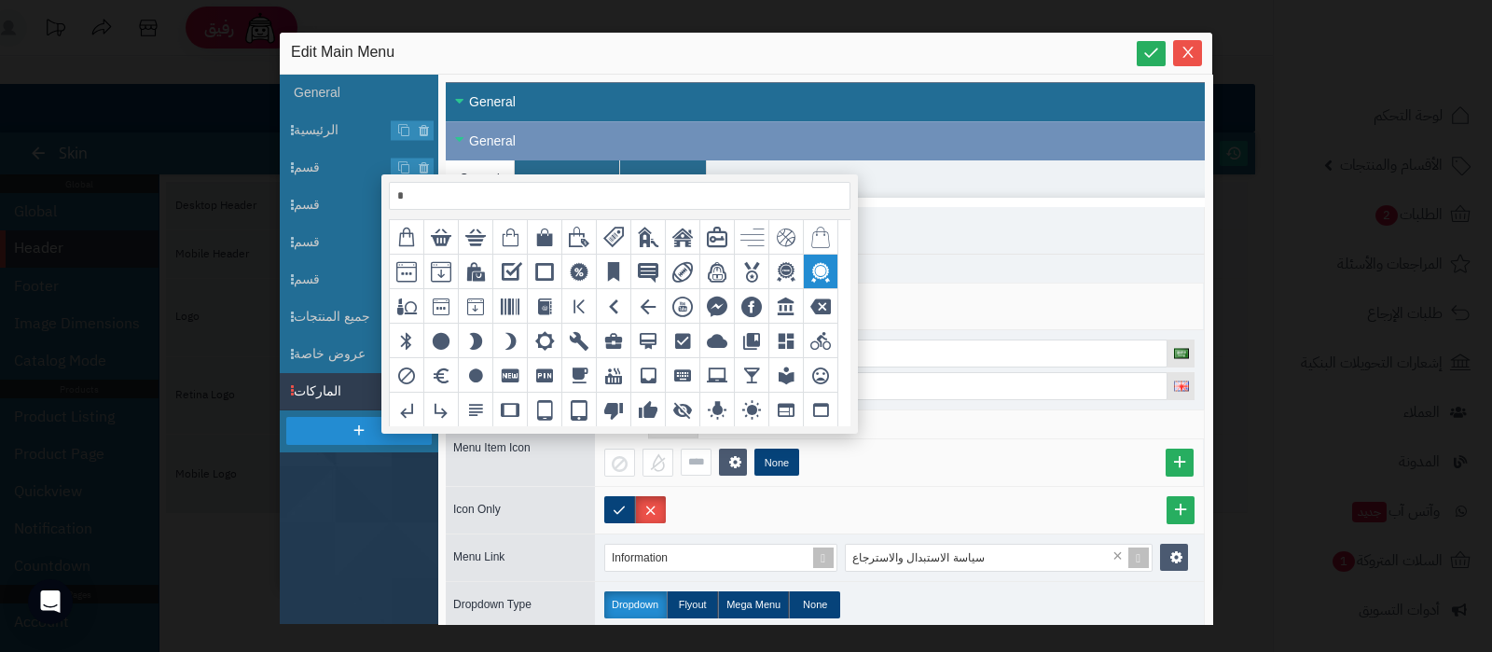
click at [818, 270] on icon "grid" at bounding box center [820, 271] width 21 height 21
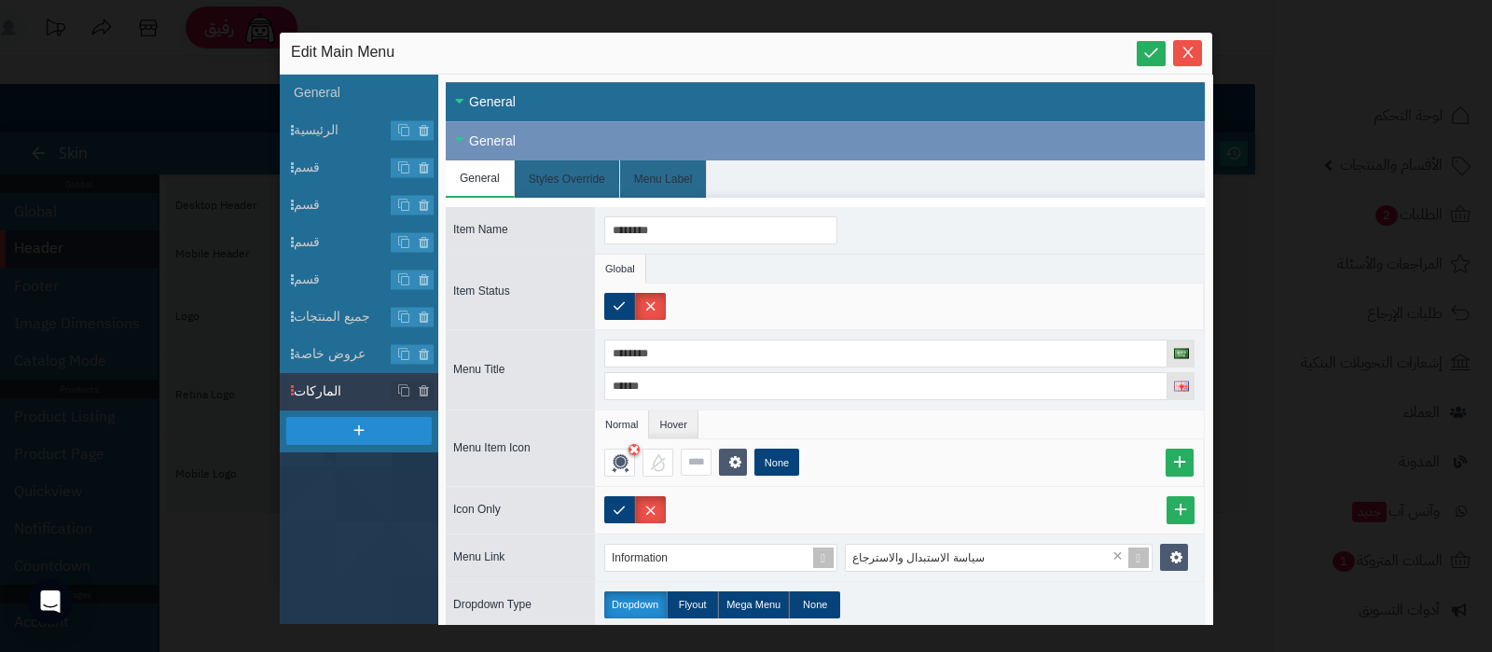
click at [951, 443] on div "None" at bounding box center [899, 462] width 609 height 47
click at [825, 557] on span at bounding box center [823, 557] width 26 height 26
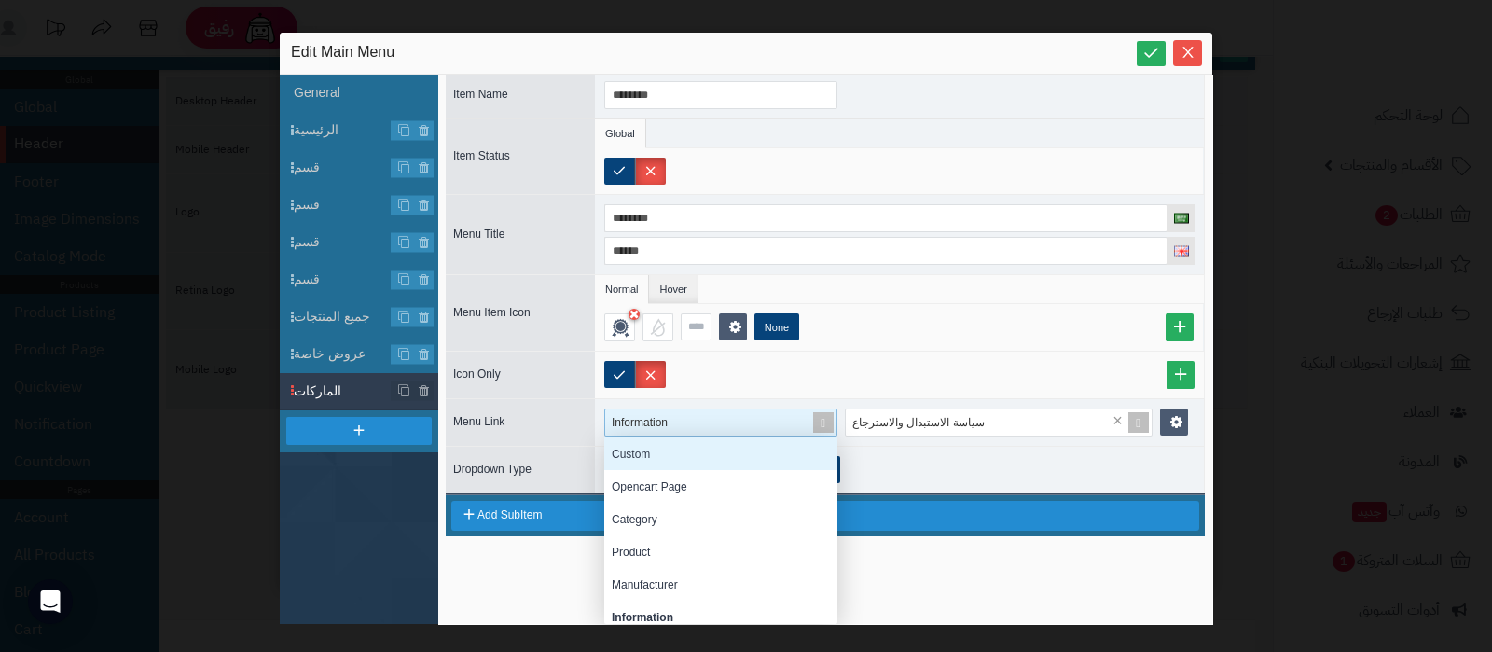
scroll to position [151, 0]
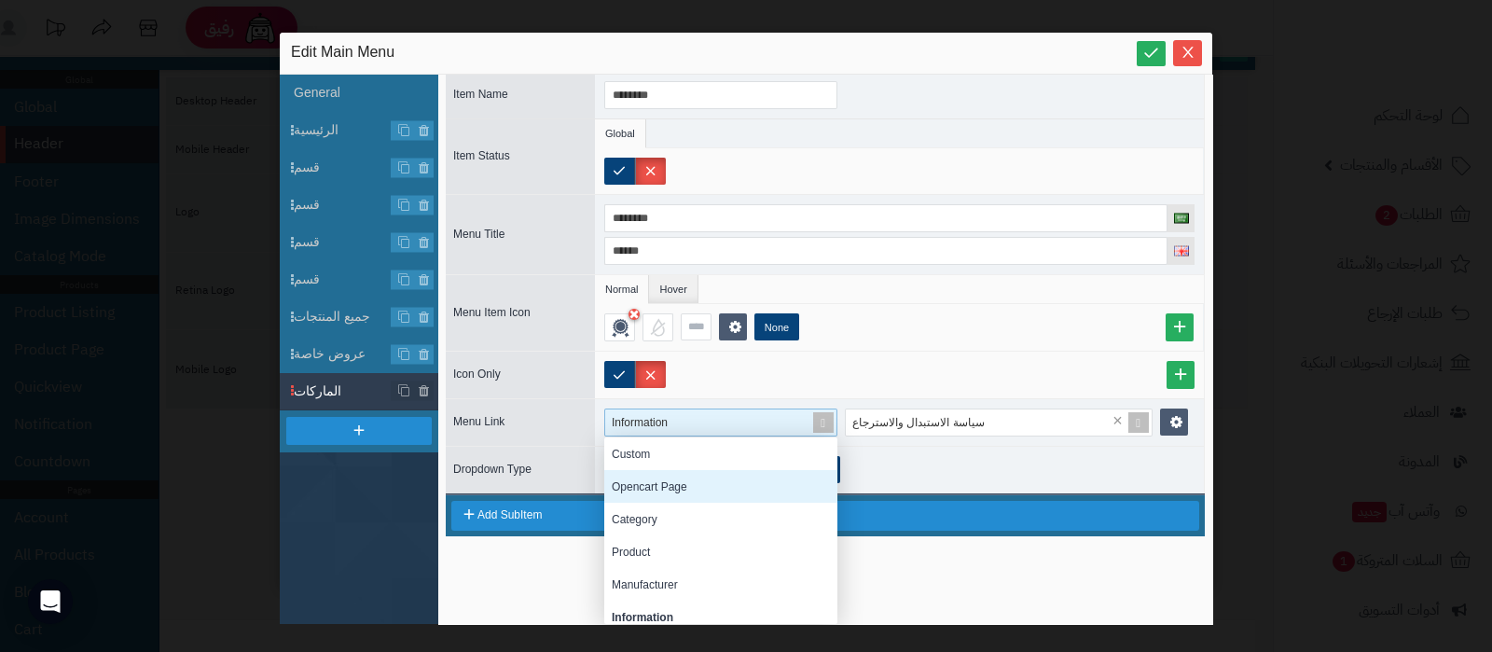
click at [665, 479] on div "Opencart Page" at bounding box center [720, 486] width 233 height 33
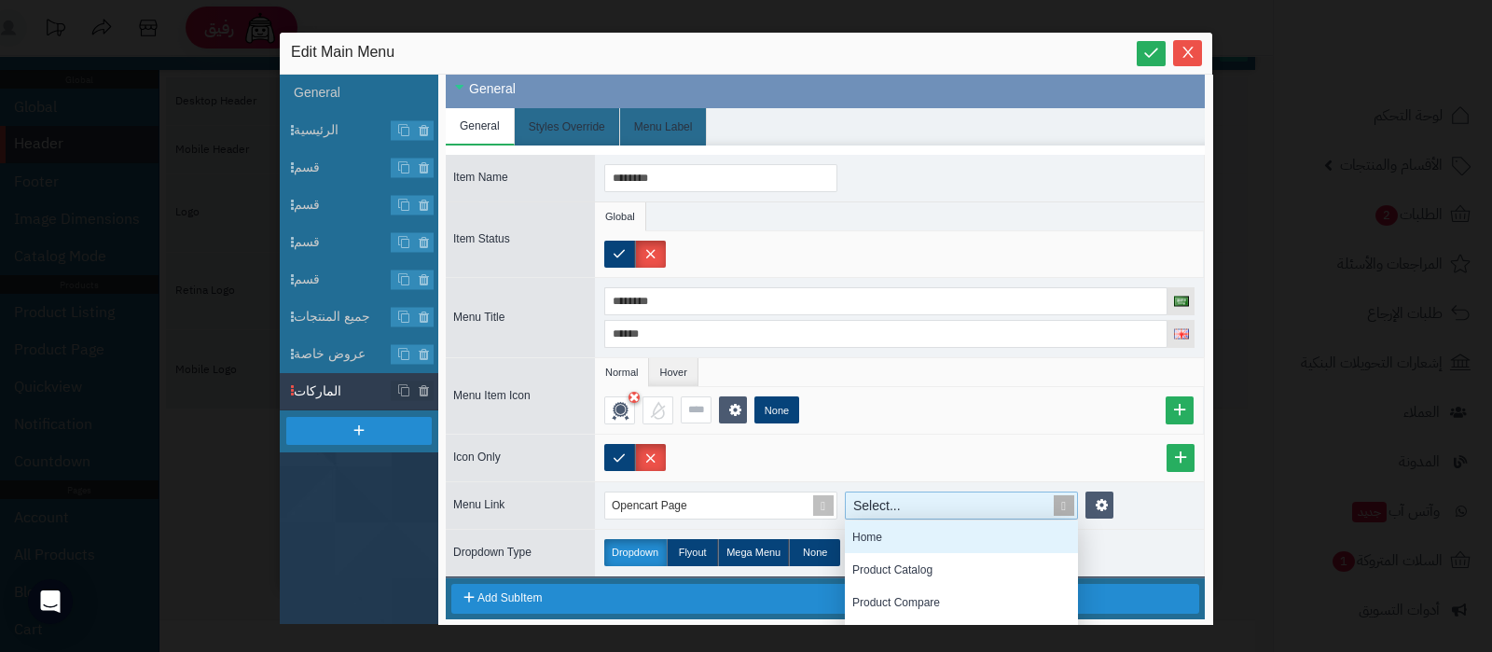
scroll to position [157, 0]
click at [939, 502] on div "Select..." at bounding box center [953, 505] width 215 height 26
type input "*"
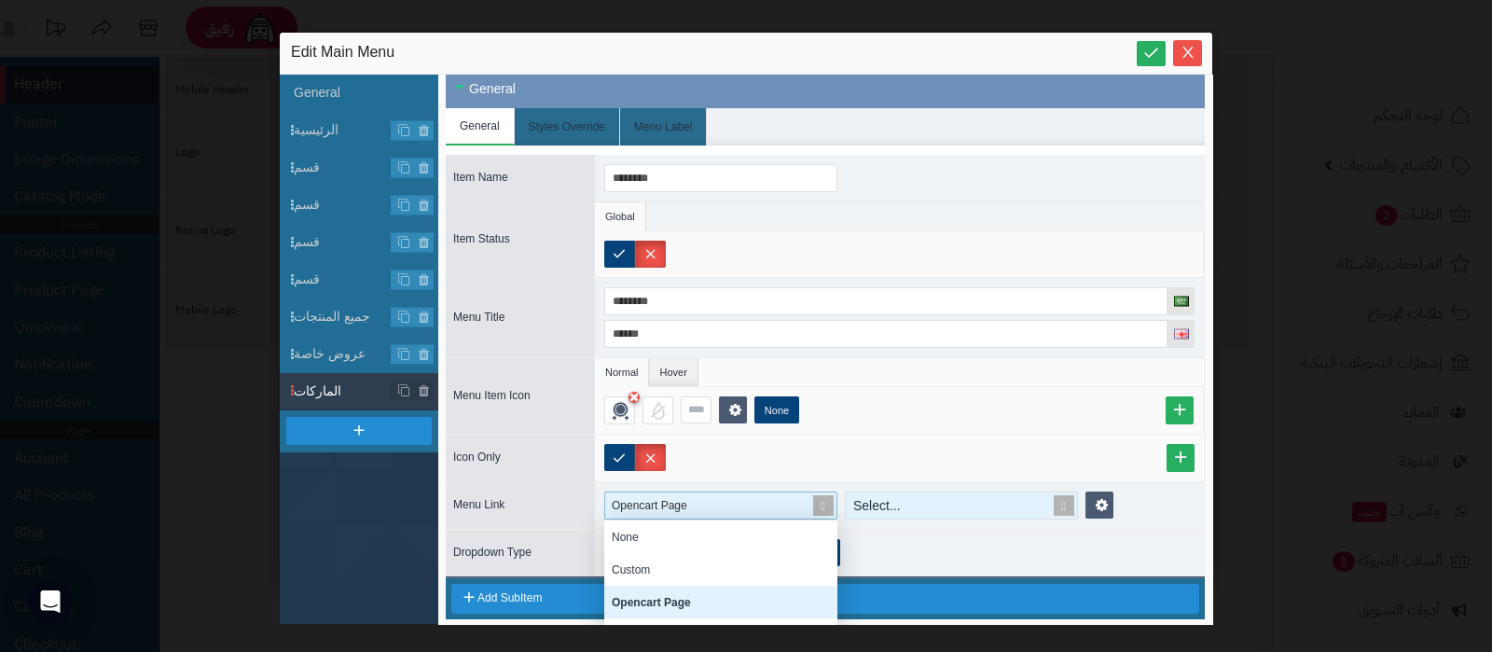
click at [818, 496] on span at bounding box center [823, 505] width 26 height 26
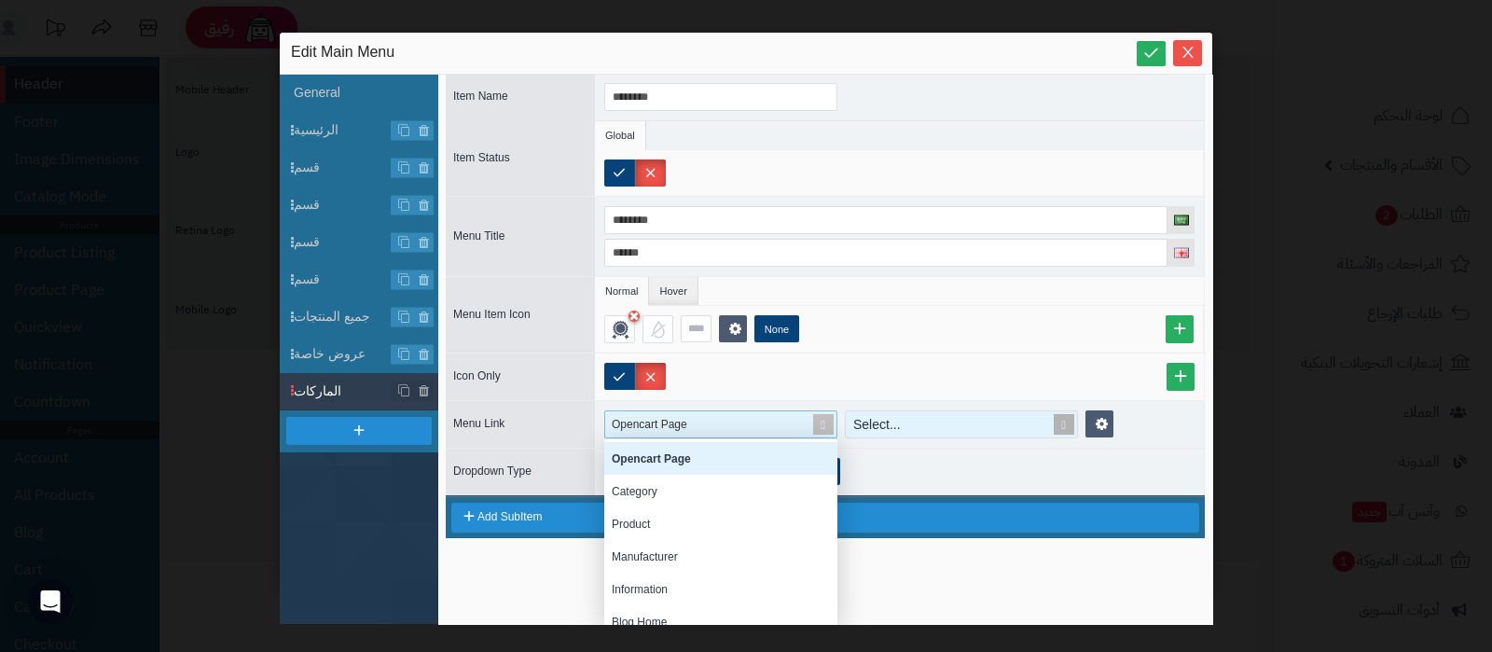
scroll to position [70, 0]
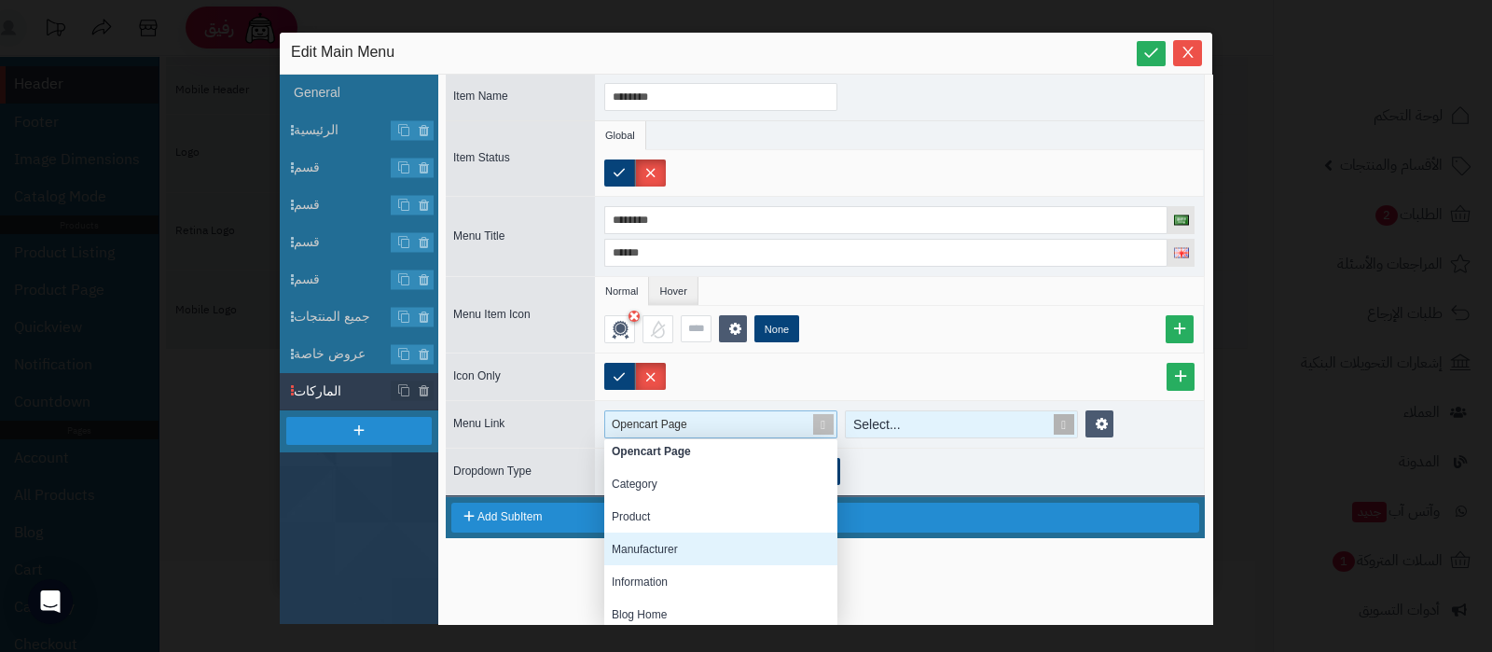
click at [681, 543] on div "Manufacturer" at bounding box center [720, 548] width 233 height 33
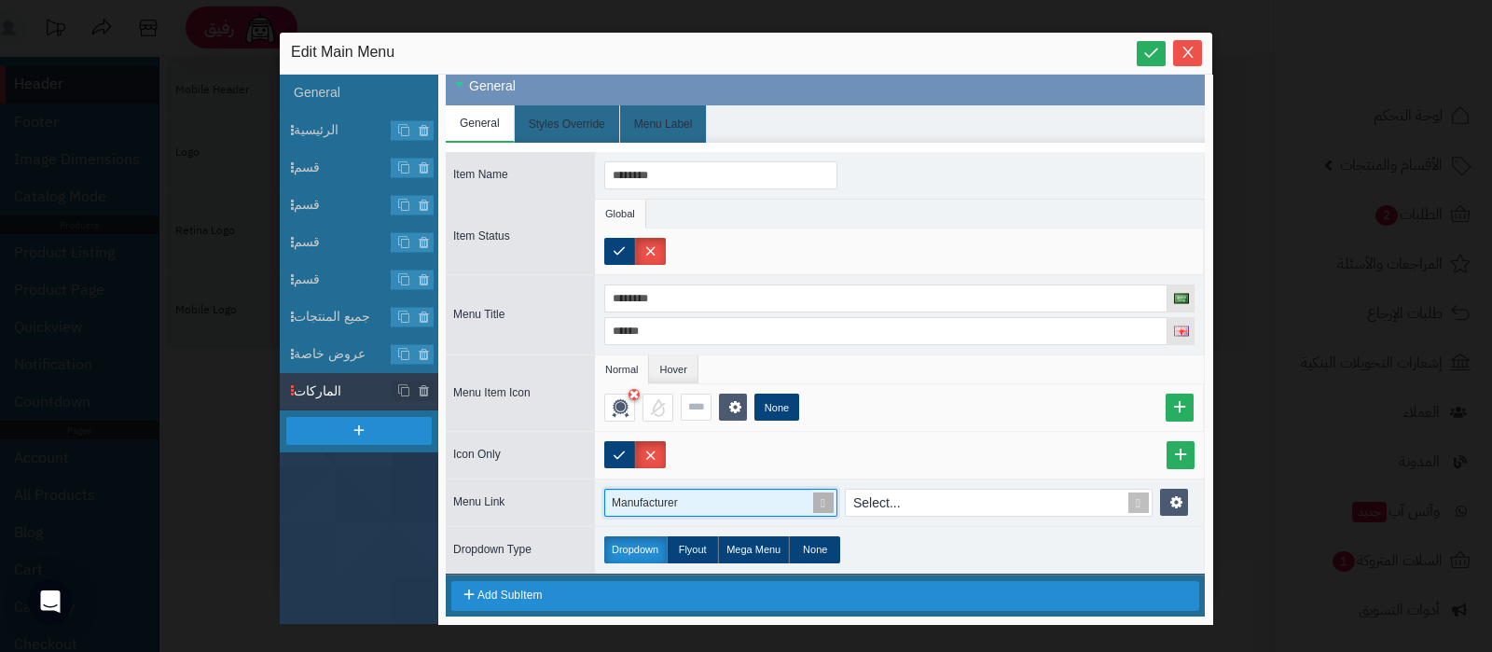
click at [833, 488] on div "Manufacturer" at bounding box center [720, 502] width 233 height 28
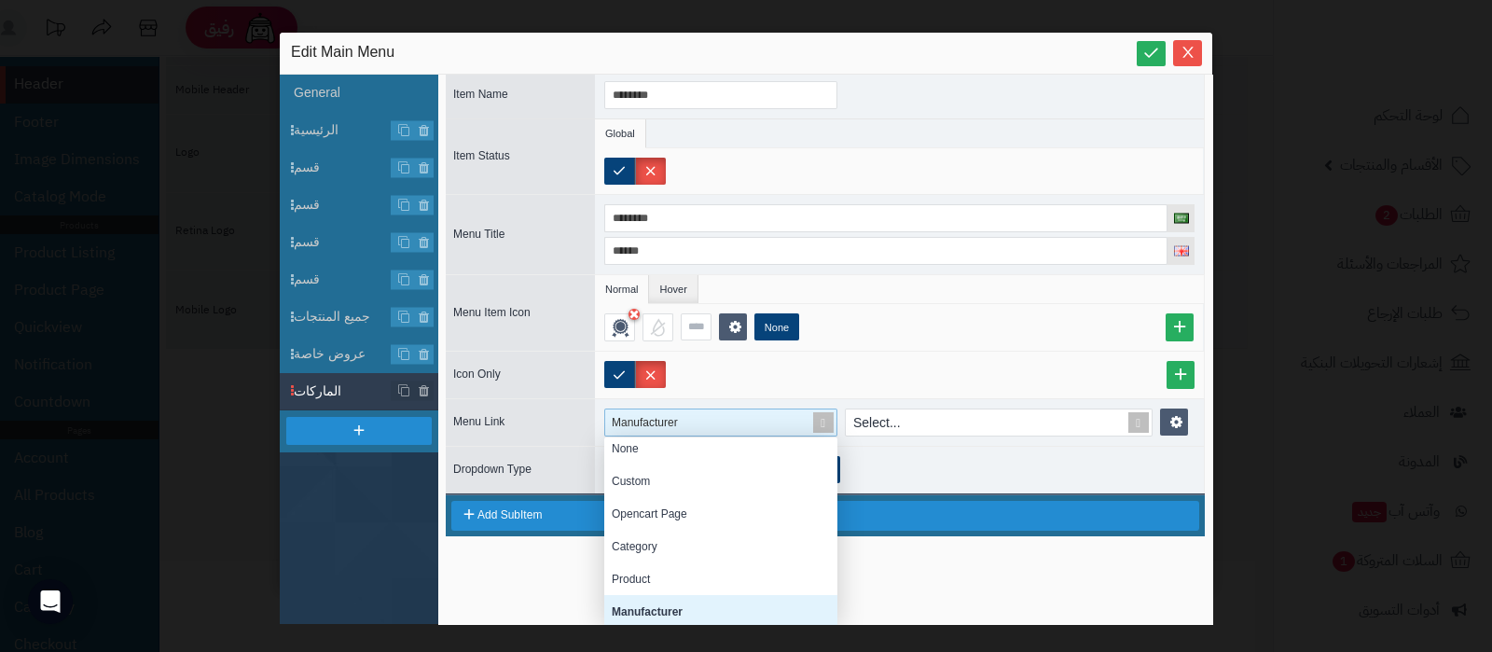
scroll to position [0, 0]
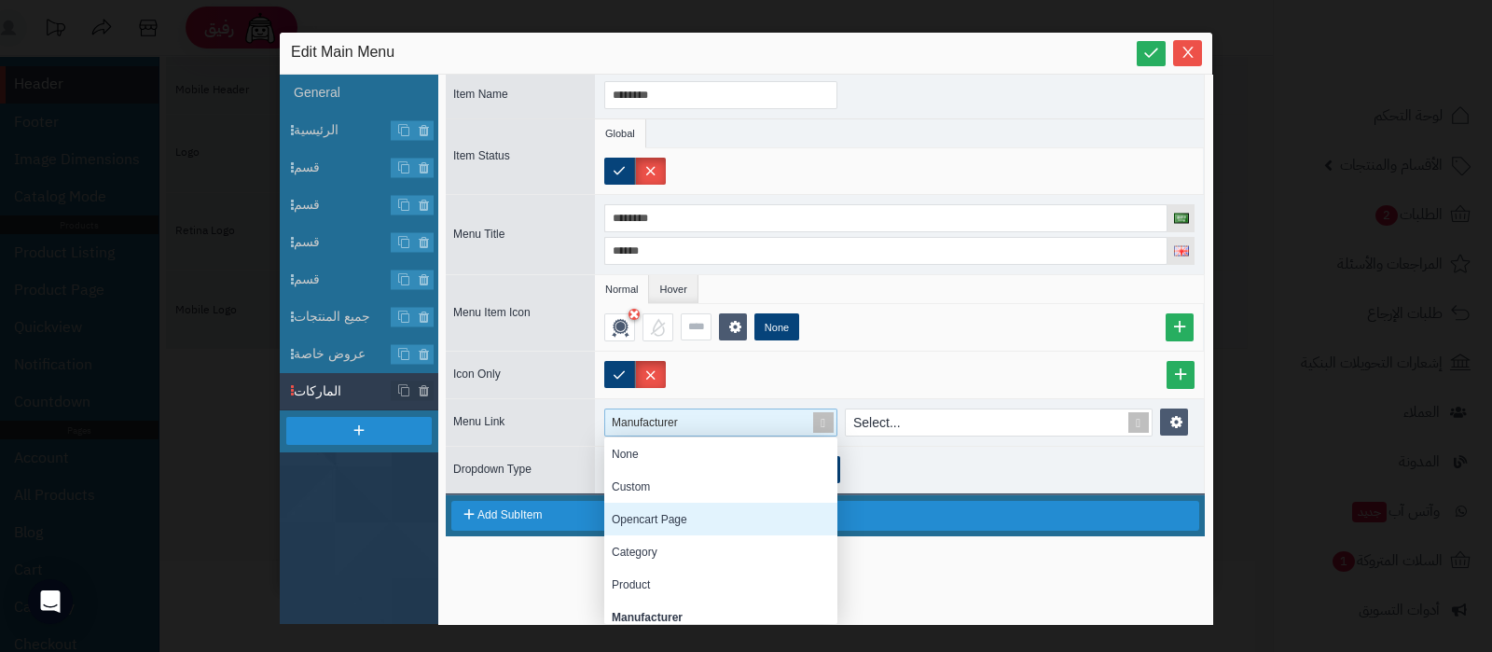
click at [724, 502] on div "Opencart Page" at bounding box center [720, 518] width 233 height 33
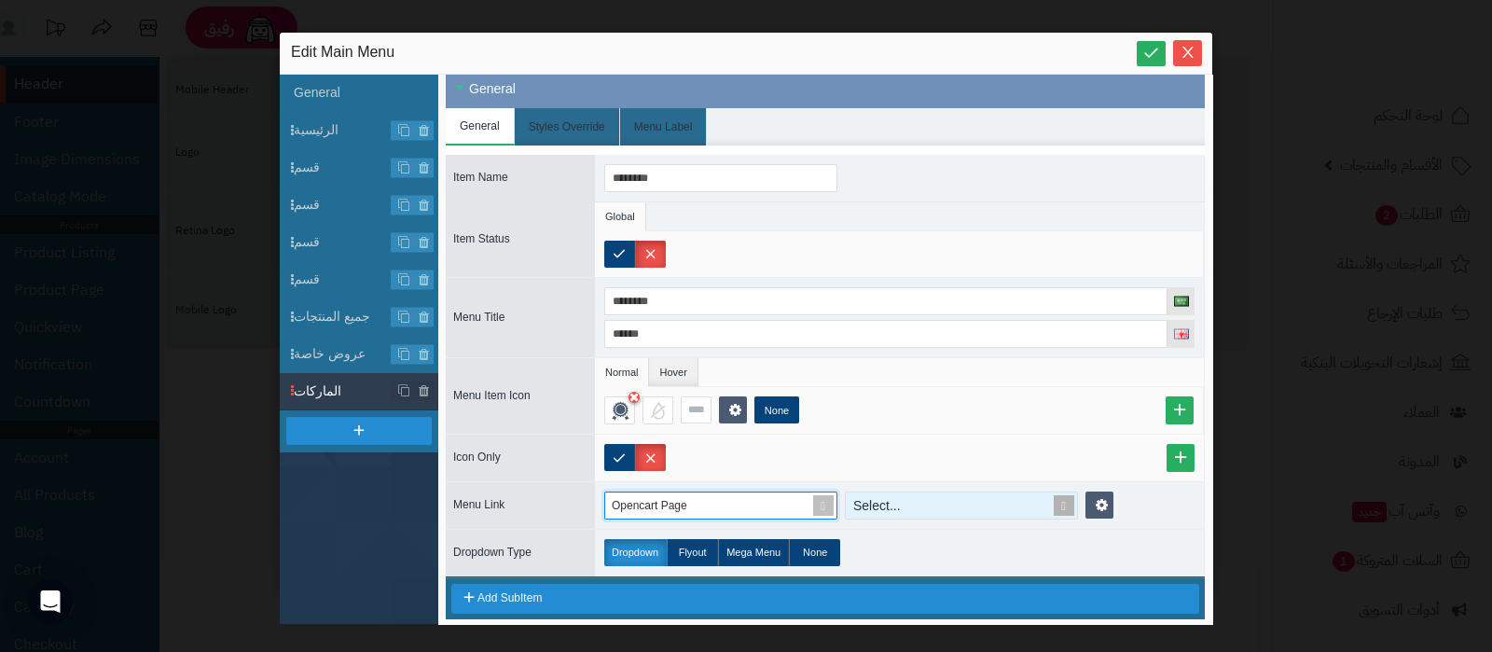
click at [1063, 503] on span at bounding box center [1064, 505] width 26 height 26
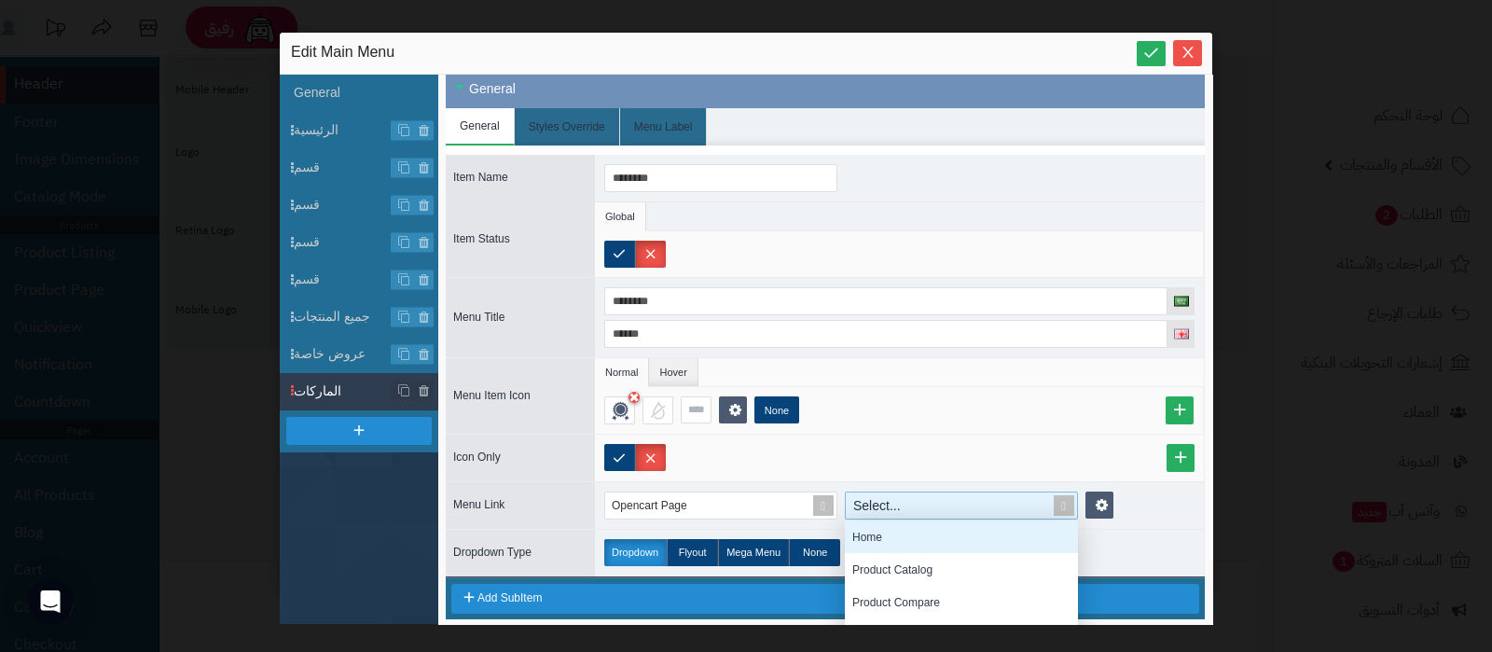
scroll to position [0, 0]
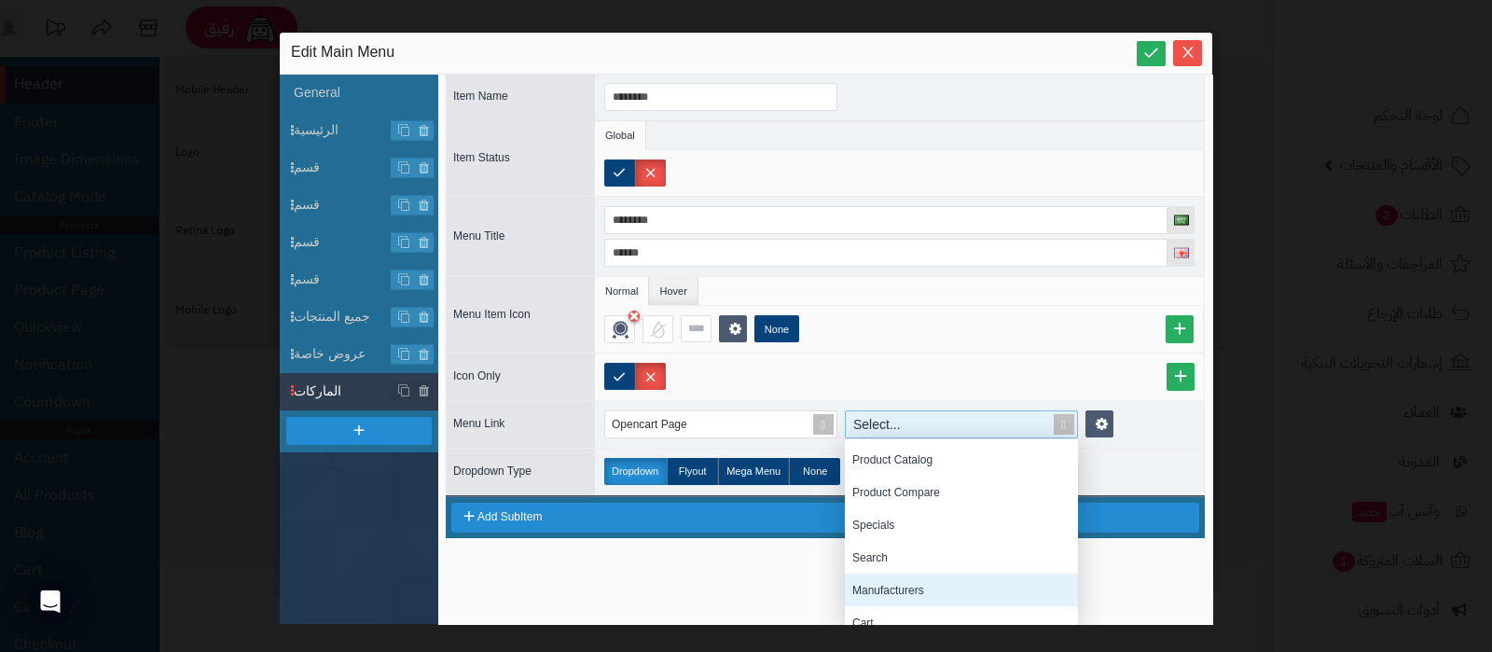
click at [974, 574] on div "Manufacturers" at bounding box center [961, 589] width 233 height 33
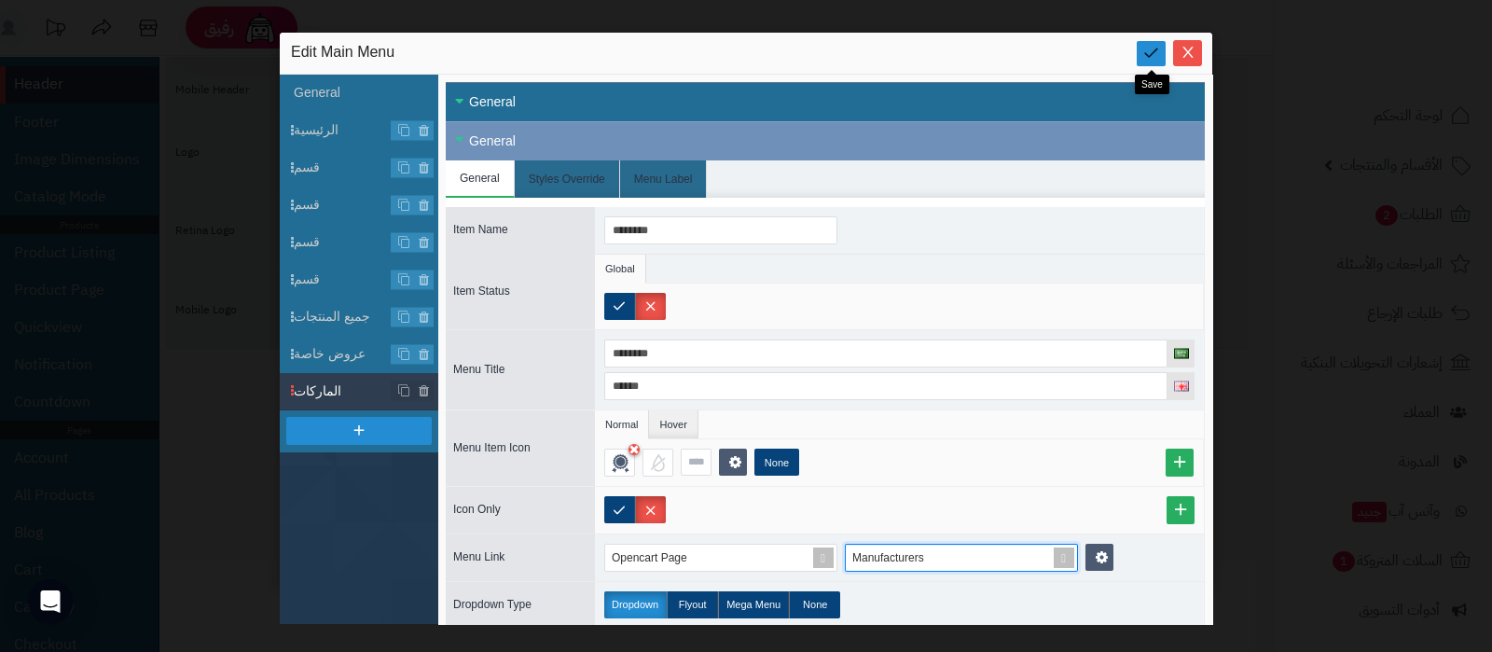
click at [1146, 53] on icon at bounding box center [1151, 53] width 18 height 18
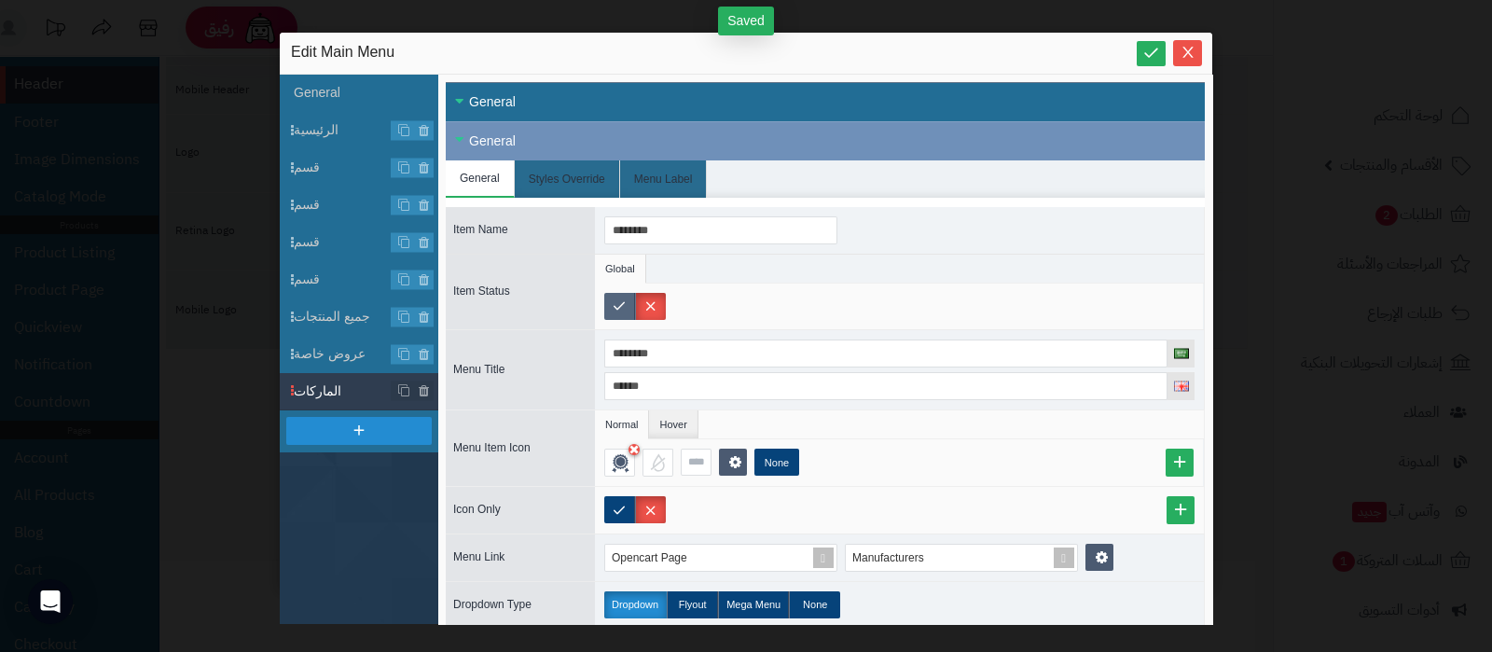
click at [615, 308] on label at bounding box center [619, 306] width 31 height 27
click at [1153, 52] on icon at bounding box center [1151, 53] width 18 height 18
click at [1190, 58] on icon "Close" at bounding box center [1187, 51] width 15 height 15
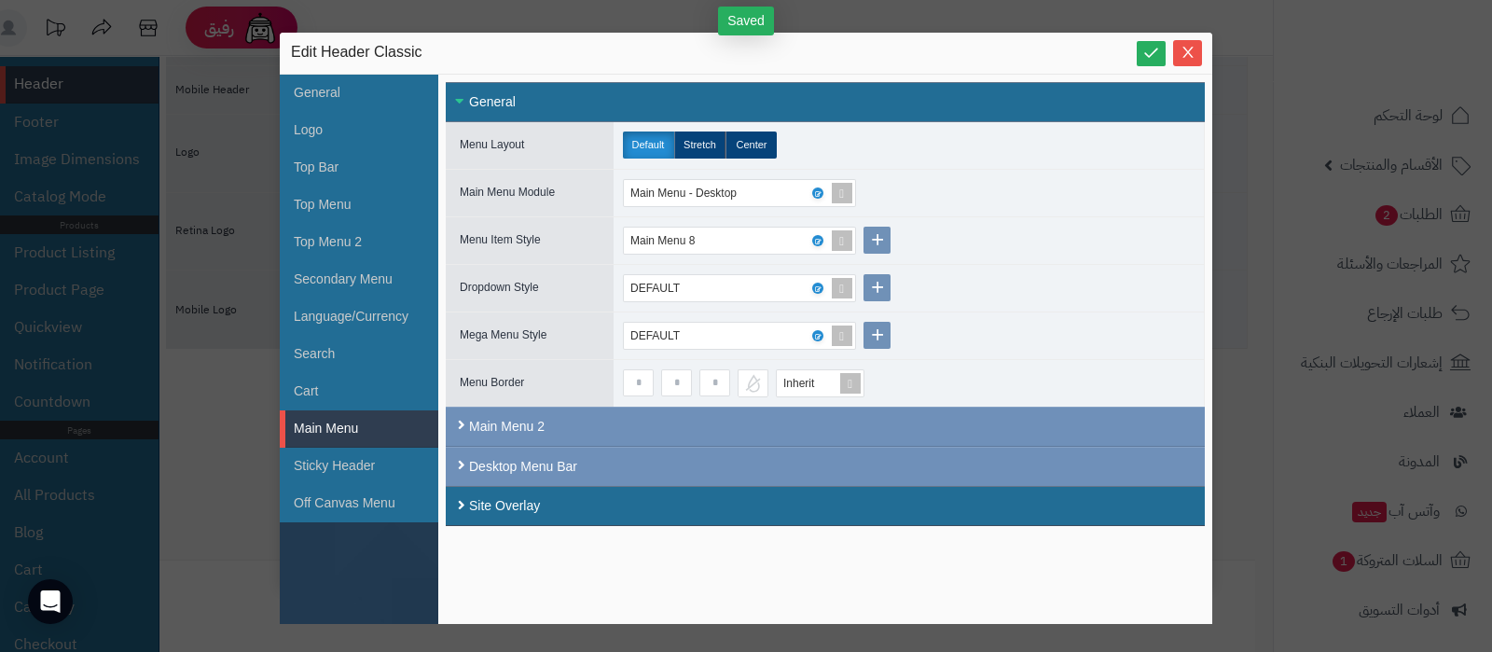
click at [1154, 69] on div "Edit Header Classic" at bounding box center [746, 54] width 932 height 42
click at [1154, 62] on link at bounding box center [1150, 53] width 29 height 25
click at [1189, 57] on icon "Close" at bounding box center [1187, 51] width 15 height 15
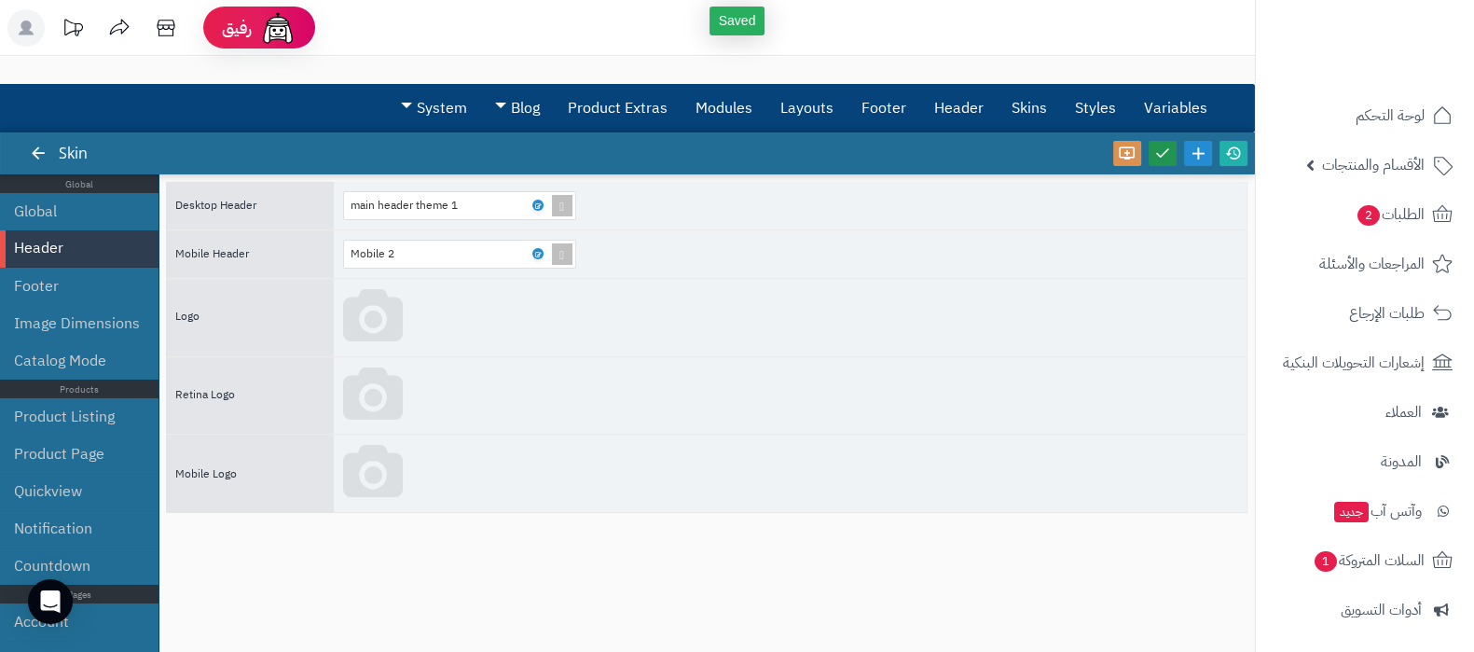
click at [1160, 151] on icon at bounding box center [1162, 152] width 17 height 17
click at [1235, 148] on icon at bounding box center [1233, 152] width 17 height 17
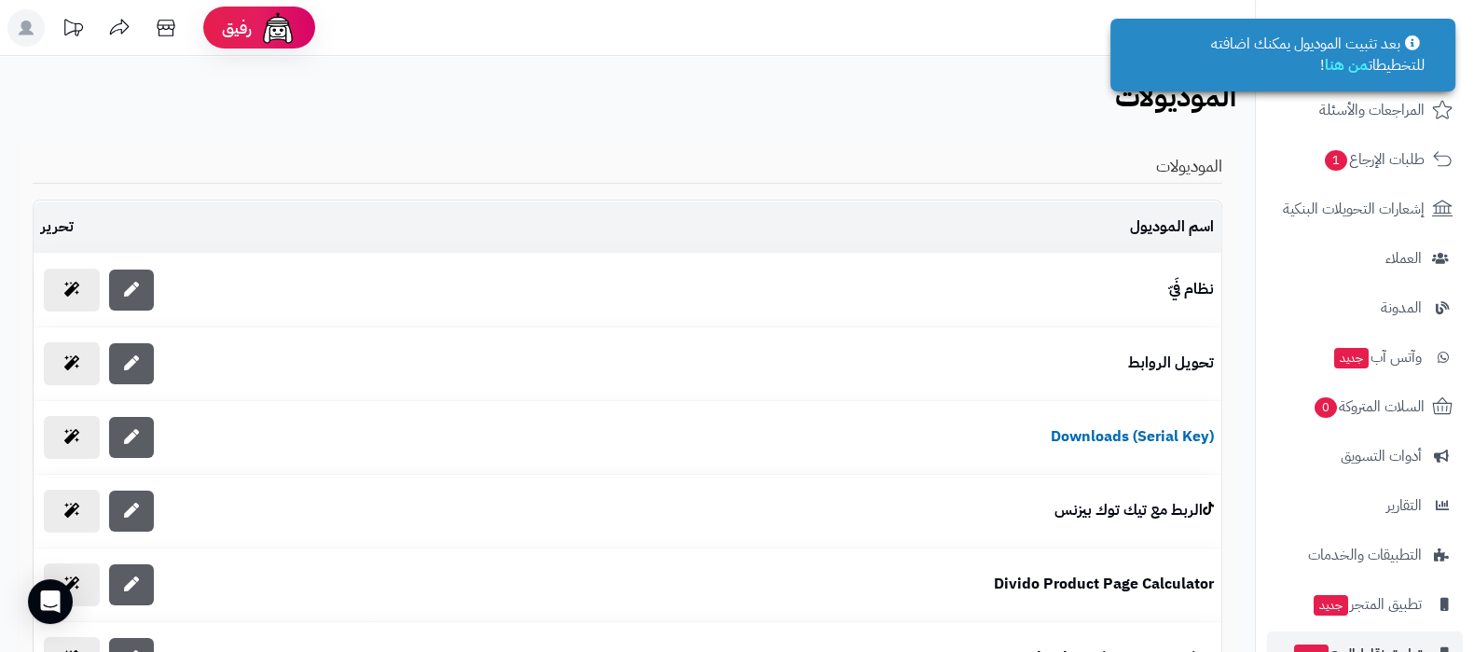
scroll to position [299, 0]
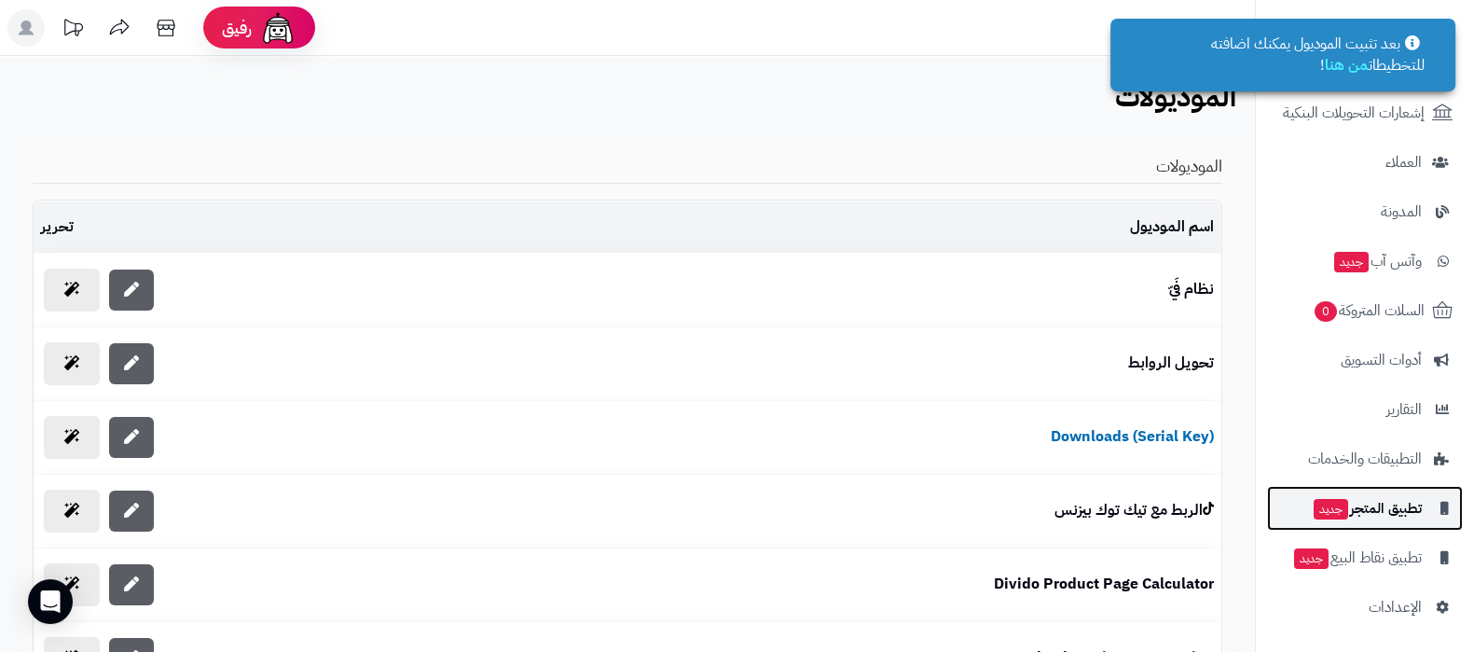
click at [1387, 510] on span "تطبيق المتجر جديد" at bounding box center [1367, 508] width 110 height 26
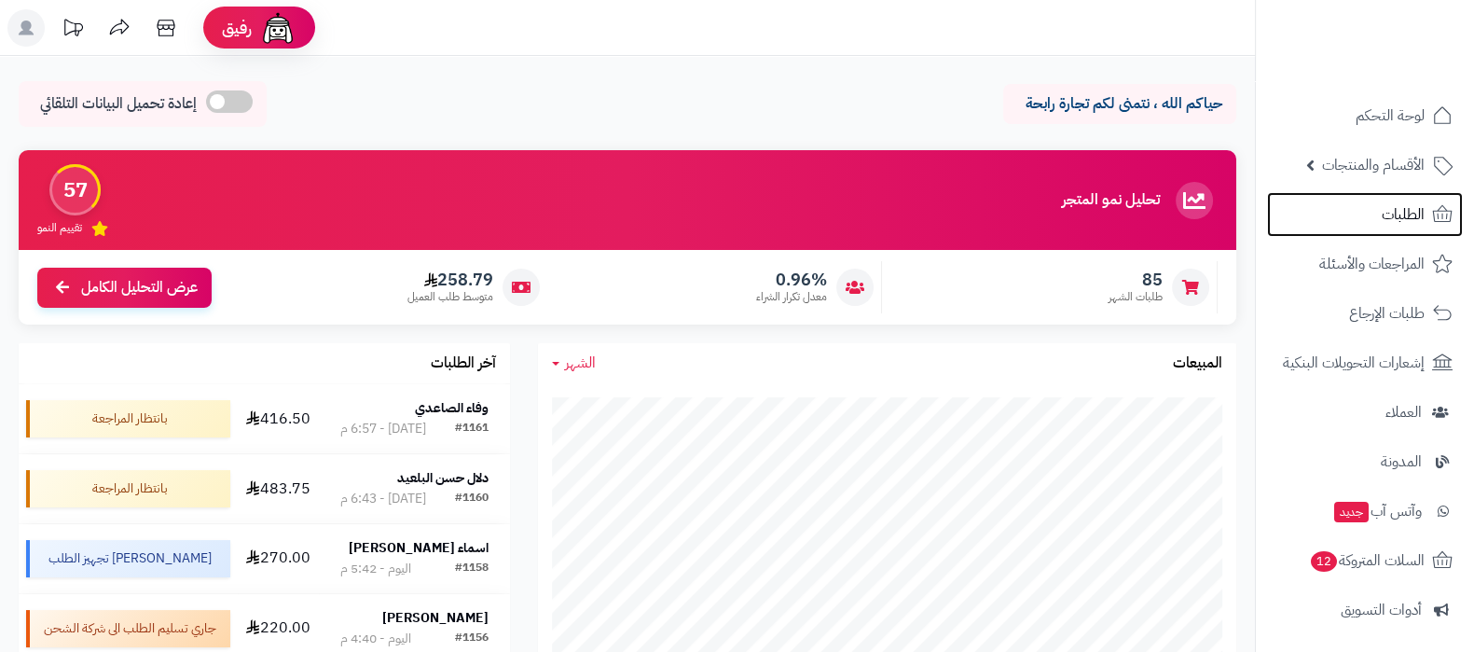
click at [1379, 203] on link "الطلبات" at bounding box center [1365, 214] width 196 height 45
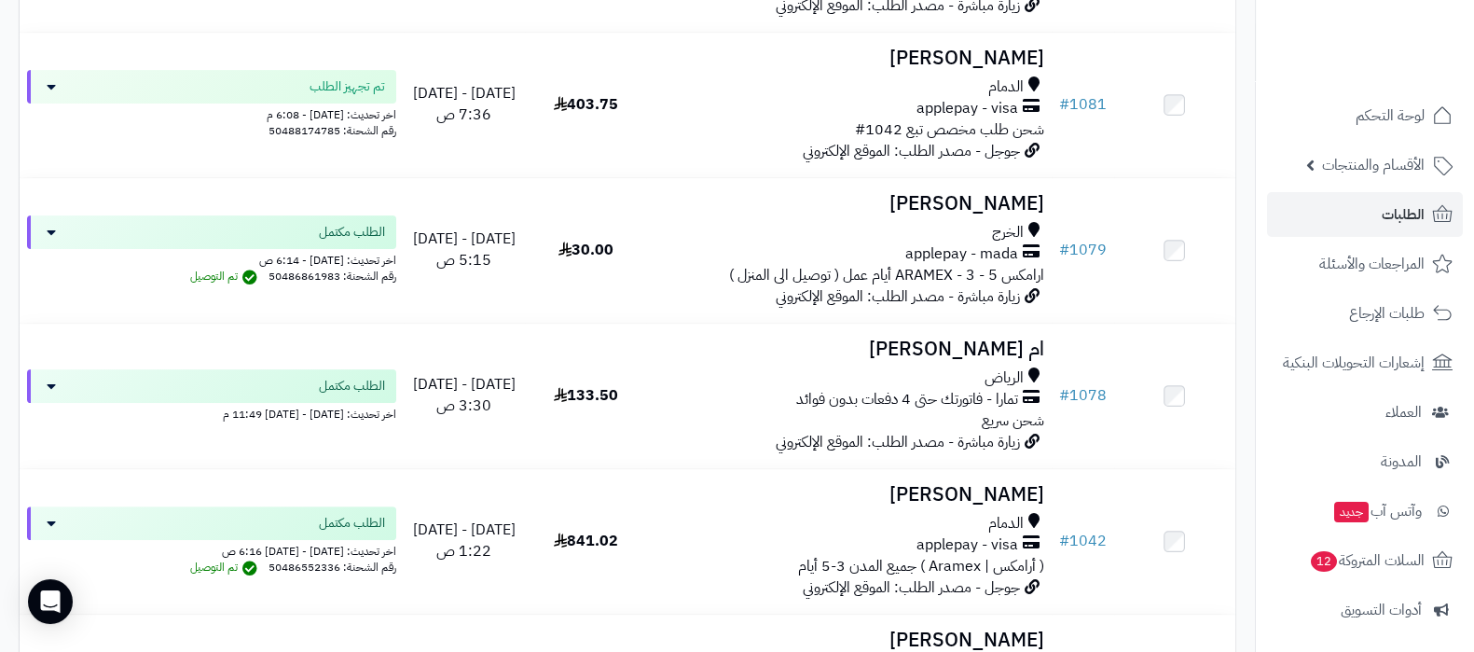
scroll to position [9556, 0]
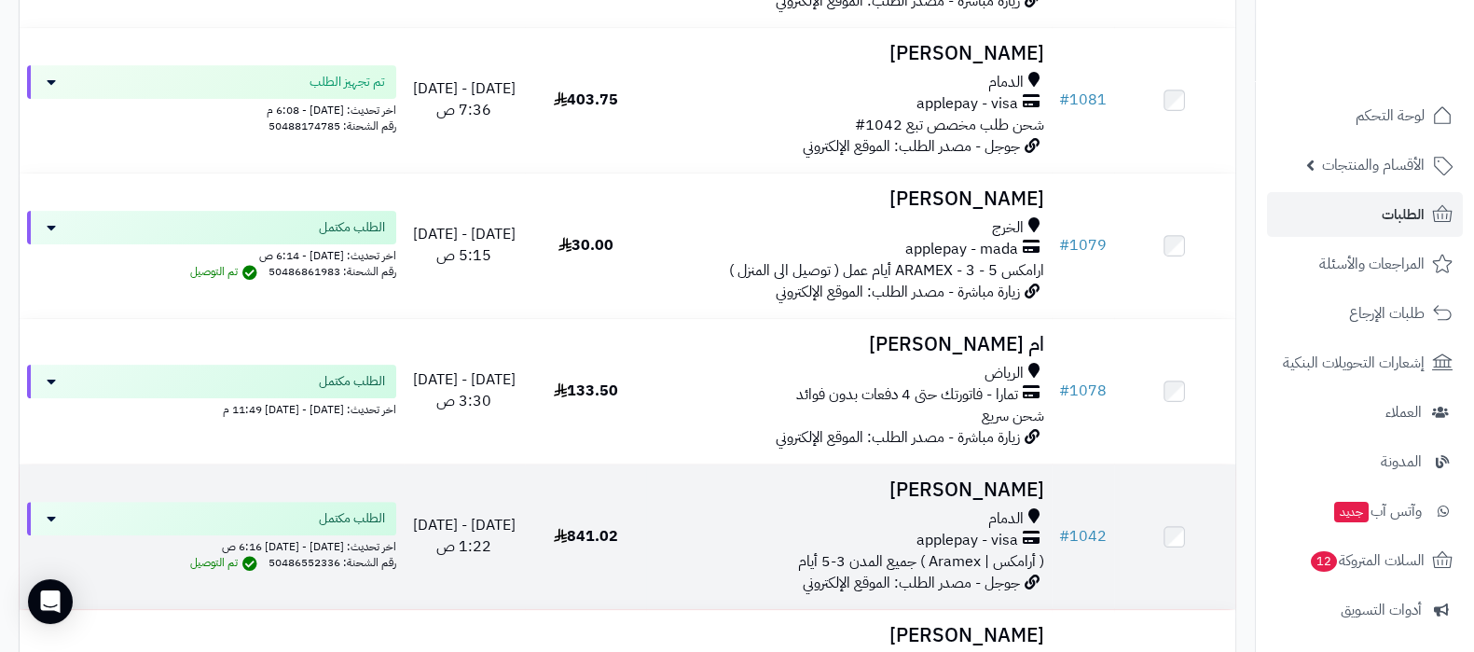
click at [948, 501] on h3 "[PERSON_NAME]" at bounding box center [849, 489] width 390 height 21
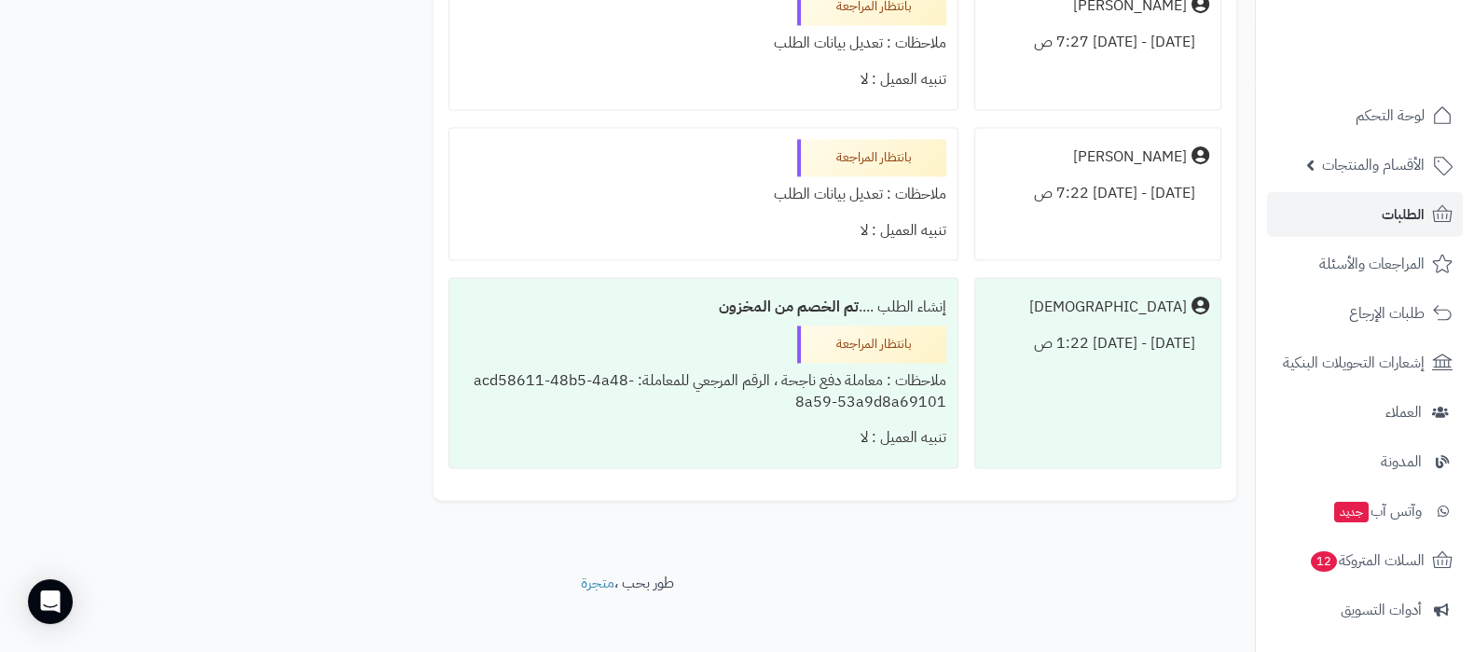
scroll to position [3401, 0]
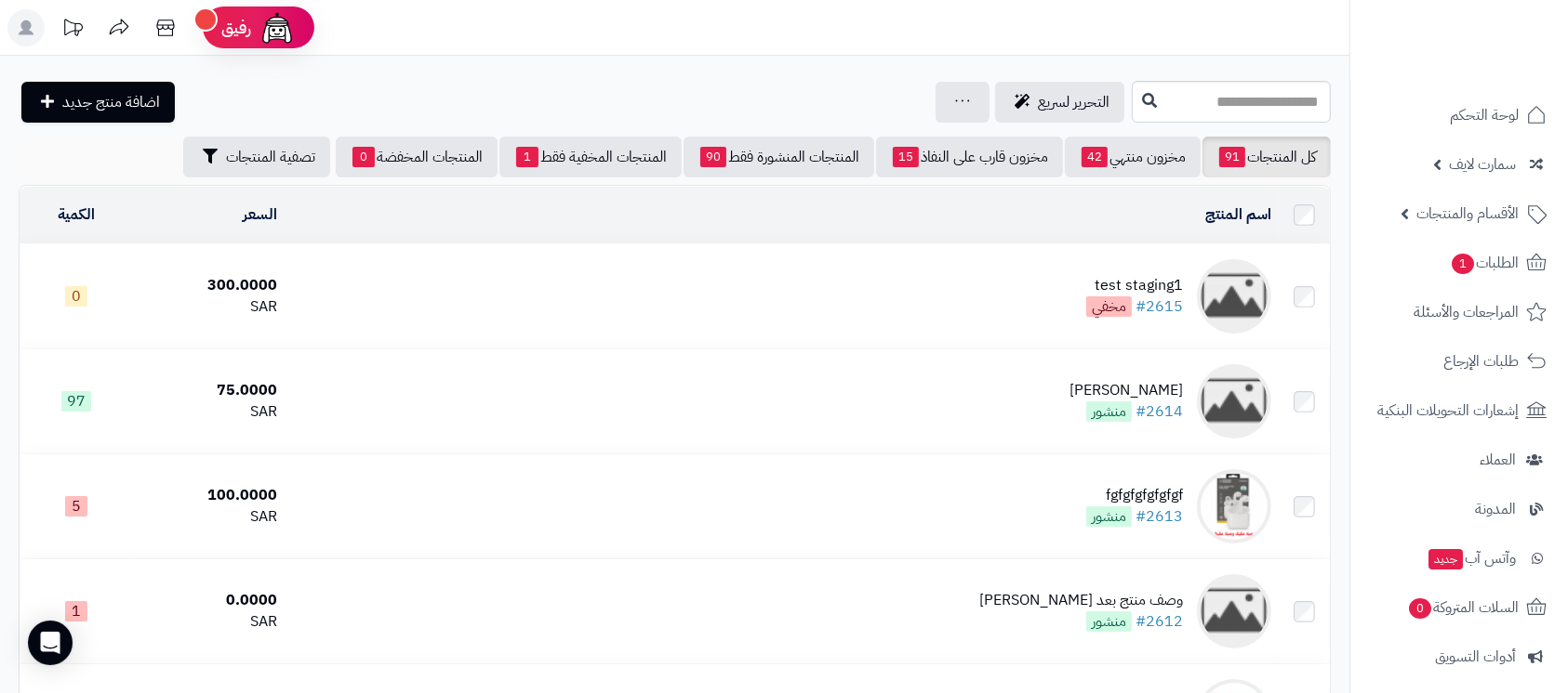
click at [1156, 281] on div "test staging1" at bounding box center [1134, 285] width 97 height 21
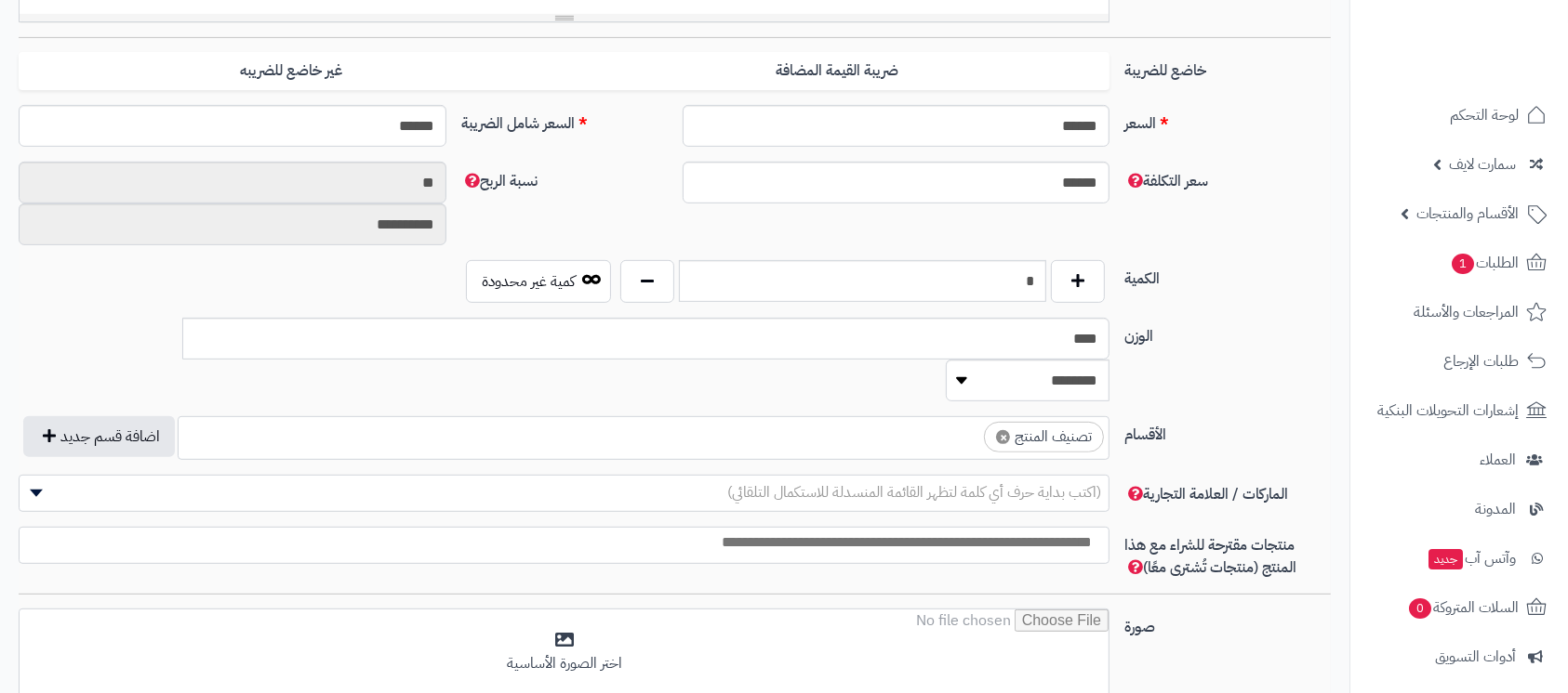
scroll to position [619, 0]
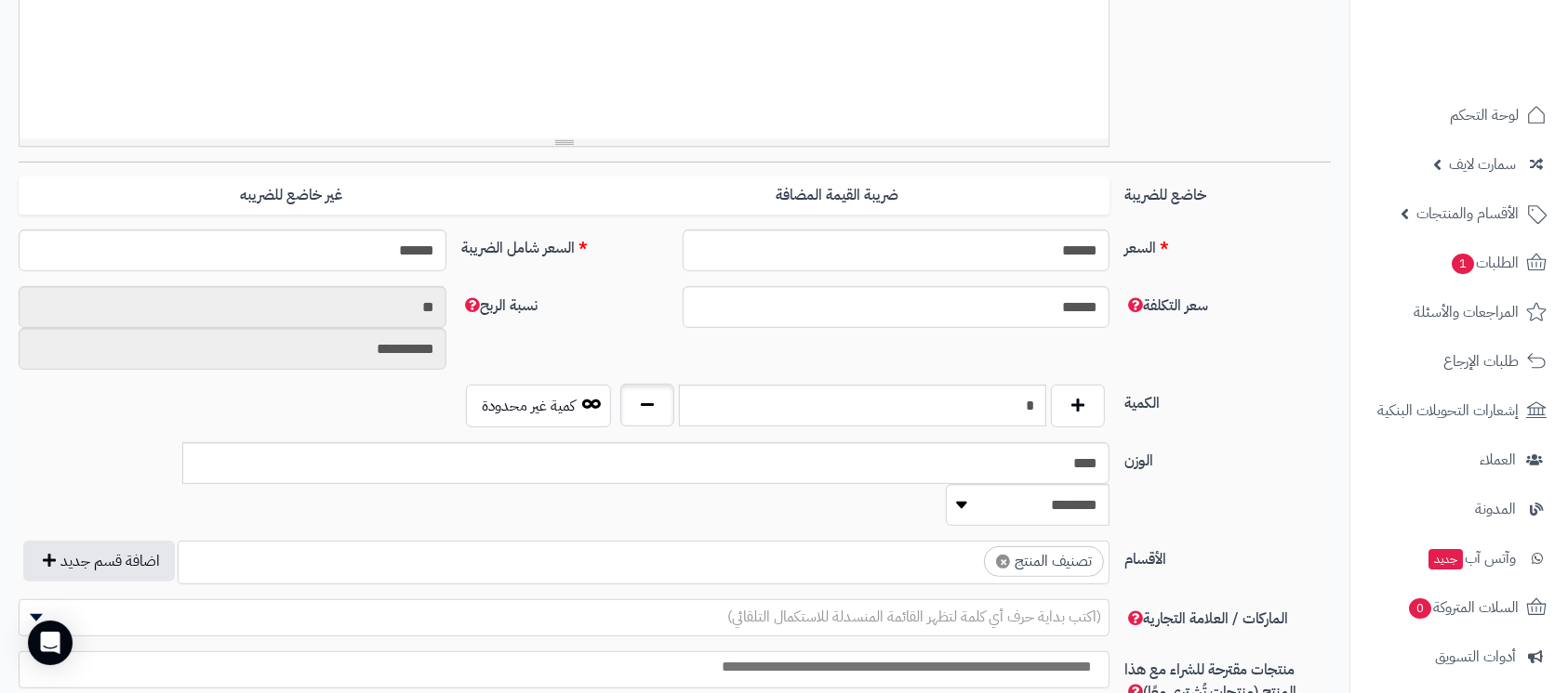
type input "*"
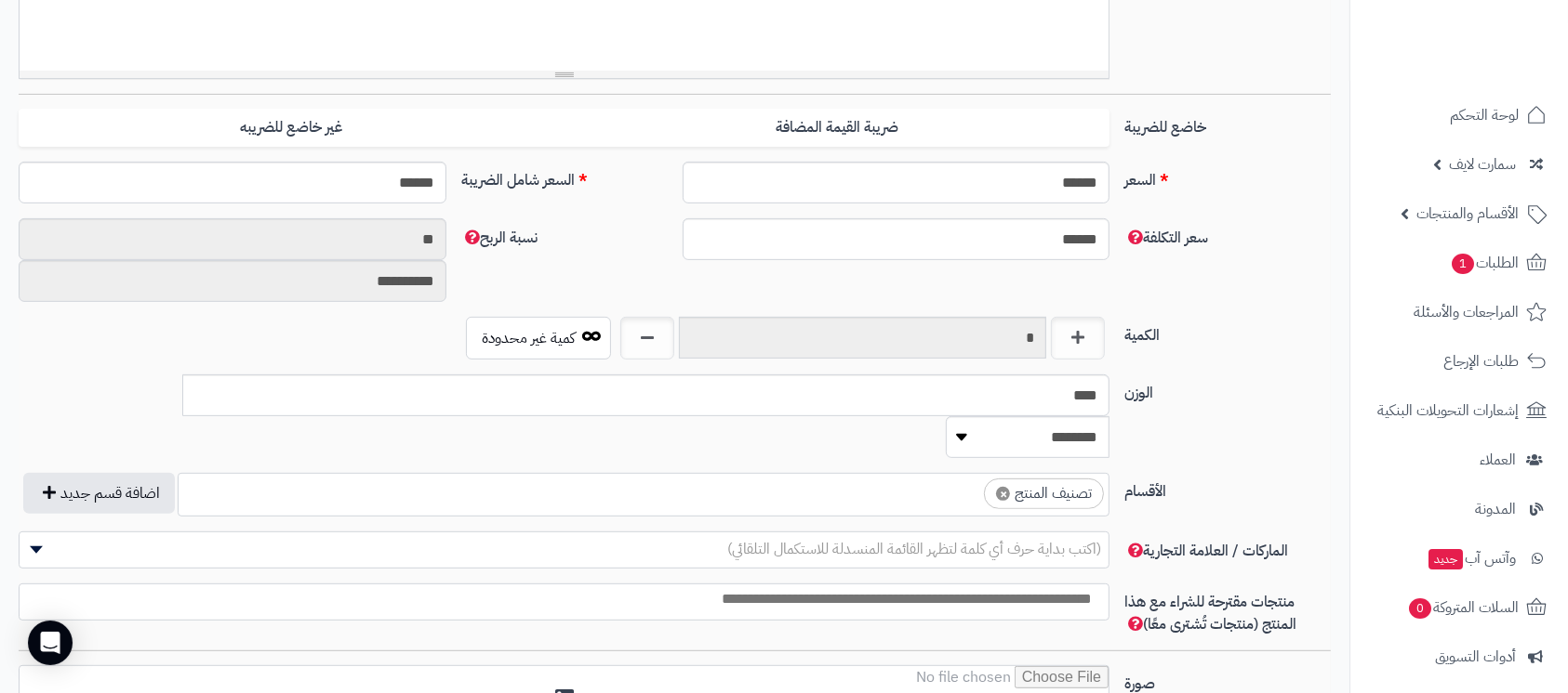
scroll to position [991, 0]
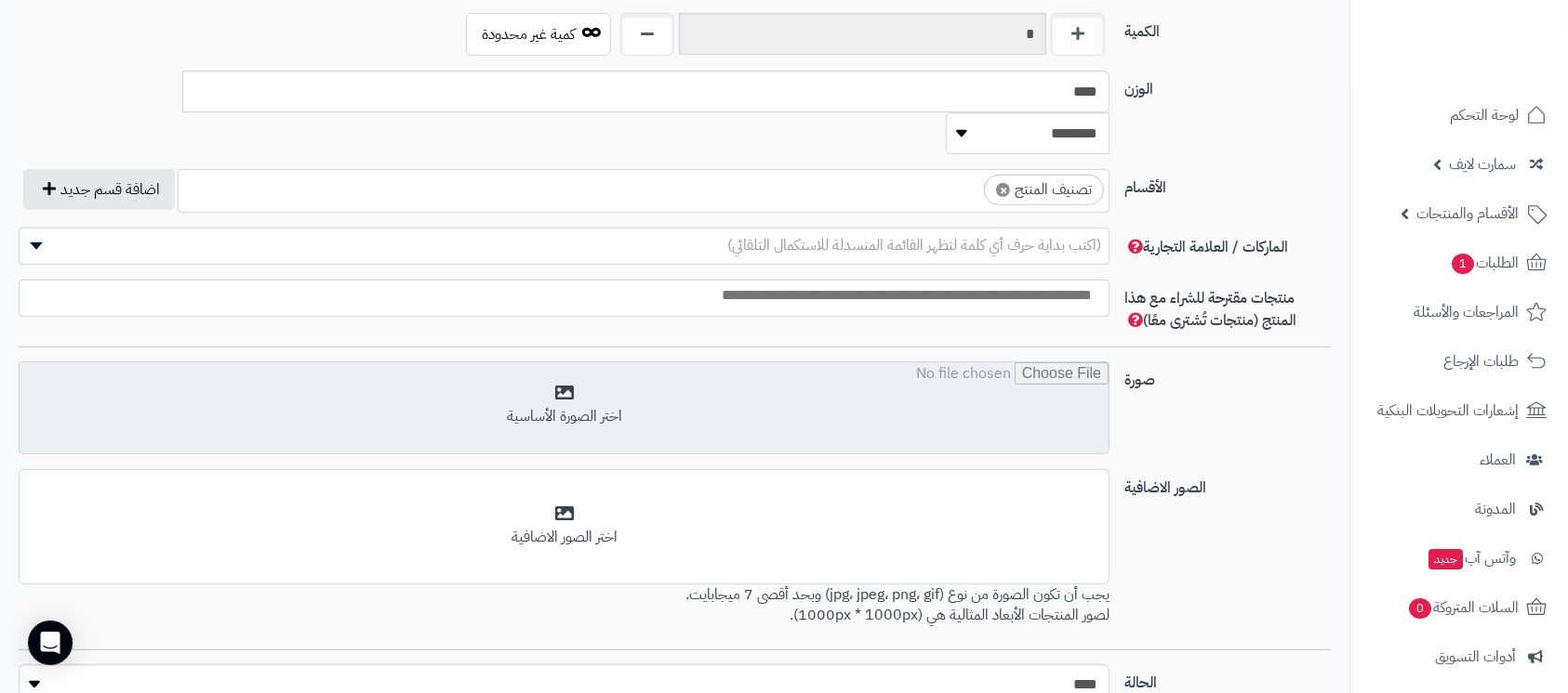
click at [635, 380] on input "file" at bounding box center [565, 409] width 1089 height 93
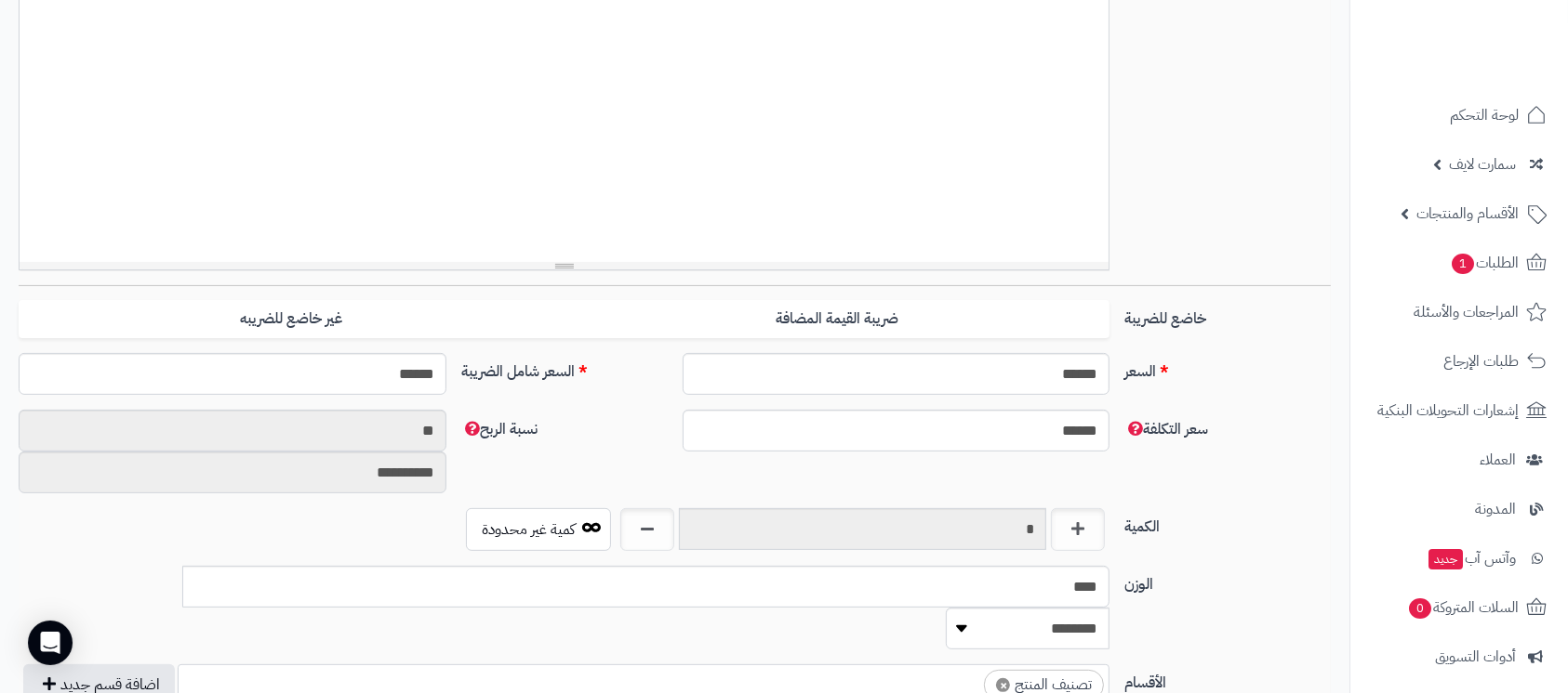
scroll to position [0, 0]
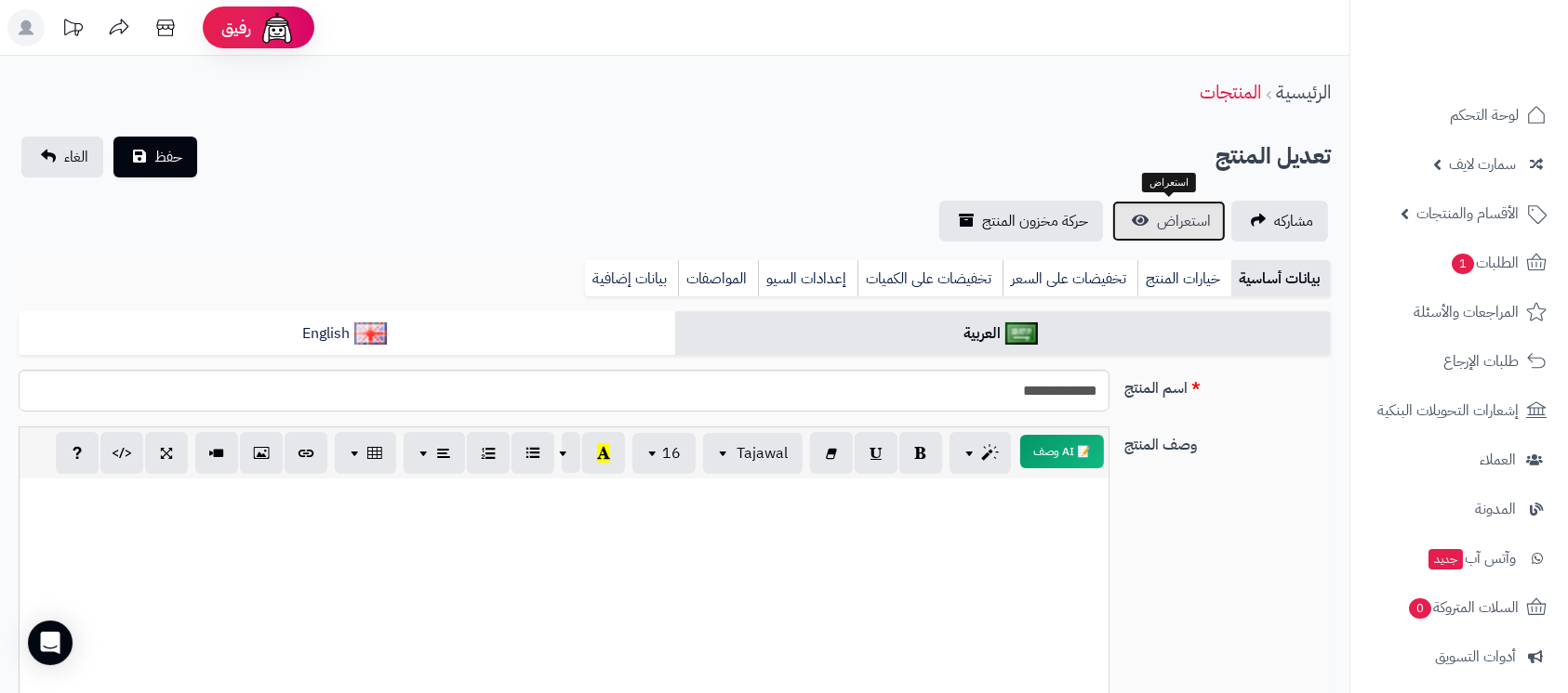
click at [1148, 224] on link "استعراض" at bounding box center [1169, 220] width 114 height 41
click at [150, 148] on button "حفظ" at bounding box center [156, 156] width 84 height 41
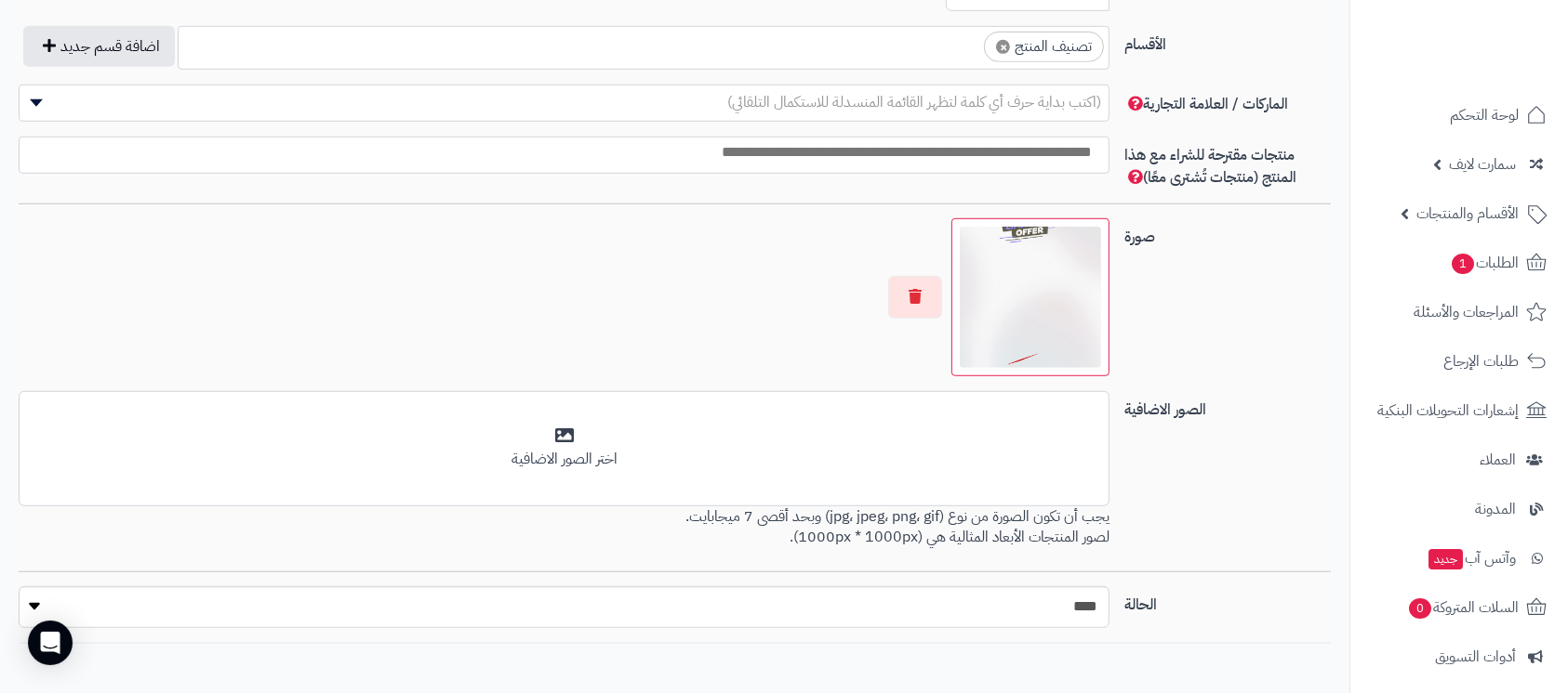
scroll to position [1186, 0]
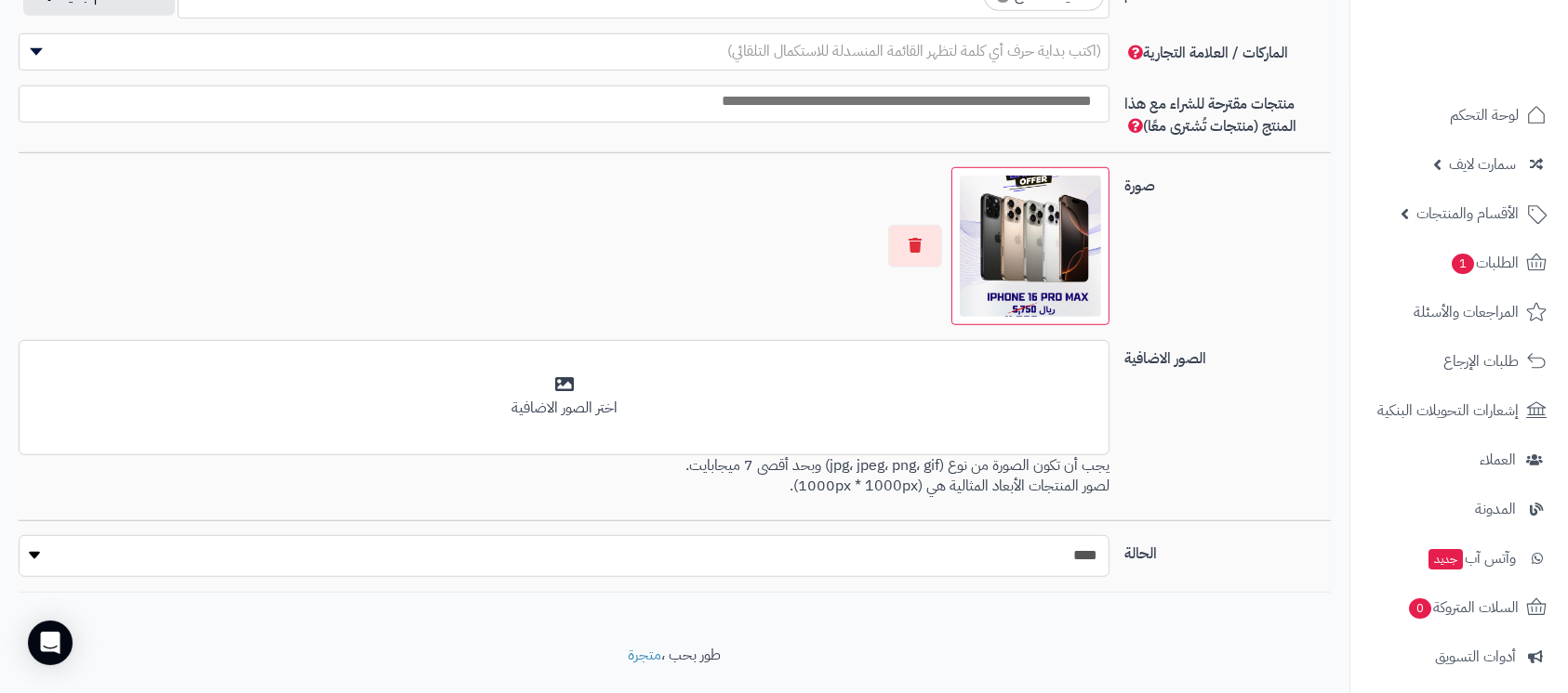
click at [935, 535] on select "***** ****" at bounding box center [565, 556] width 1091 height 42
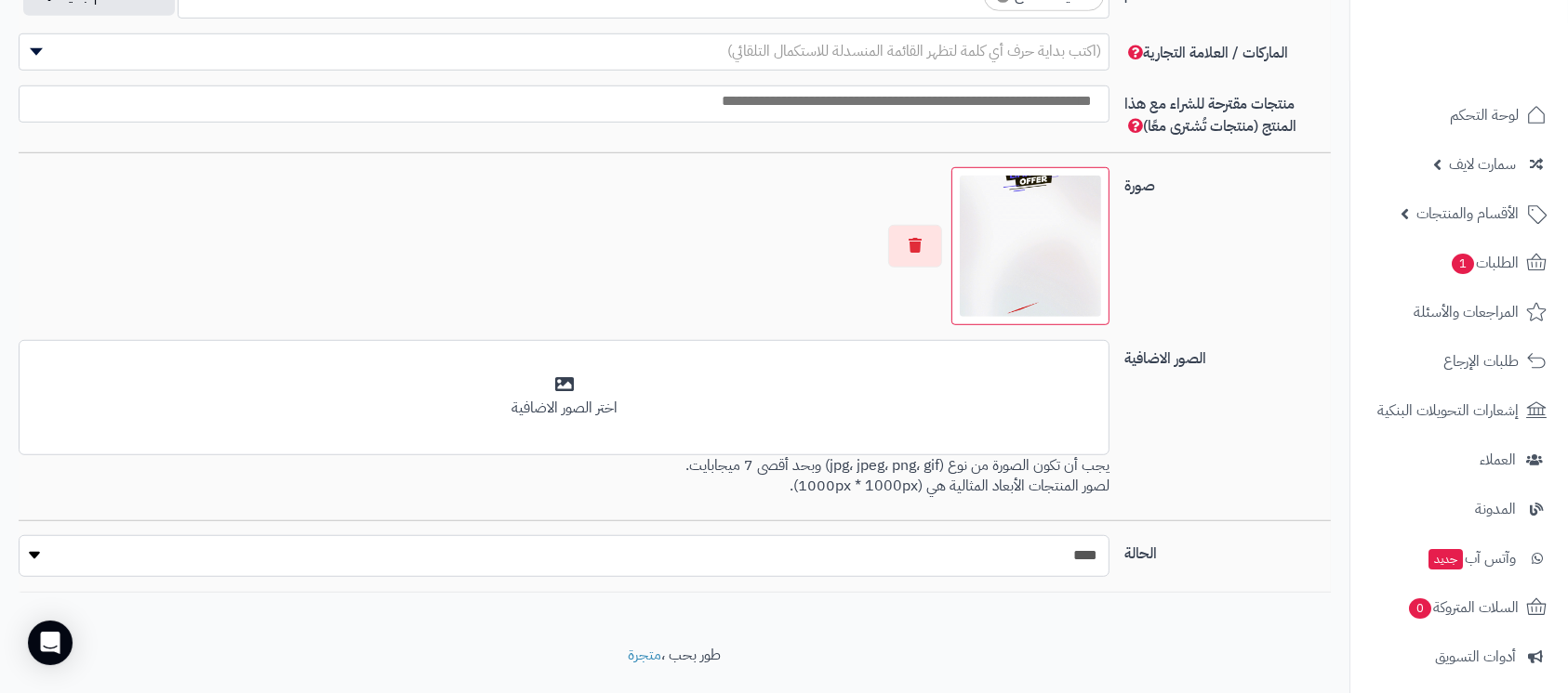
select select "*"
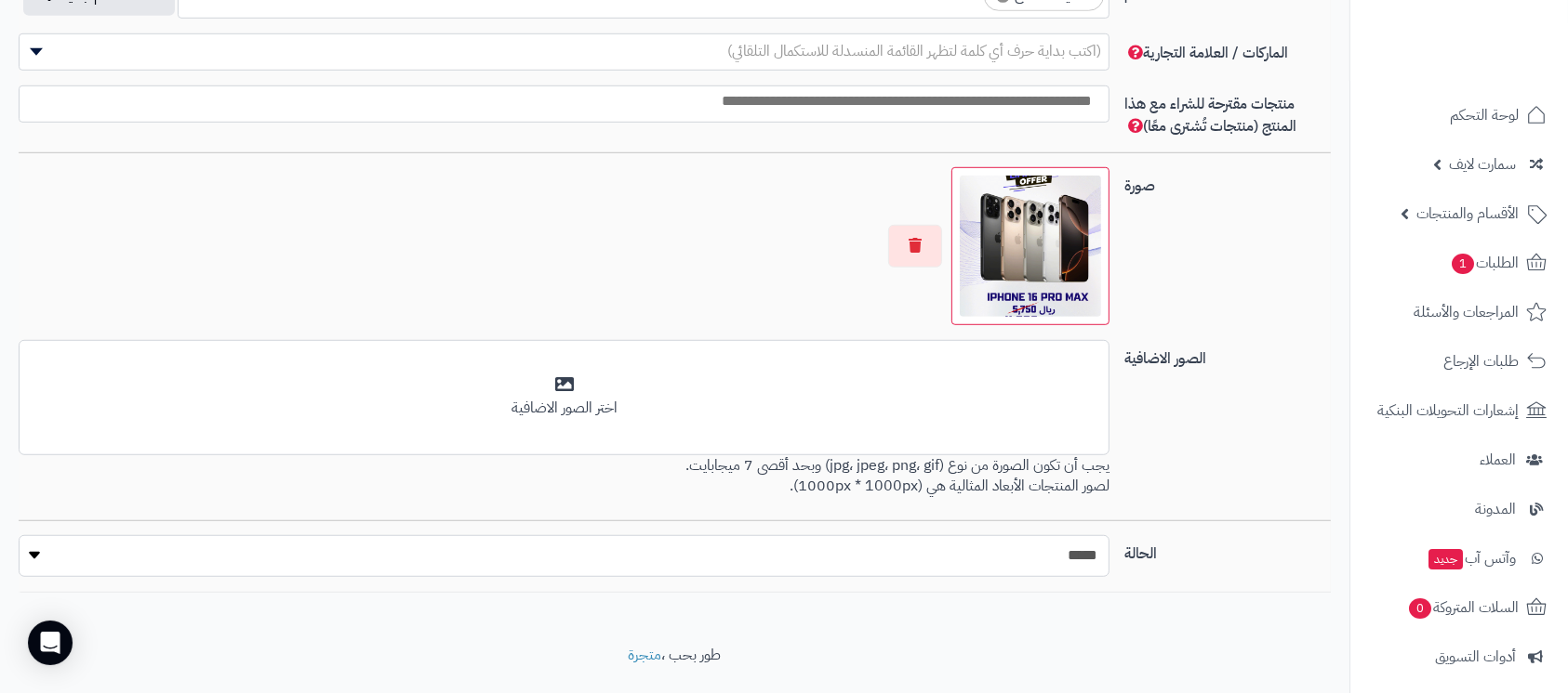
click at [19, 535] on select "***** ****" at bounding box center [565, 556] width 1091 height 42
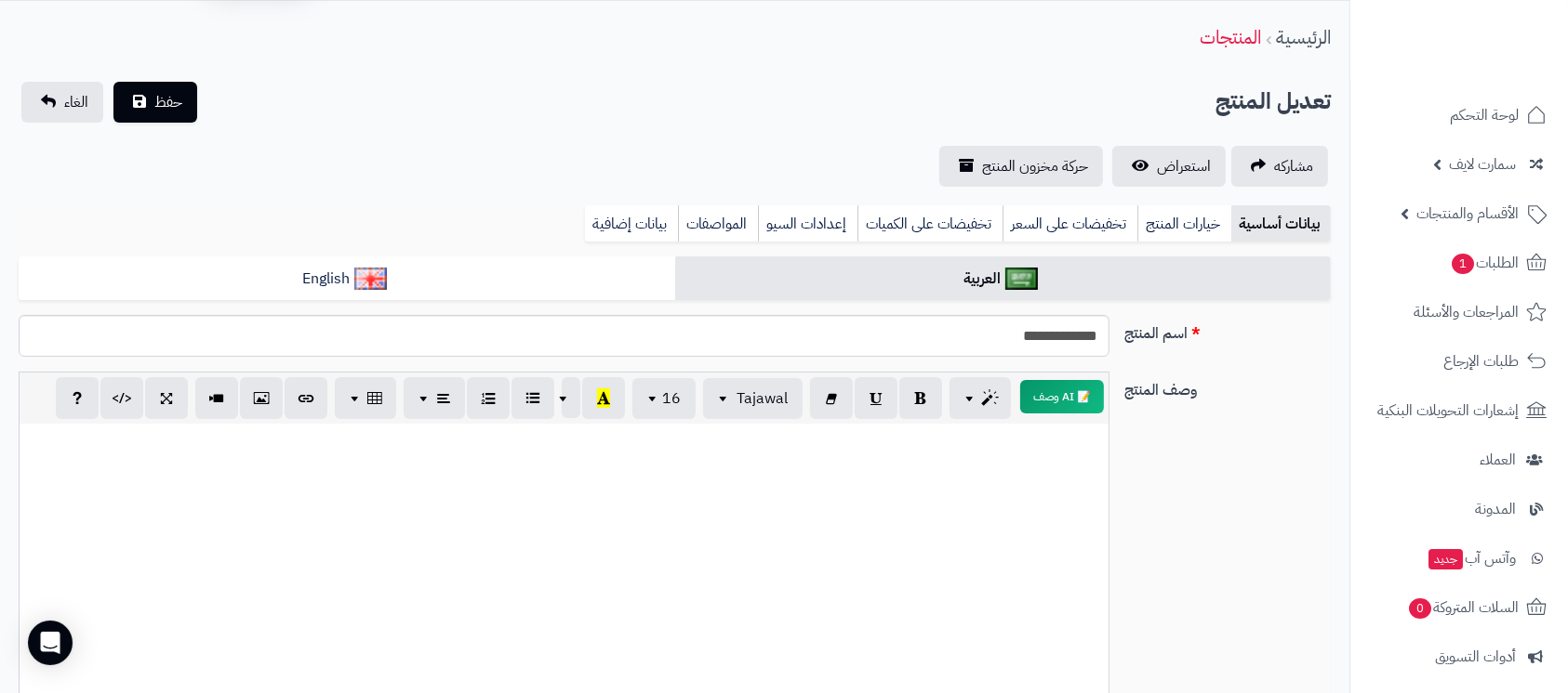
scroll to position [0, 0]
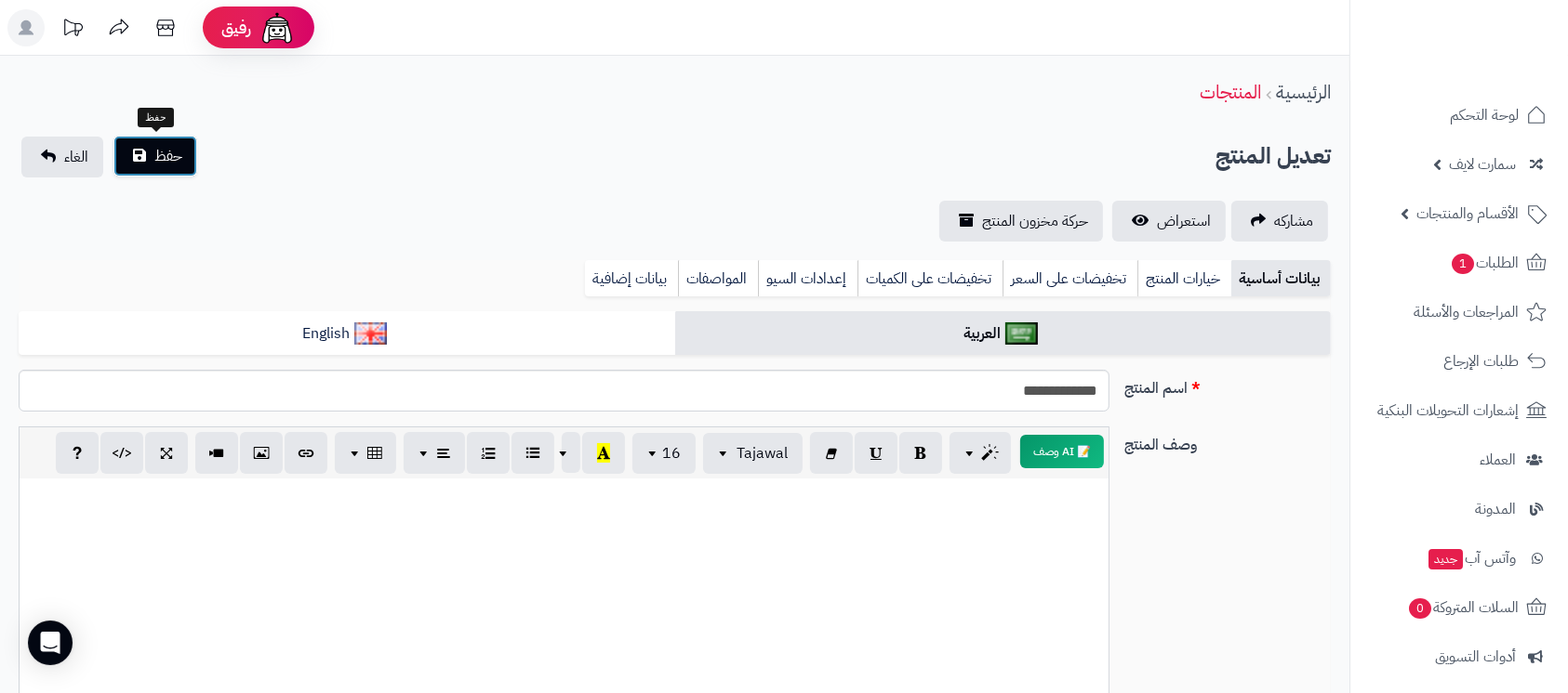
click at [173, 162] on span "حفظ" at bounding box center [169, 156] width 28 height 22
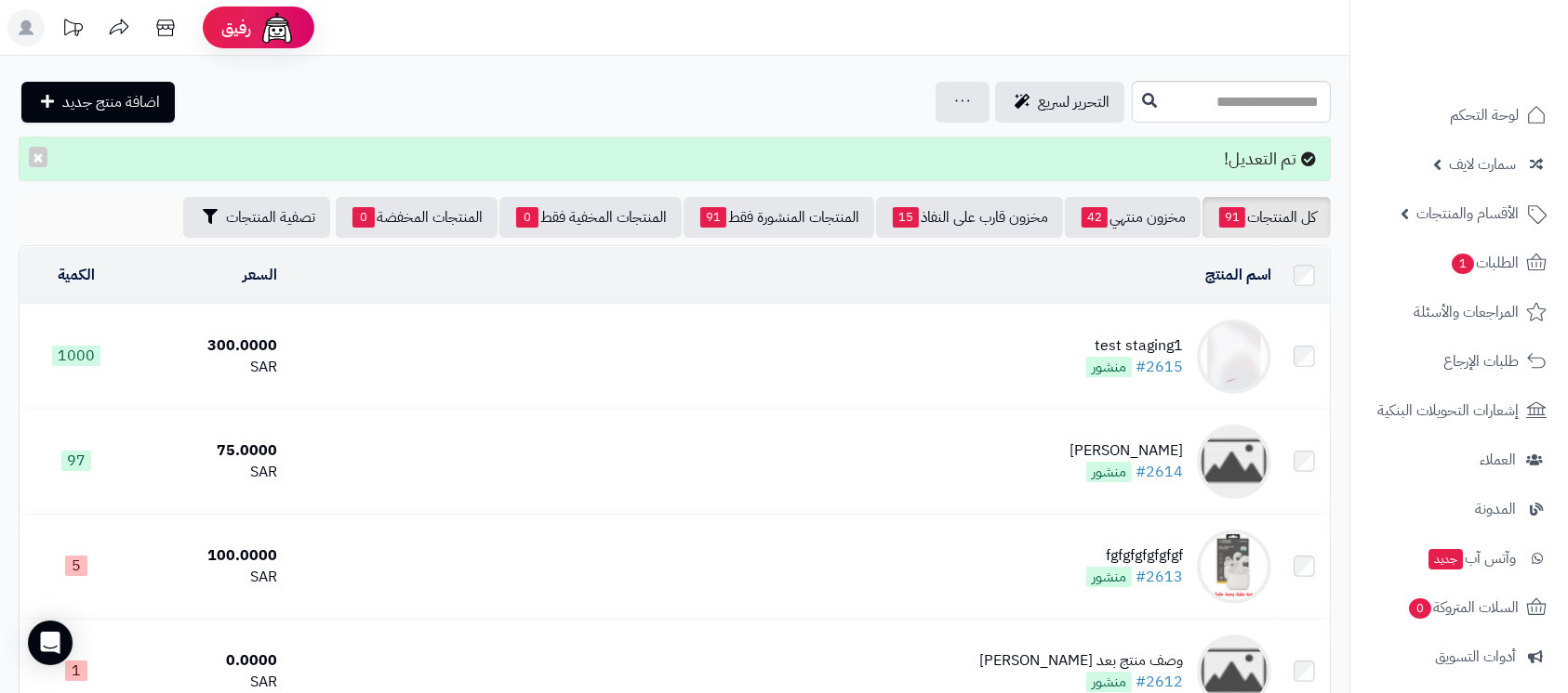
click at [1128, 336] on div "test staging1" at bounding box center [1134, 346] width 97 height 21
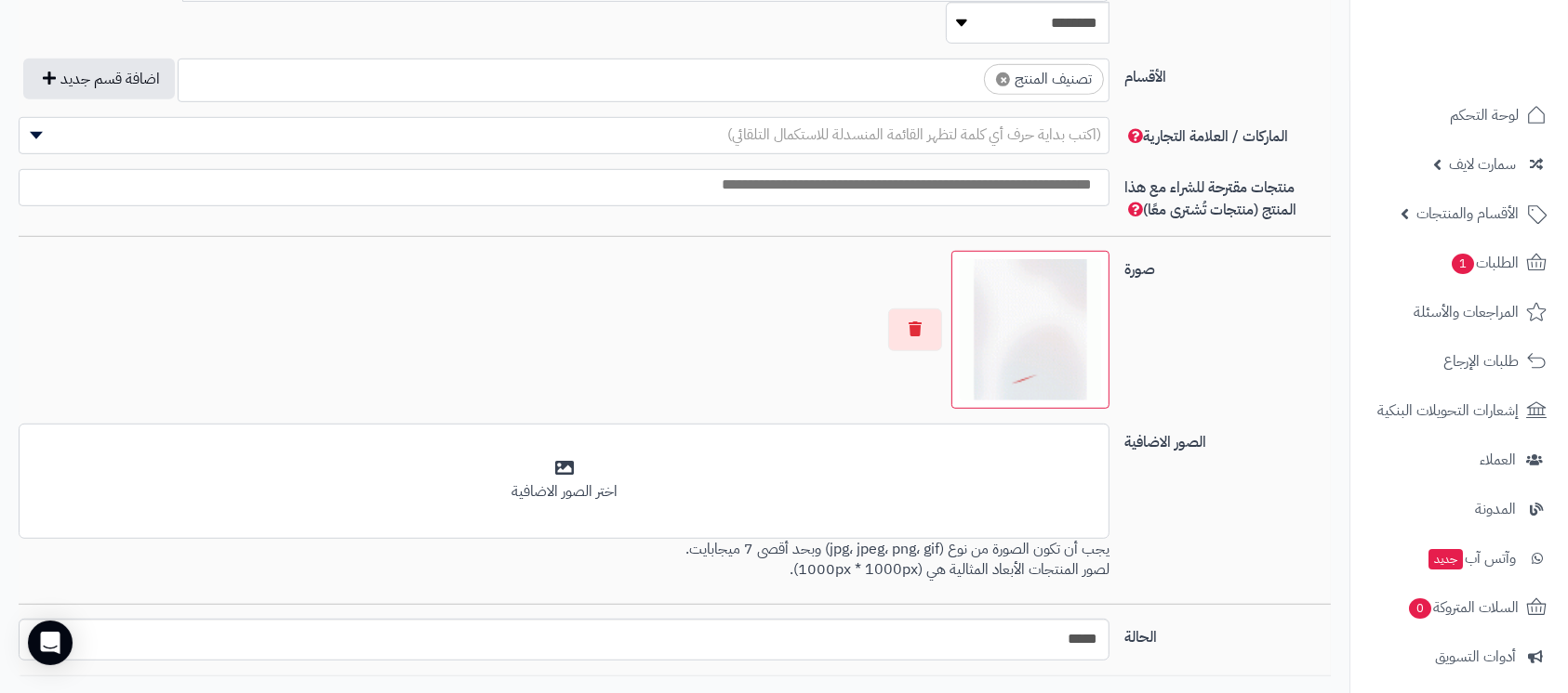
scroll to position [1116, 0]
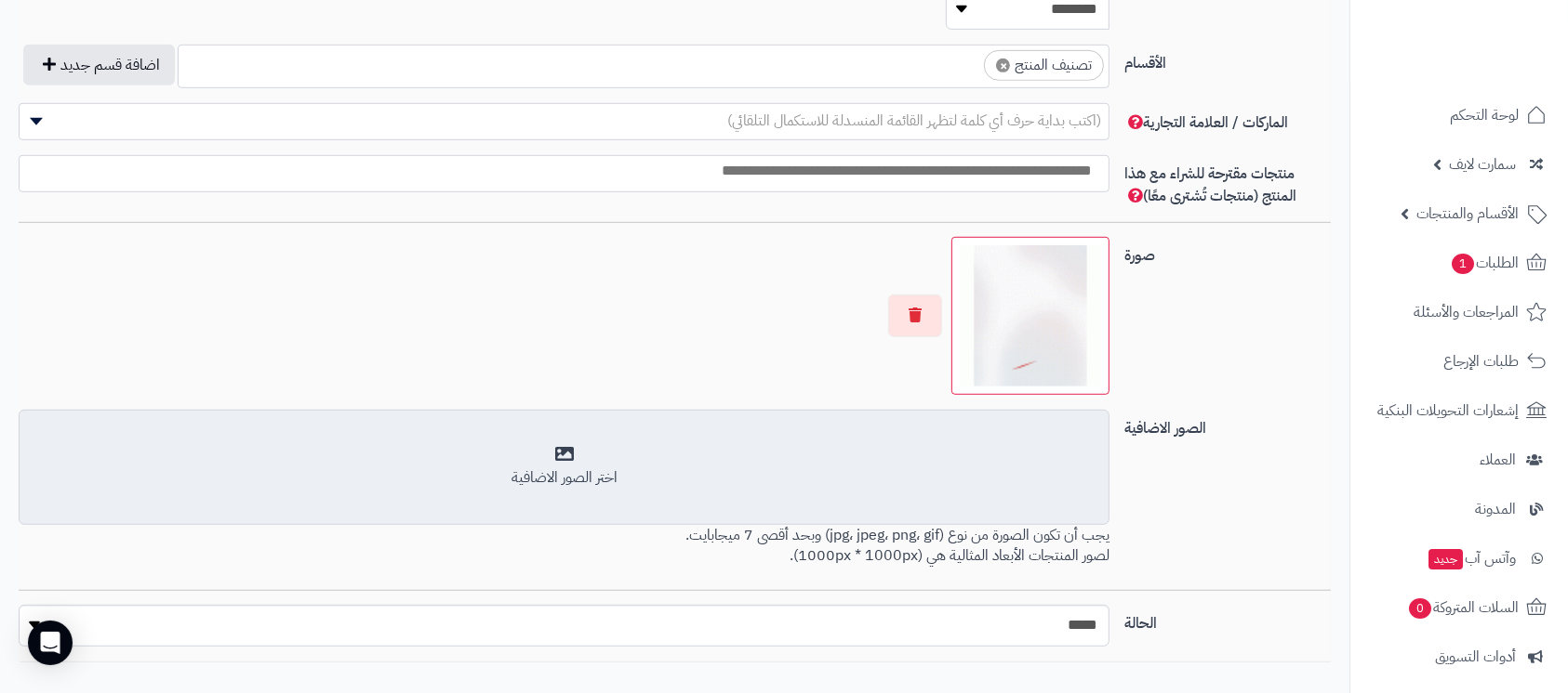
click at [608, 468] on div "اختر الصور الاضافية" at bounding box center [564, 478] width 1066 height 21
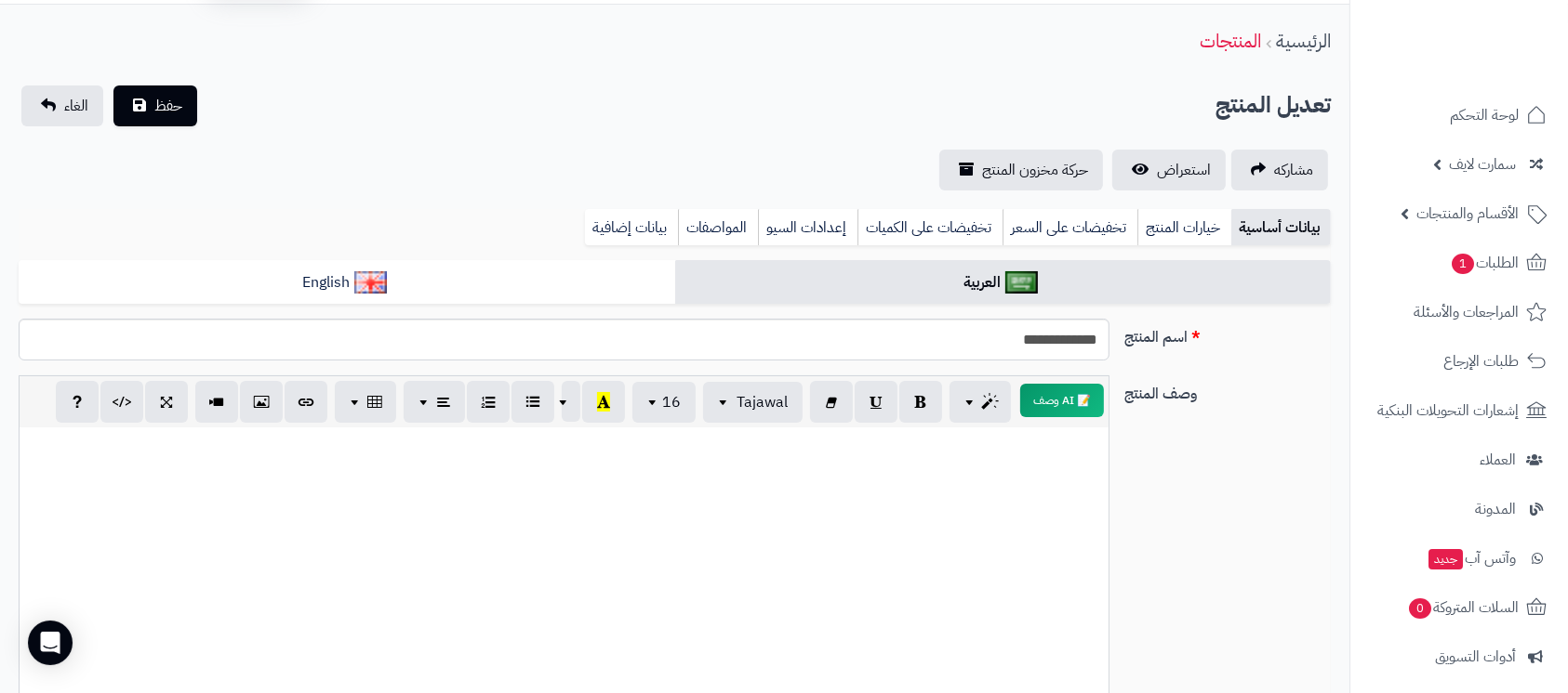
scroll to position [0, 0]
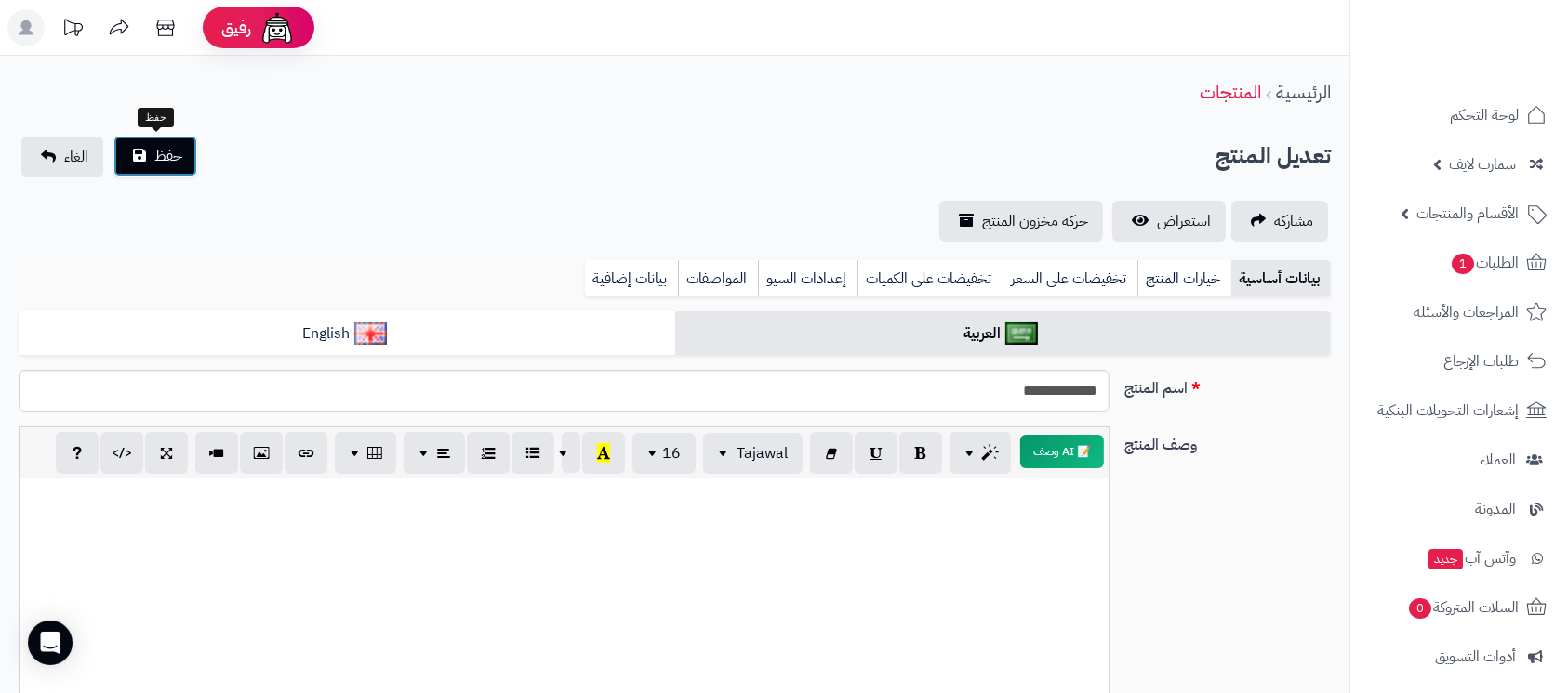
click at [175, 153] on span "حفظ" at bounding box center [169, 156] width 28 height 22
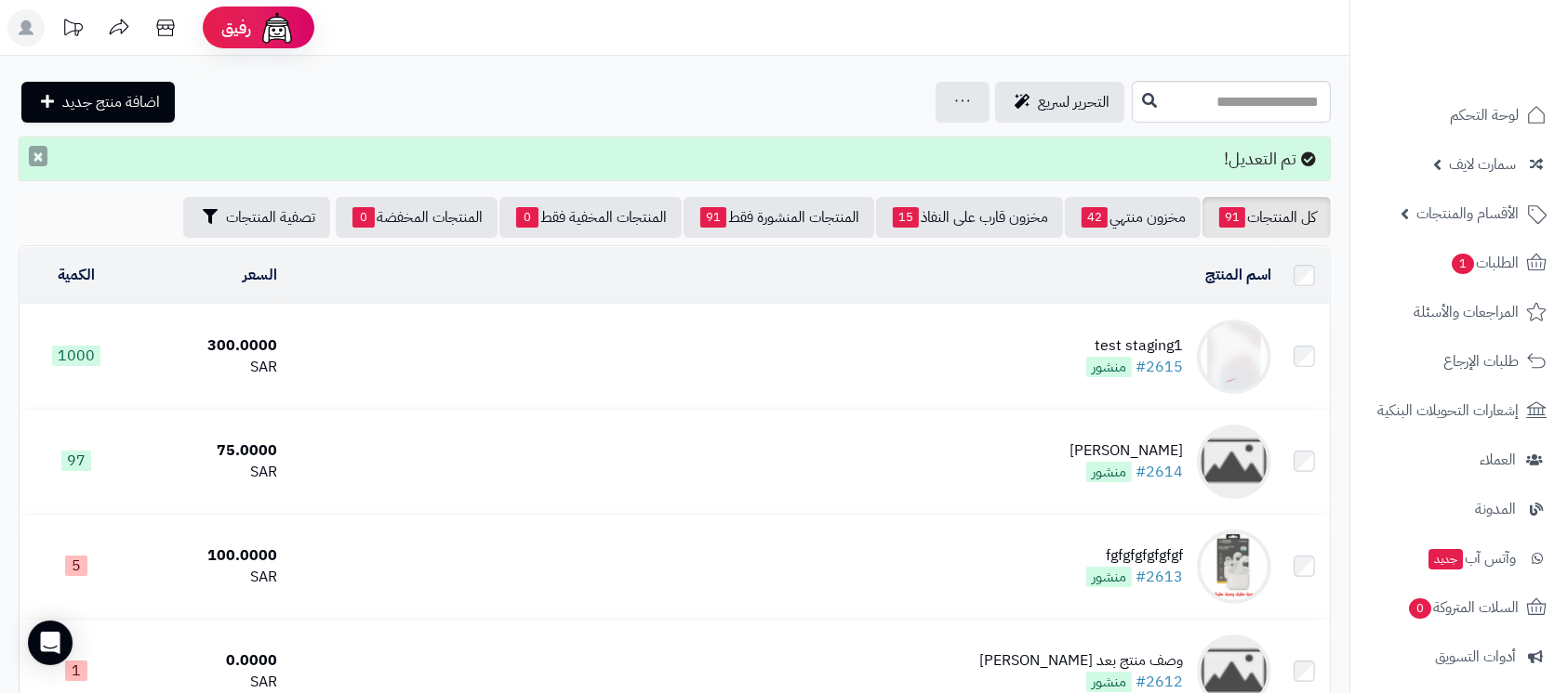
click at [44, 162] on button "×" at bounding box center [38, 156] width 19 height 21
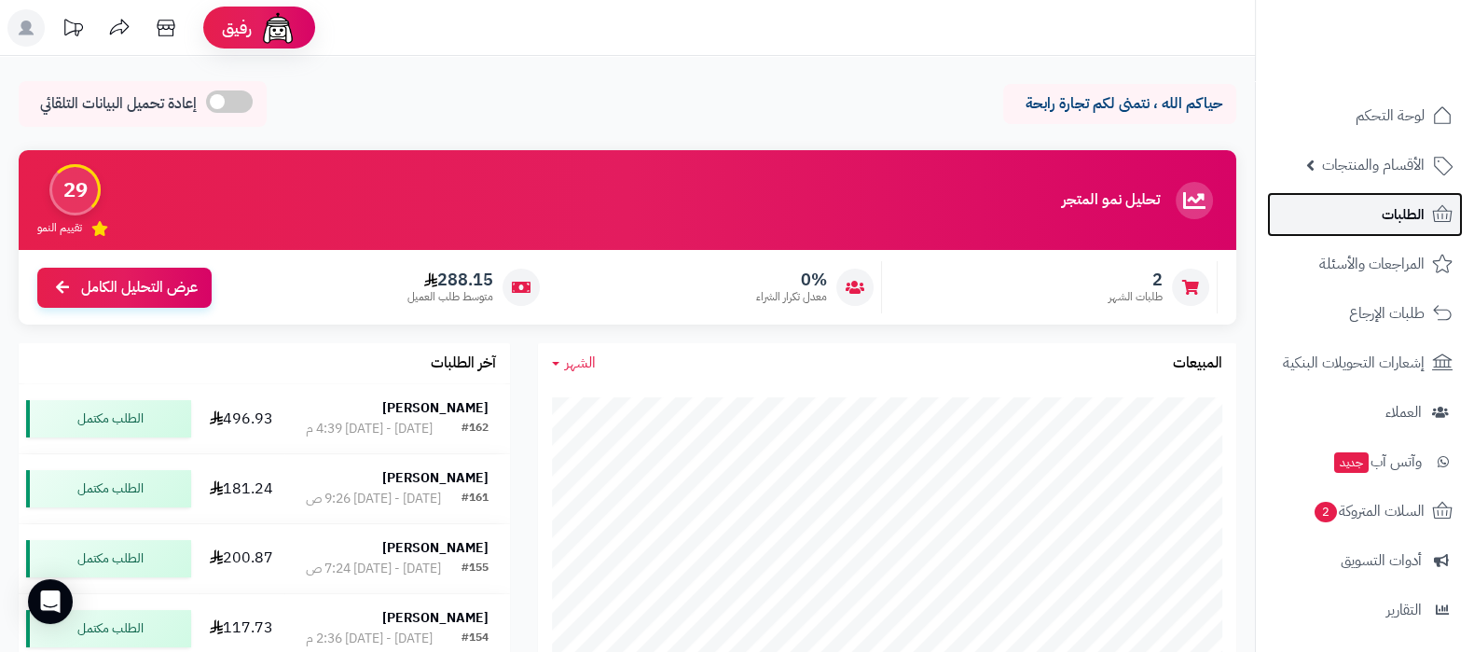
click at [1401, 216] on span "الطلبات" at bounding box center [1403, 214] width 43 height 26
